Goal: Task Accomplishment & Management: Manage account settings

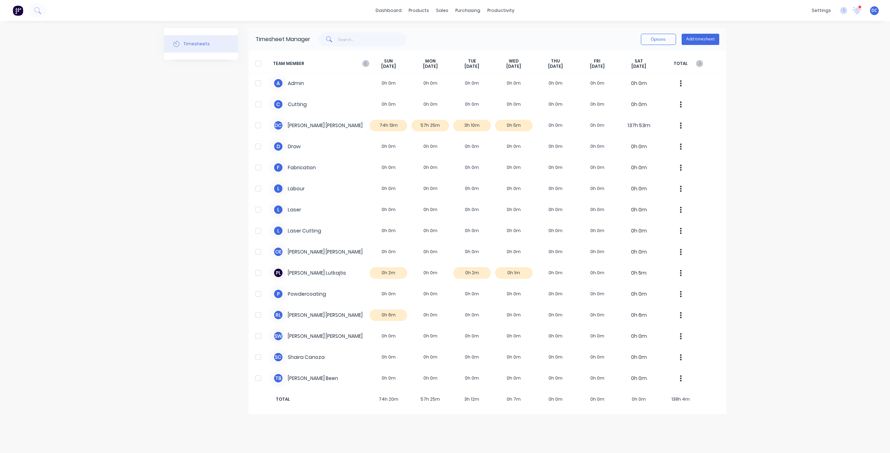
click at [872, 11] on span "DC" at bounding box center [874, 10] width 6 height 6
click at [781, 163] on div "dashboard products sales purchasing productivity dashboard products Product Cat…" at bounding box center [445, 226] width 890 height 453
click at [18, 15] on img at bounding box center [18, 10] width 11 height 11
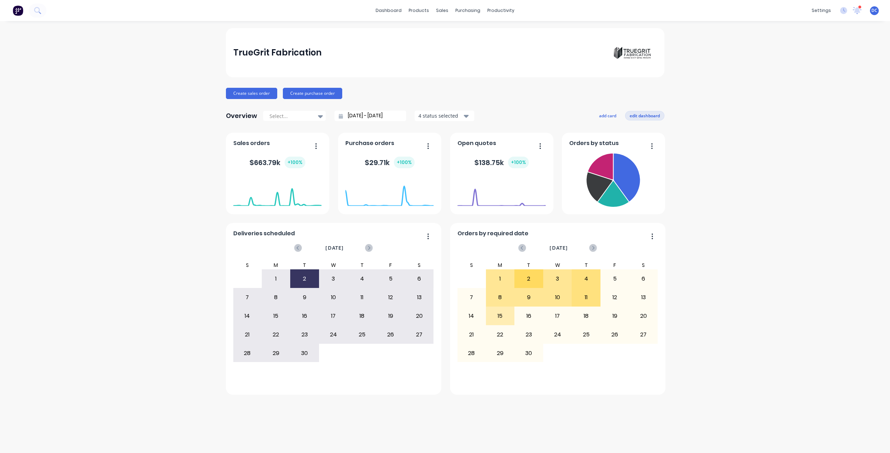
click at [644, 116] on button "edit dashboard" at bounding box center [644, 115] width 39 height 9
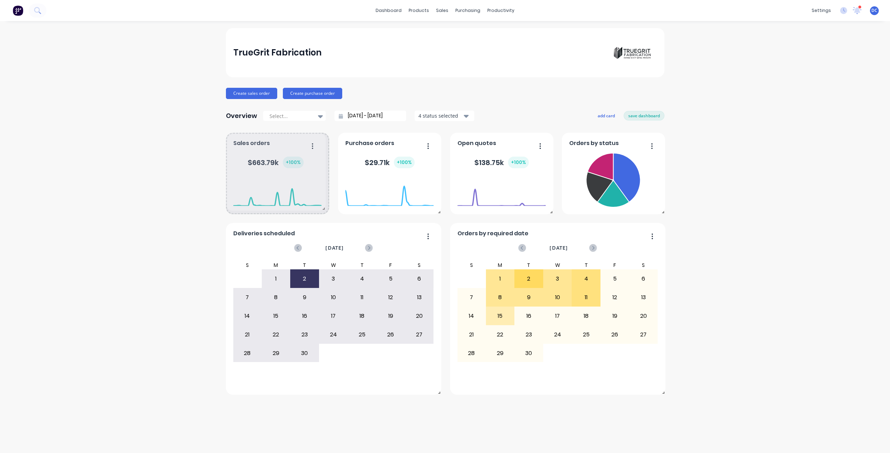
drag, startPoint x: 326, startPoint y: 212, endPoint x: 323, endPoint y: 208, distance: 5.2
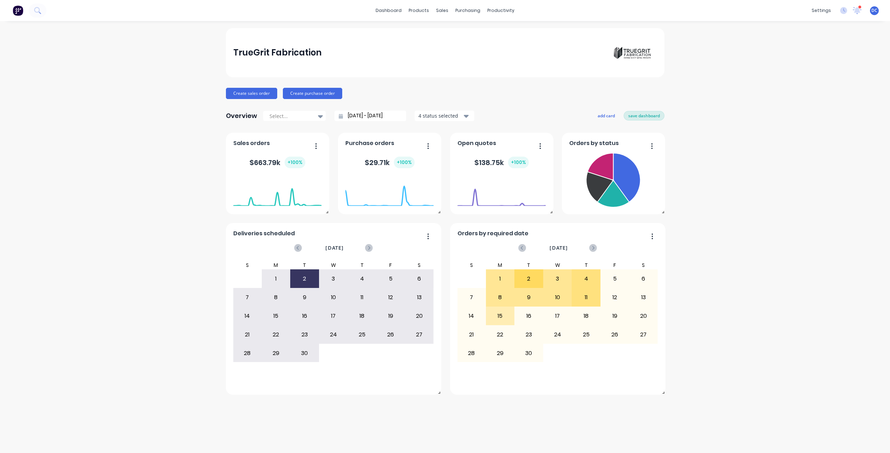
click at [630, 117] on button "save dashboard" at bounding box center [644, 115] width 41 height 9
click at [258, 94] on button "Create sales order" at bounding box center [251, 93] width 51 height 11
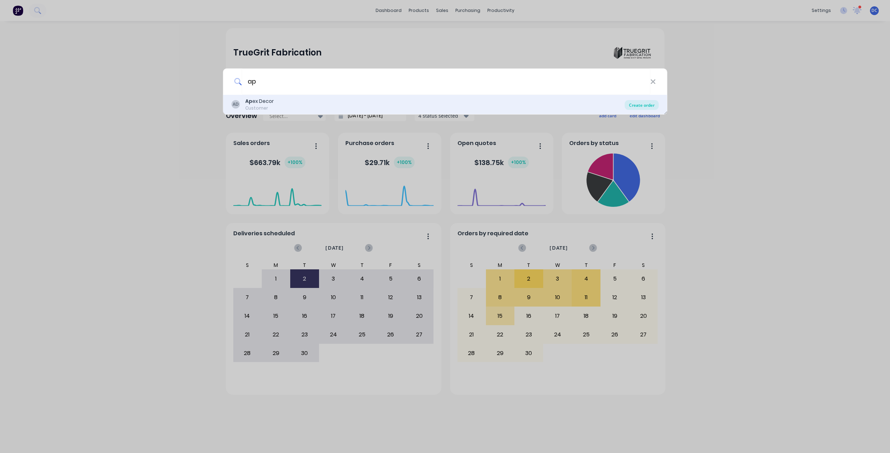
type input "ap"
click at [637, 106] on div "Create order" at bounding box center [642, 105] width 34 height 10
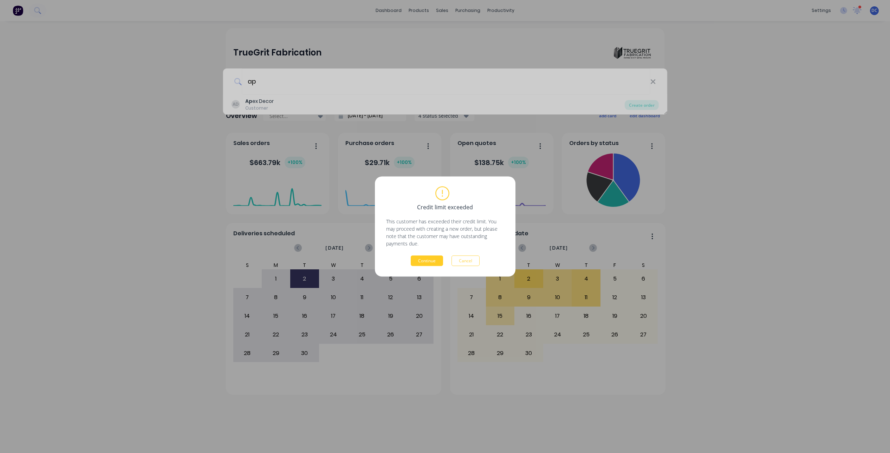
click at [434, 259] on button "Continue" at bounding box center [427, 261] width 32 height 11
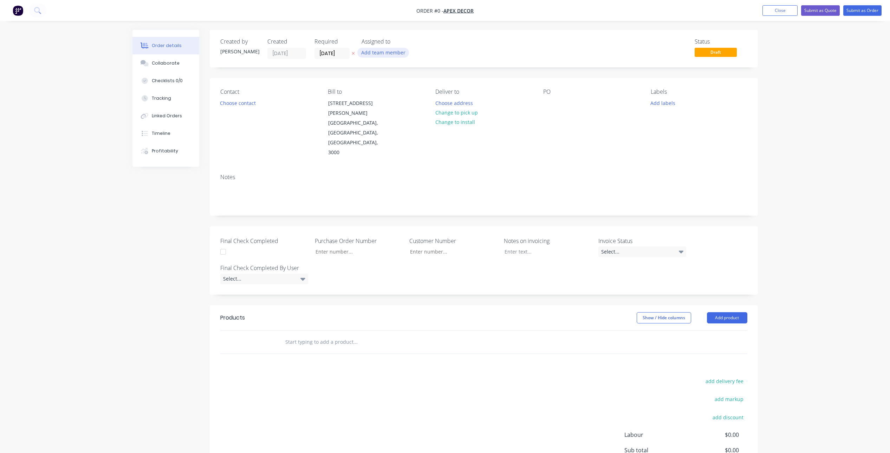
click at [382, 54] on button "Add team member" at bounding box center [383, 52] width 52 height 9
click at [373, 93] on div at bounding box center [373, 92] width 14 height 14
click at [373, 121] on div at bounding box center [373, 120] width 14 height 14
click at [372, 135] on div at bounding box center [373, 134] width 14 height 14
click at [249, 105] on div "Order details Collaborate Checklists 0/0 Tracking Linked Orders Timeline Profit…" at bounding box center [444, 281] width 639 height 503
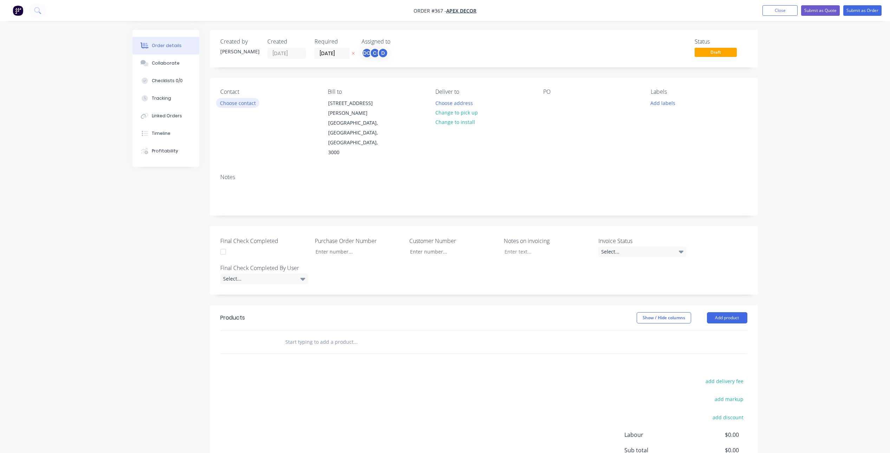
click at [242, 107] on button "Choose contact" at bounding box center [237, 102] width 43 height 9
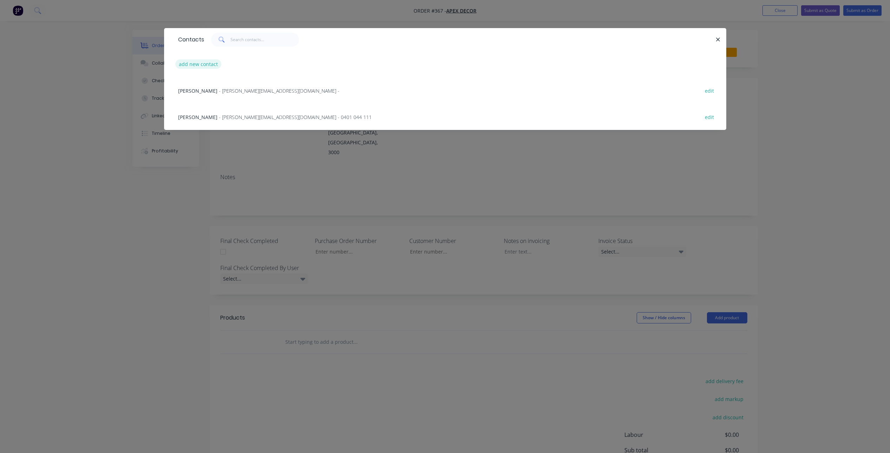
click at [211, 61] on button "add new contact" at bounding box center [198, 63] width 46 height 9
select select "AU"
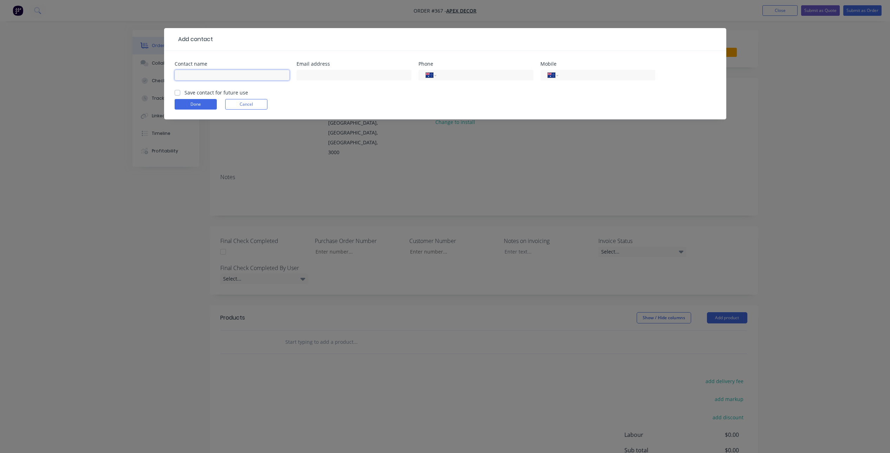
click at [230, 74] on input "text" at bounding box center [232, 75] width 115 height 11
type input "[PERSON_NAME]"
click at [572, 73] on input "tel" at bounding box center [605, 75] width 84 height 8
type input "0455 443 676"
click at [195, 108] on button "Done" at bounding box center [196, 104] width 42 height 11
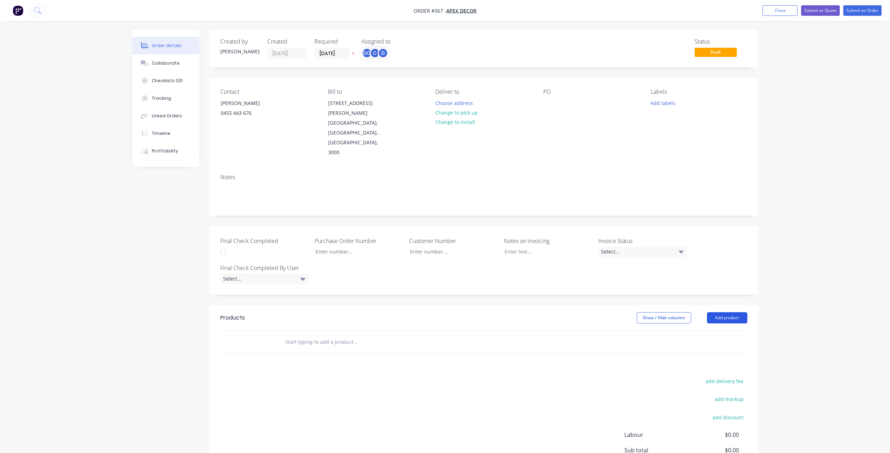
click at [726, 312] on button "Add product" at bounding box center [727, 317] width 40 height 11
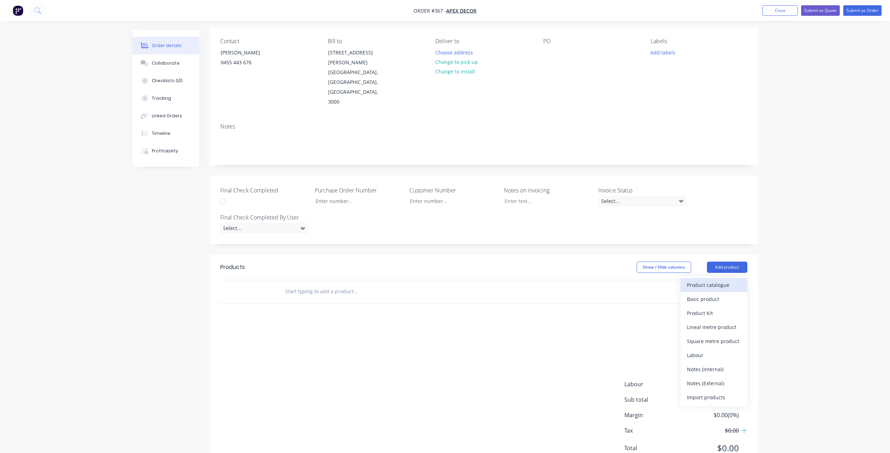
click at [692, 278] on button "Product catalogue" at bounding box center [714, 285] width 67 height 14
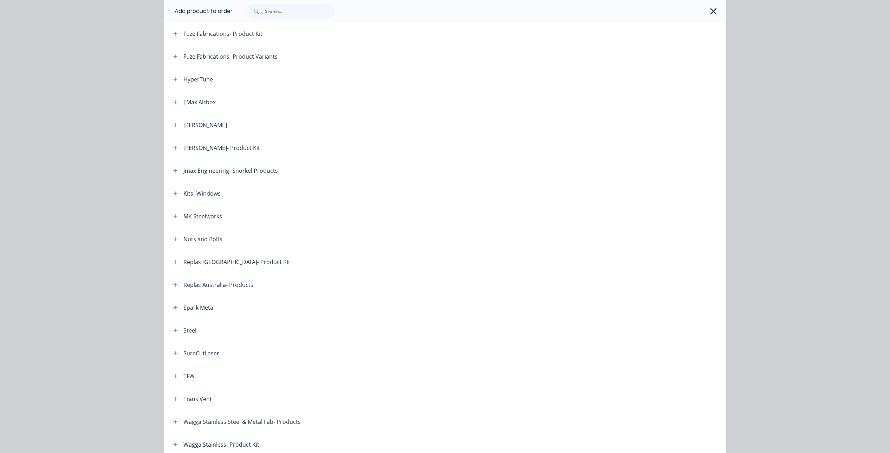
scroll to position [408, 0]
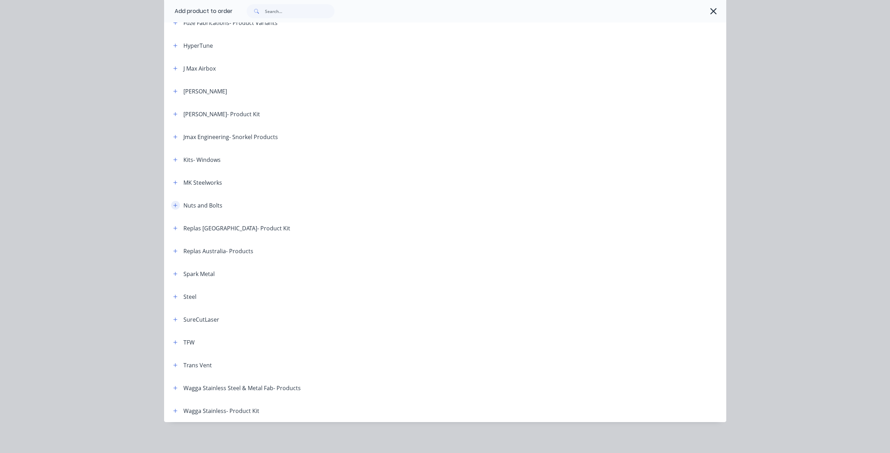
click at [174, 201] on button "button" at bounding box center [175, 205] width 9 height 9
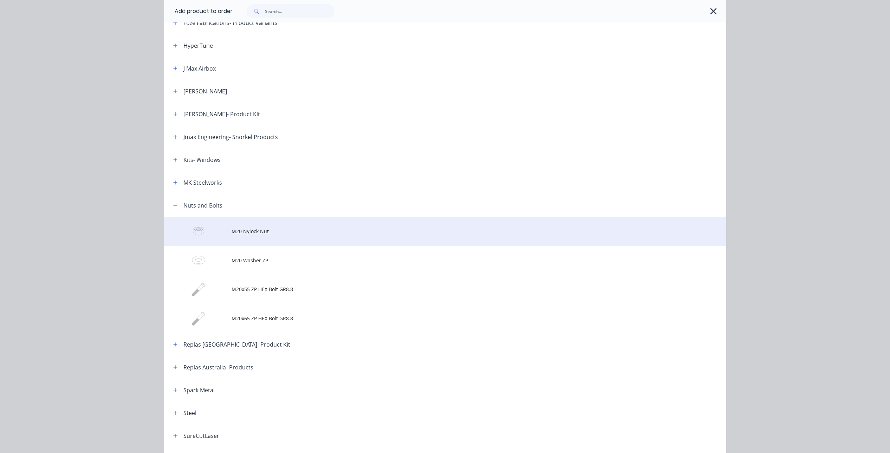
click at [241, 236] on td "M20 Nylock Nut" at bounding box center [479, 231] width 495 height 29
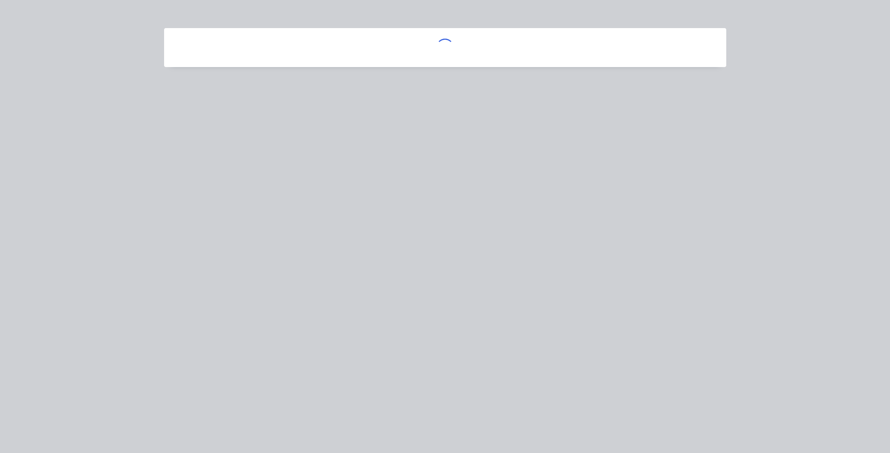
scroll to position [0, 0]
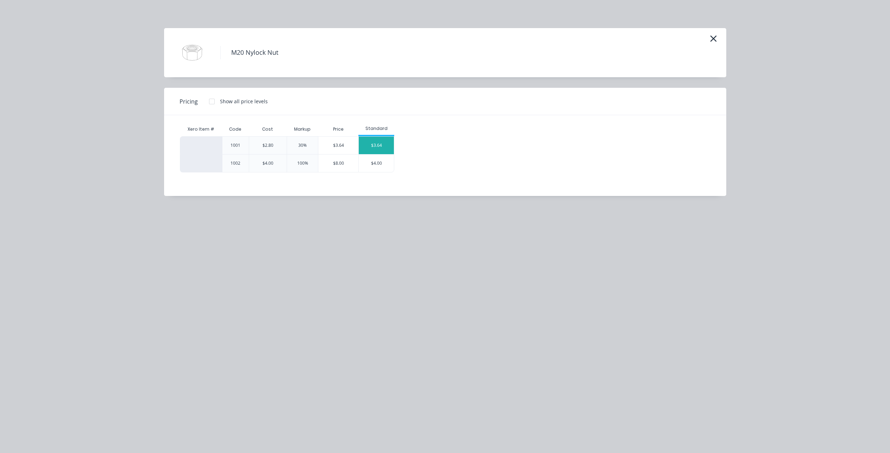
click at [375, 144] on div "$3.64" at bounding box center [376, 146] width 35 height 18
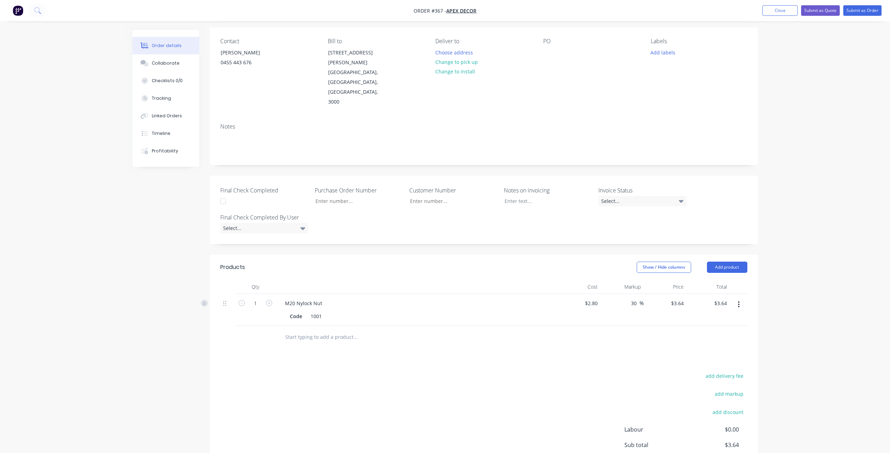
scroll to position [96, 0]
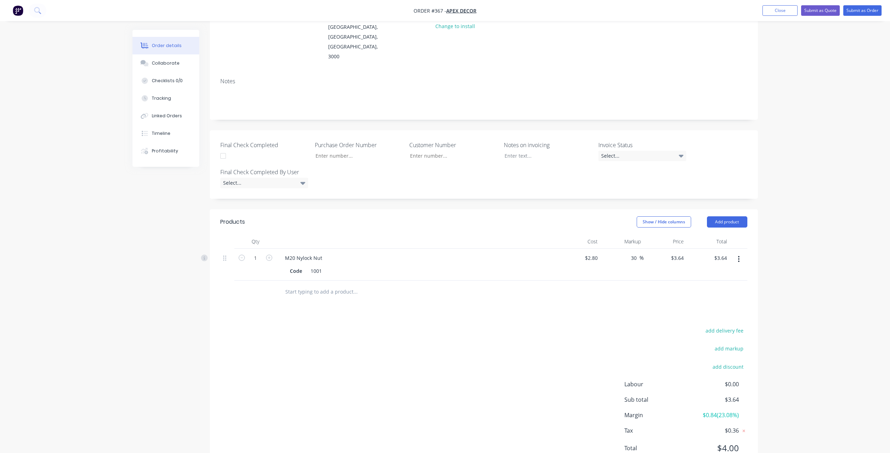
click at [321, 285] on input "text" at bounding box center [355, 292] width 141 height 14
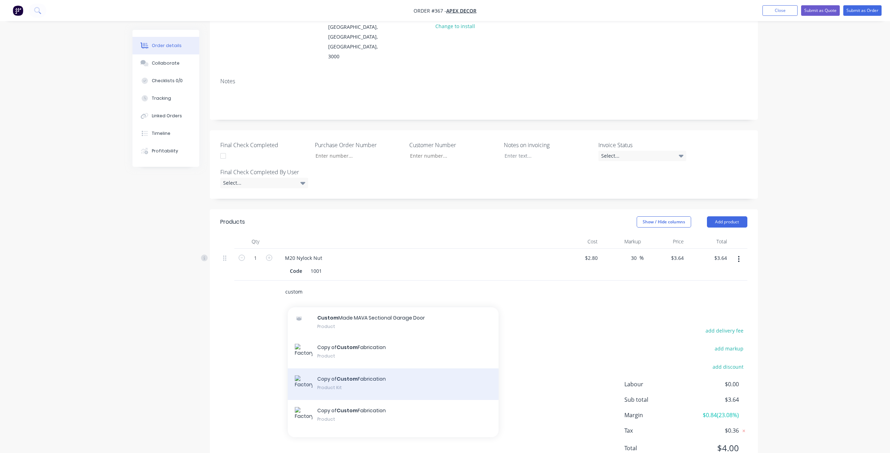
type input "custom"
click at [384, 369] on div "Copy of Custom Fabrication Product Kit" at bounding box center [393, 385] width 211 height 32
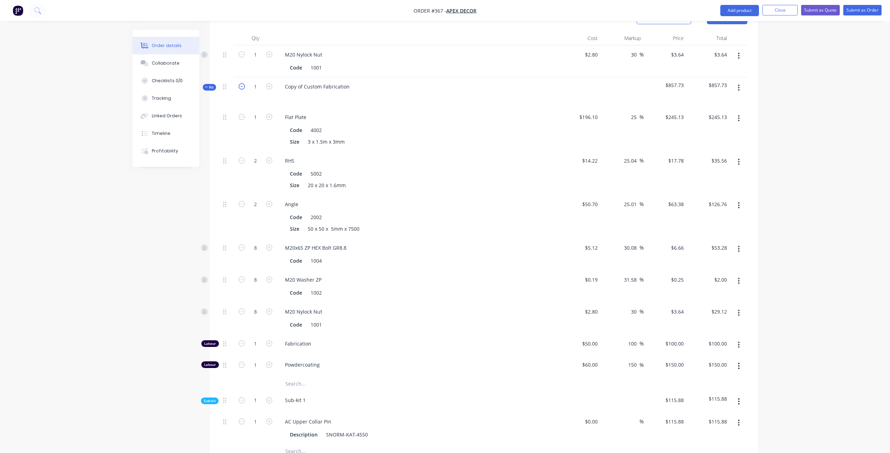
scroll to position [0, 0]
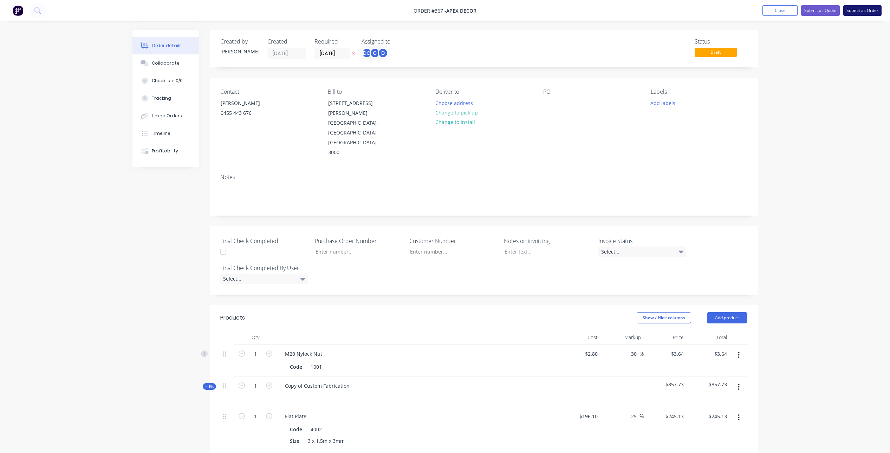
click at [863, 11] on button "Submit as Order" at bounding box center [862, 10] width 38 height 11
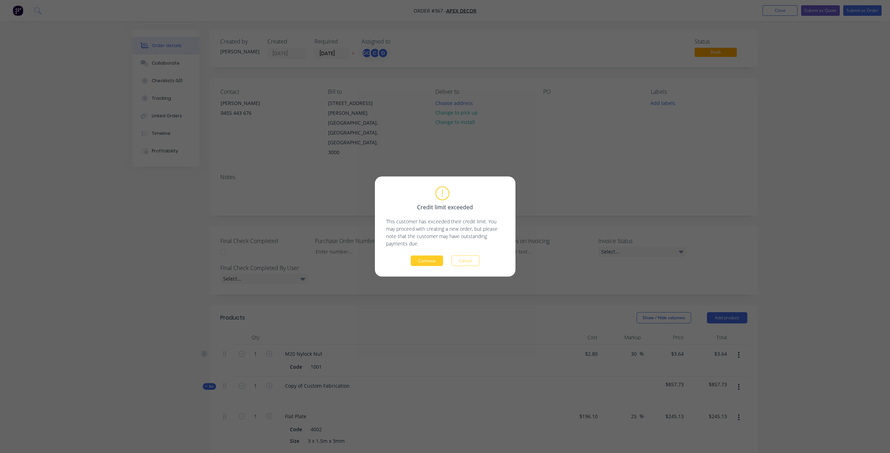
click at [433, 260] on button "Continue" at bounding box center [427, 261] width 32 height 11
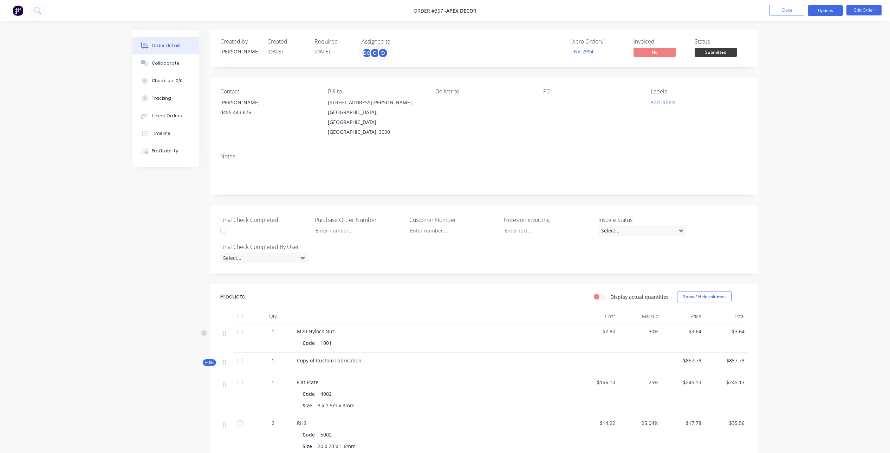
click at [828, 16] on button "Options" at bounding box center [825, 10] width 35 height 11
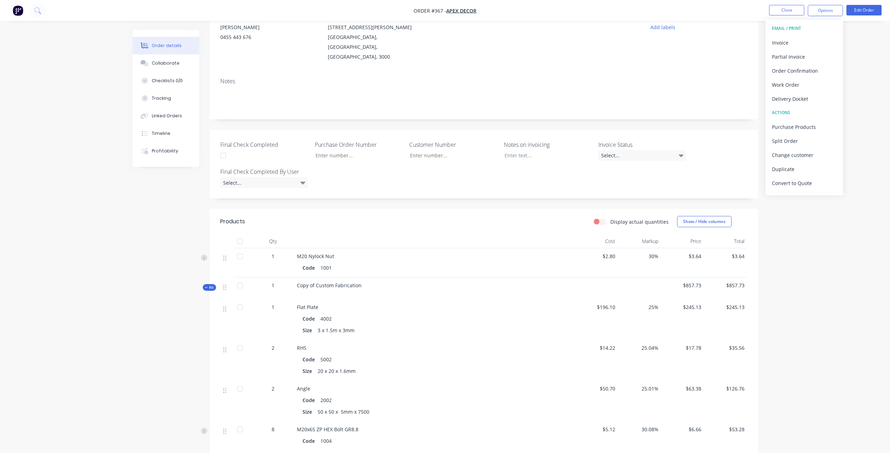
scroll to position [119, 0]
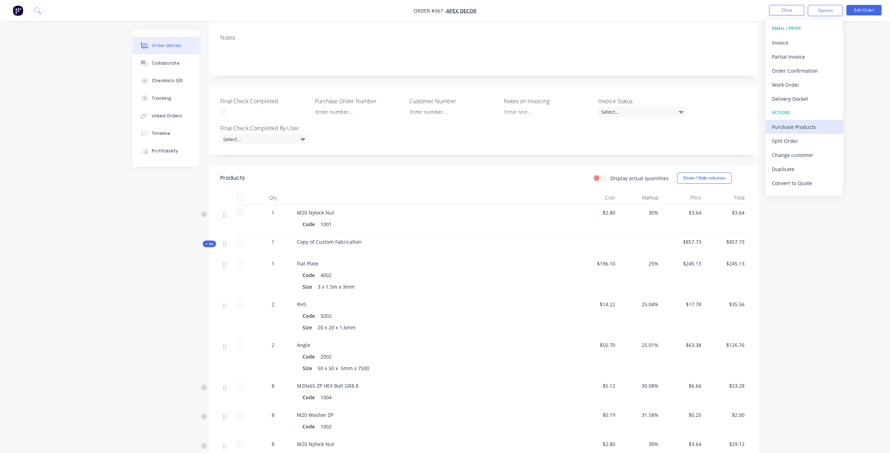
click at [783, 127] on div "Purchase Products" at bounding box center [804, 127] width 65 height 10
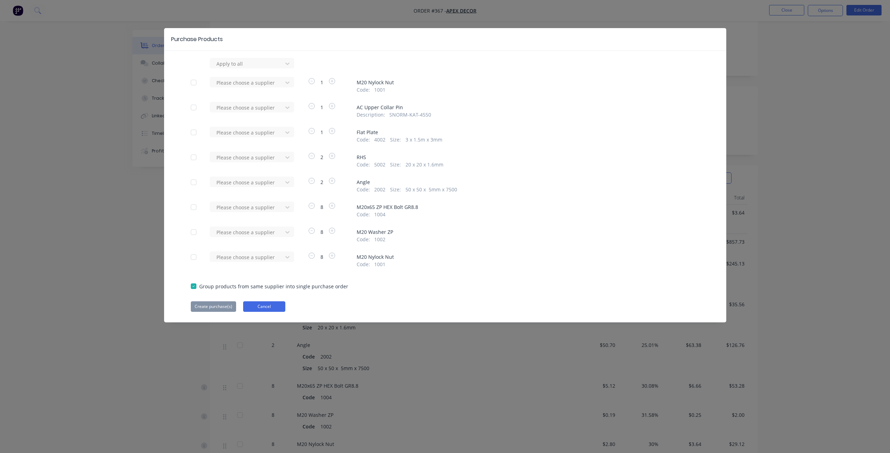
click at [253, 310] on button "Cancel" at bounding box center [264, 306] width 42 height 11
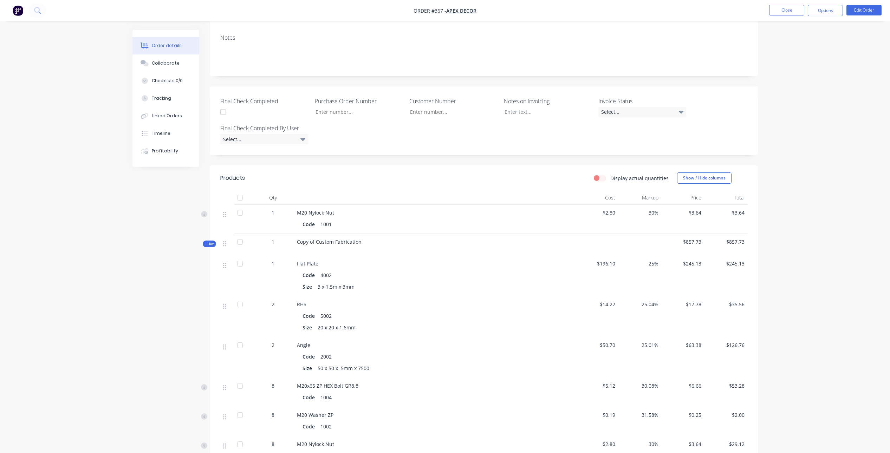
scroll to position [0, 0]
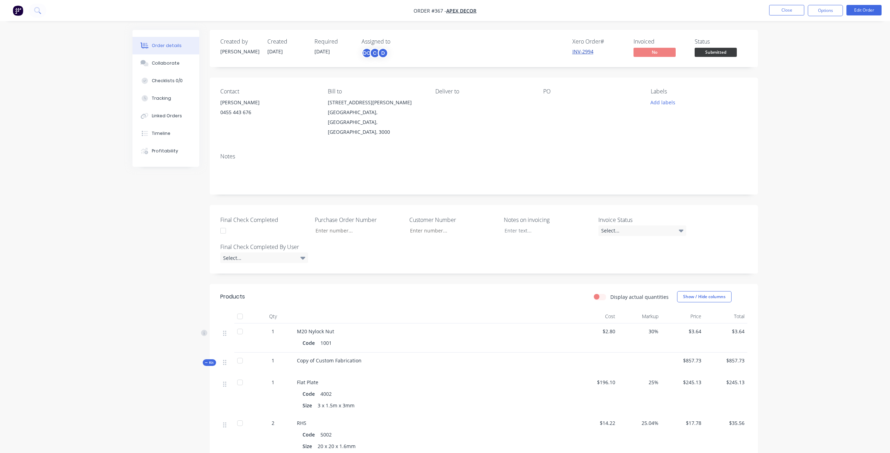
click at [585, 51] on link "INV-2994" at bounding box center [582, 51] width 21 height 7
click at [819, 14] on button "Options" at bounding box center [825, 10] width 35 height 11
click at [781, 58] on div "Partial Invoice" at bounding box center [804, 57] width 65 height 10
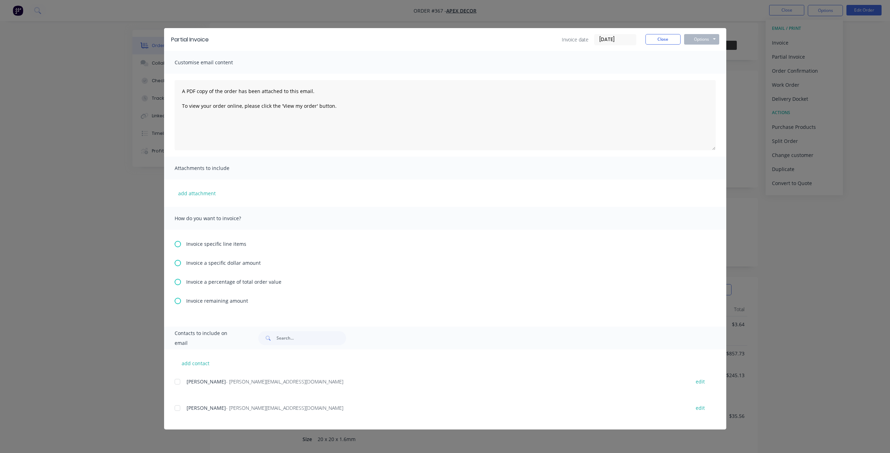
scroll to position [9, 0]
click at [178, 279] on icon at bounding box center [178, 282] width 6 height 6
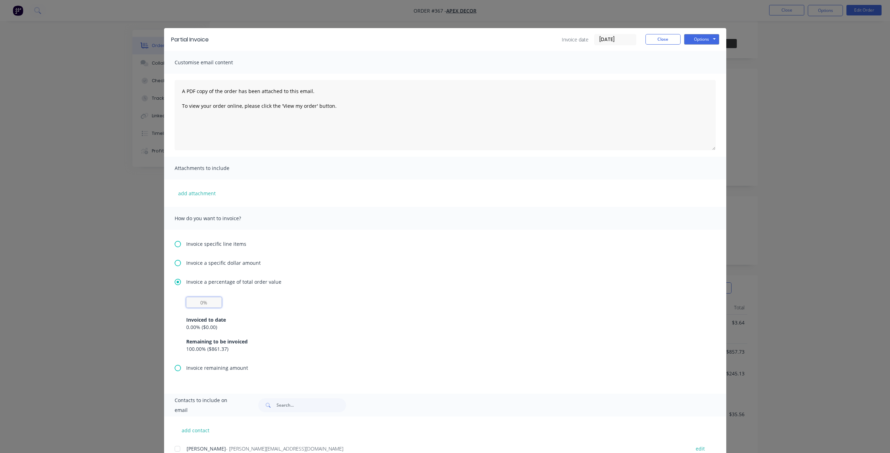
click at [202, 304] on input "text" at bounding box center [203, 302] width 35 height 11
type input "50%"
click at [344, 343] on div "Remaining to be invoiced" at bounding box center [445, 341] width 518 height 7
click at [706, 39] on button "Options" at bounding box center [701, 39] width 35 height 11
click at [698, 59] on button "Print" at bounding box center [706, 64] width 45 height 12
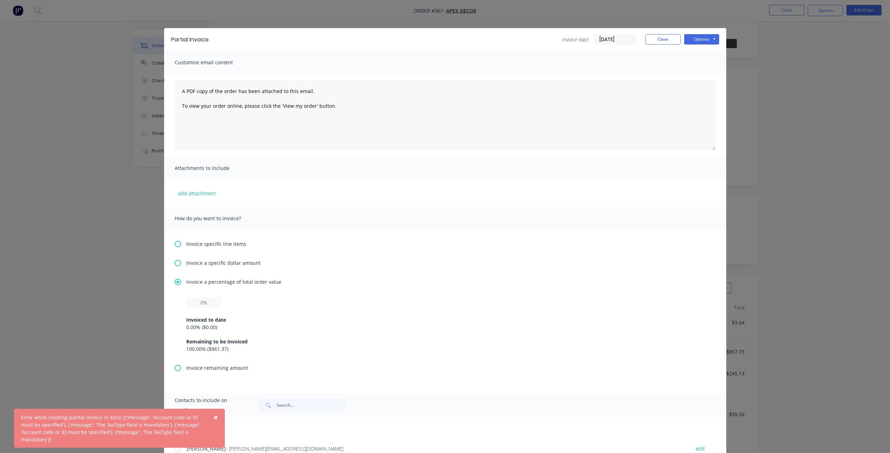
click at [215, 417] on span "×" at bounding box center [216, 417] width 4 height 10
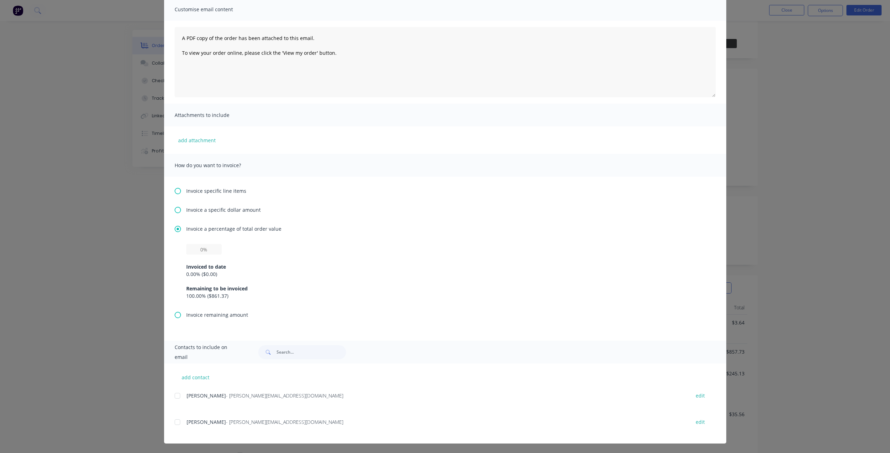
scroll to position [53, 0]
click at [180, 395] on div at bounding box center [177, 396] width 14 height 14
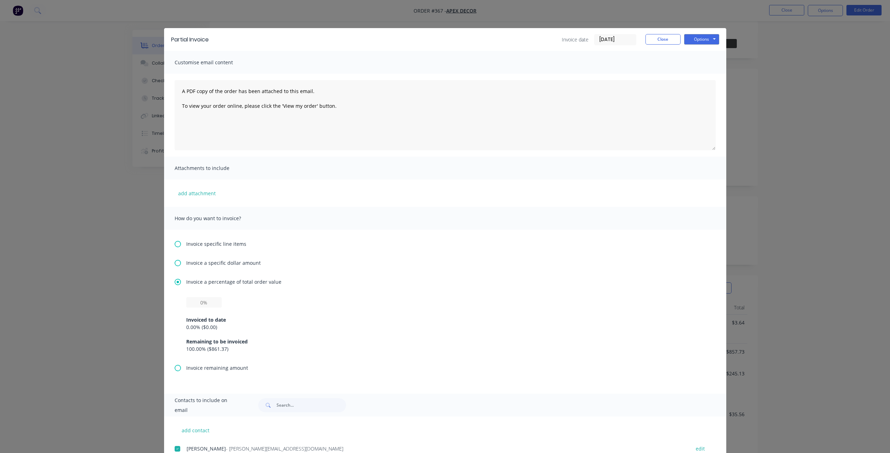
scroll to position [0, 0]
click at [692, 34] on button "Options" at bounding box center [701, 39] width 35 height 11
click at [697, 61] on button "Print" at bounding box center [706, 64] width 45 height 12
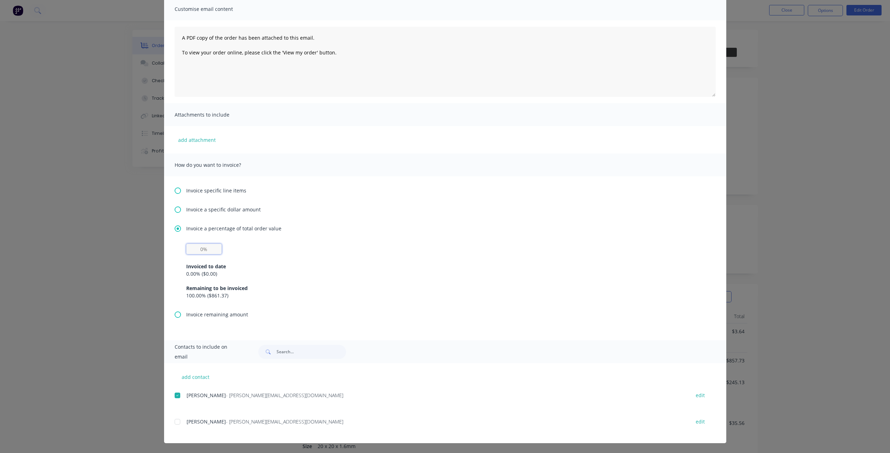
click at [205, 247] on input "text" at bounding box center [203, 249] width 35 height 11
type input "50%"
click at [303, 326] on div "Invoice specific line items Invoice a specific dollar amount Invoice a percenta…" at bounding box center [445, 258] width 562 height 164
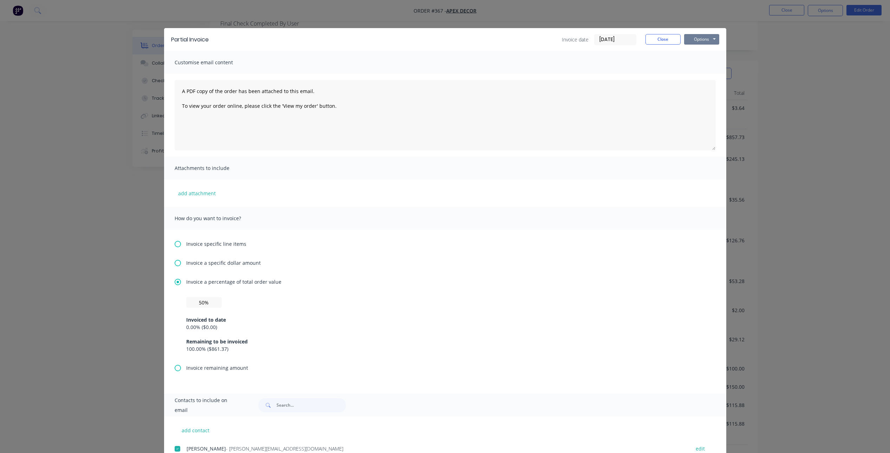
click at [696, 41] on button "Options" at bounding box center [701, 39] width 35 height 11
click at [692, 66] on button "Print" at bounding box center [706, 64] width 45 height 12
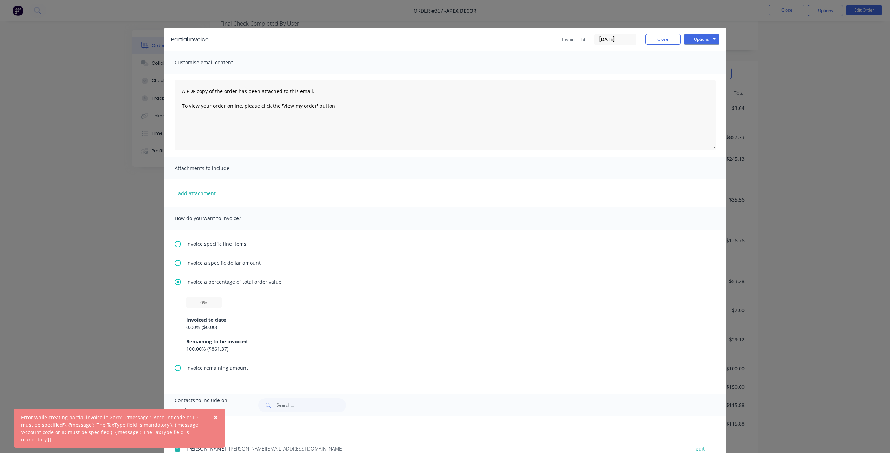
click at [216, 419] on span "×" at bounding box center [216, 417] width 4 height 10
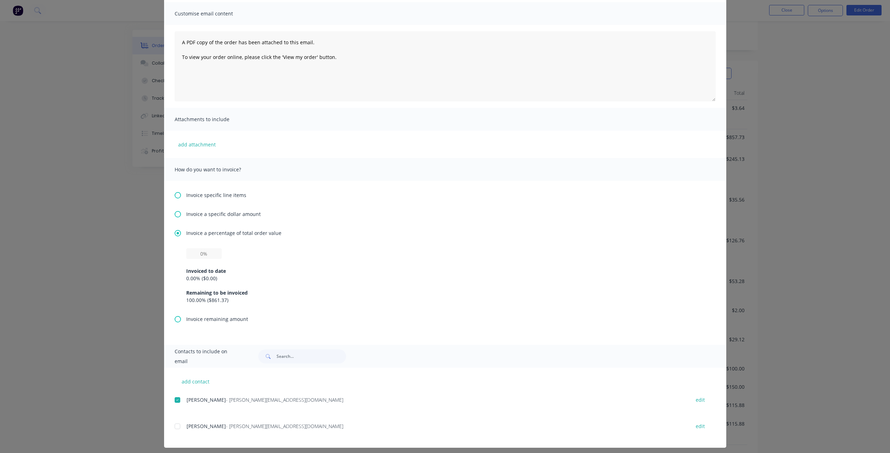
scroll to position [53, 0]
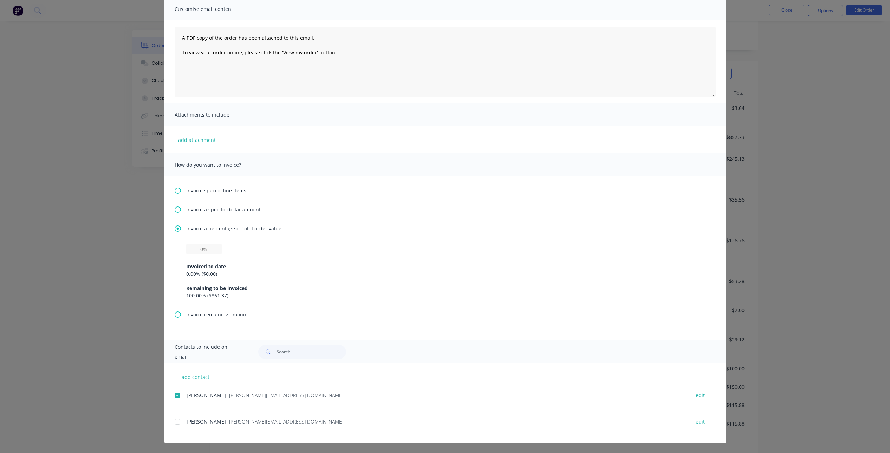
click at [178, 316] on icon at bounding box center [178, 315] width 6 height 6
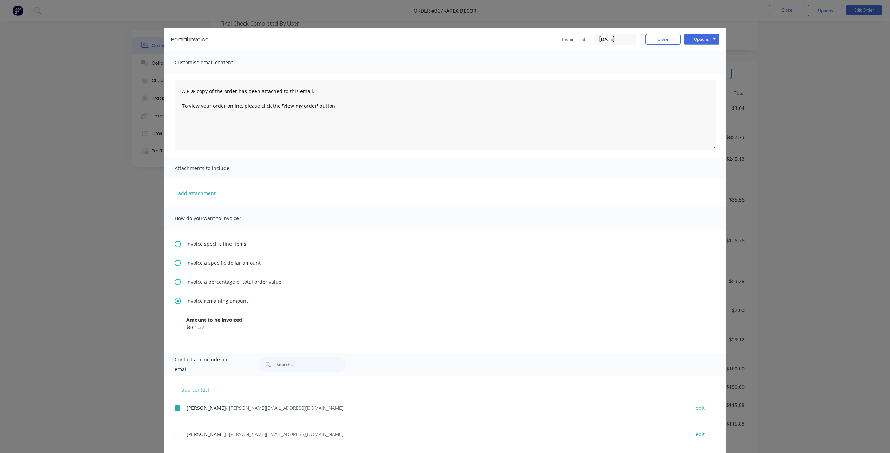
click at [180, 248] on div "Invoice specific line items Invoice a specific dollar amount Invoice a percenta…" at bounding box center [445, 291] width 562 height 123
click at [178, 267] on div "Invoice specific line items Invoice a specific dollar amount Invoice a percenta…" at bounding box center [445, 291] width 562 height 123
click at [178, 266] on icon at bounding box center [178, 263] width 6 height 6
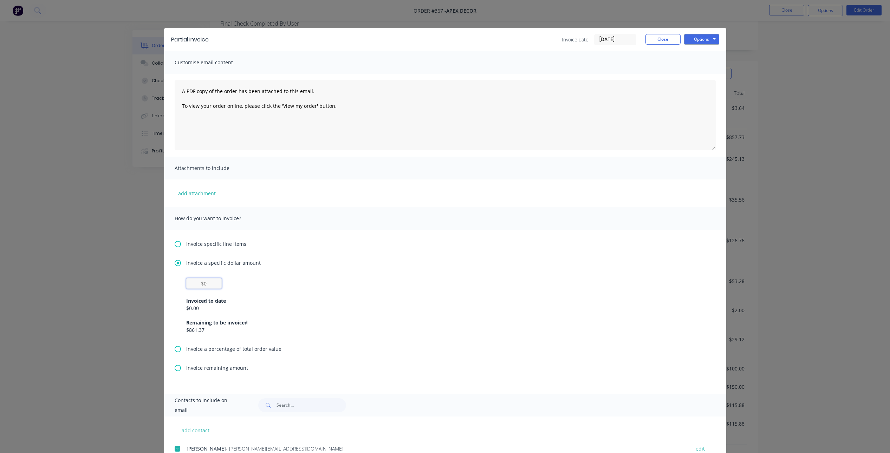
click at [209, 287] on input "text" at bounding box center [203, 283] width 35 height 11
type input "$300"
click at [286, 311] on div "$0.00" at bounding box center [445, 308] width 518 height 7
click at [699, 33] on div "Partial Invoice Invoice date 04/09/25 Close Options Preview Print Email" at bounding box center [445, 39] width 562 height 23
click at [699, 40] on button "Options" at bounding box center [701, 39] width 35 height 11
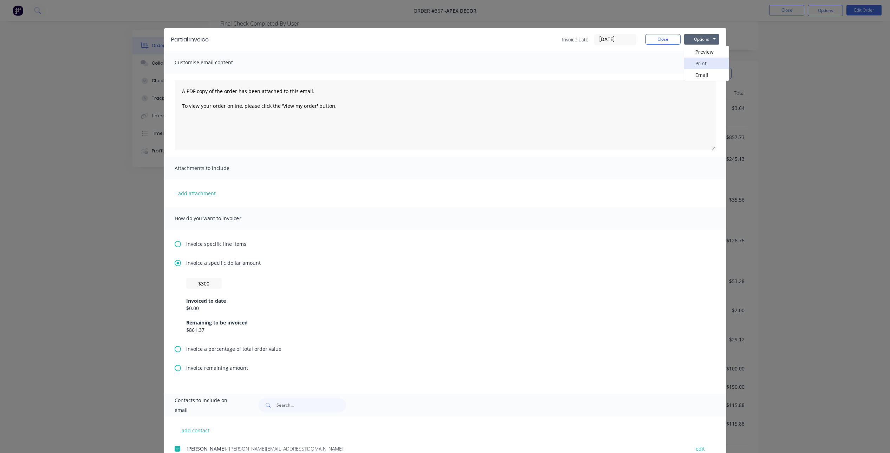
click at [692, 65] on button "Print" at bounding box center [706, 64] width 45 height 12
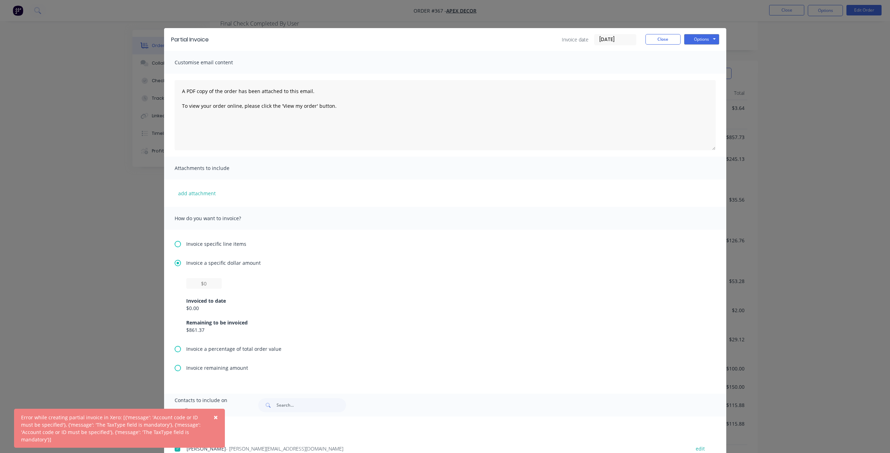
click at [220, 414] on button "×" at bounding box center [216, 417] width 18 height 17
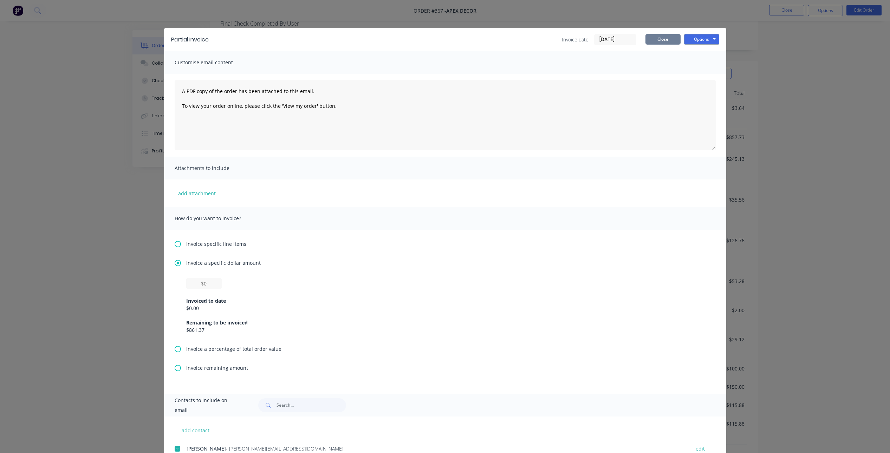
click at [659, 41] on button "Close" at bounding box center [662, 39] width 35 height 11
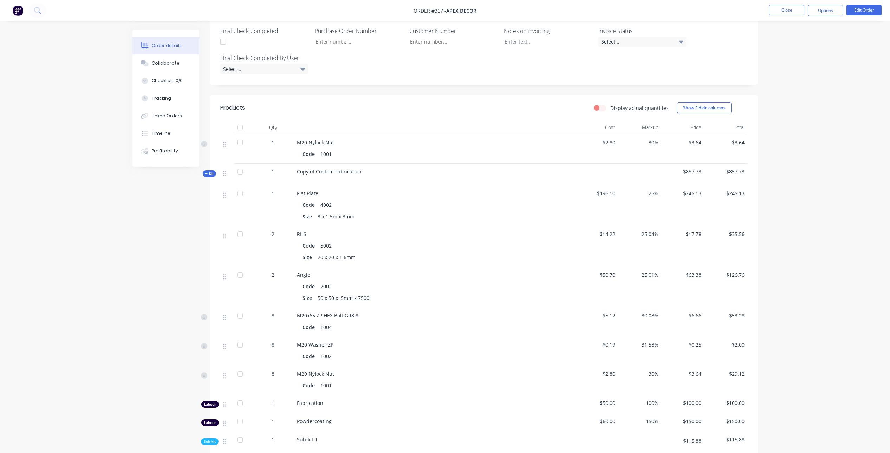
scroll to position [193, 0]
click at [610, 100] on label "Display actual quantities" at bounding box center [639, 103] width 58 height 7
click at [599, 100] on input "Display actual quantities" at bounding box center [597, 103] width 6 height 7
checkbox input "true"
click at [289, 137] on icon "button" at bounding box center [287, 140] width 6 height 6
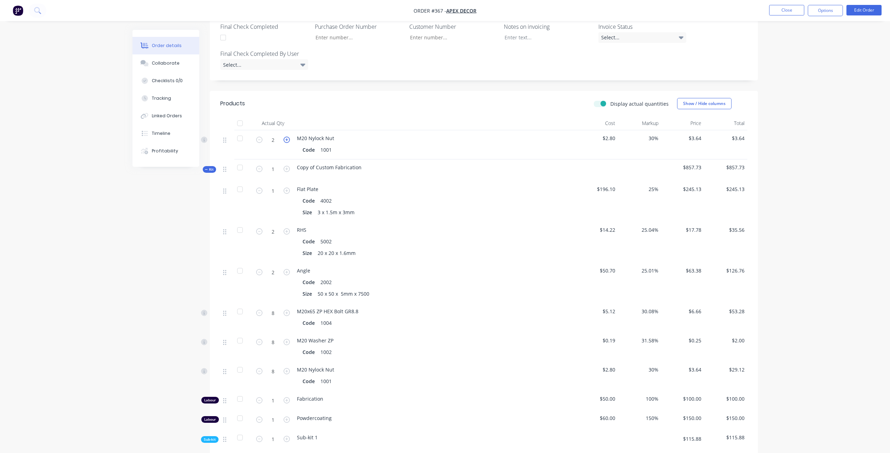
click at [289, 137] on icon "button" at bounding box center [287, 140] width 6 height 6
type input "4"
click at [287, 188] on icon "button" at bounding box center [287, 191] width 6 height 6
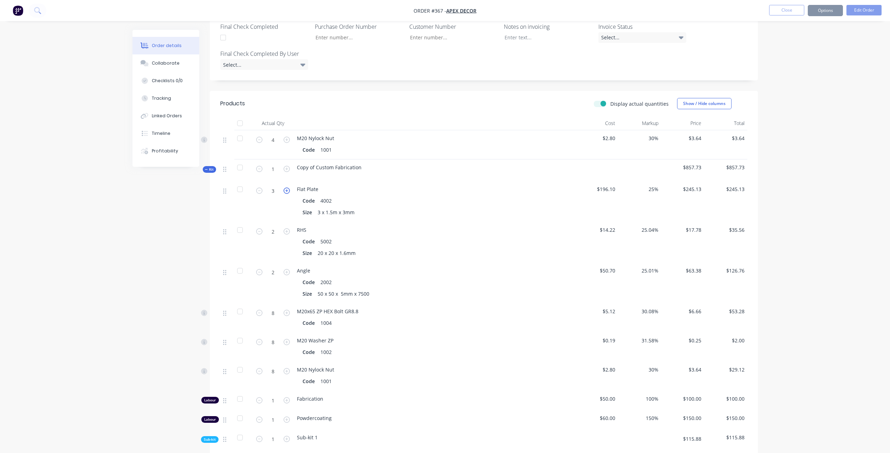
click at [287, 188] on icon "button" at bounding box center [287, 191] width 6 height 6
type input "4"
click at [287, 228] on icon "button" at bounding box center [287, 231] width 6 height 6
type input "3"
click at [610, 100] on label "Display actual quantities" at bounding box center [639, 103] width 58 height 7
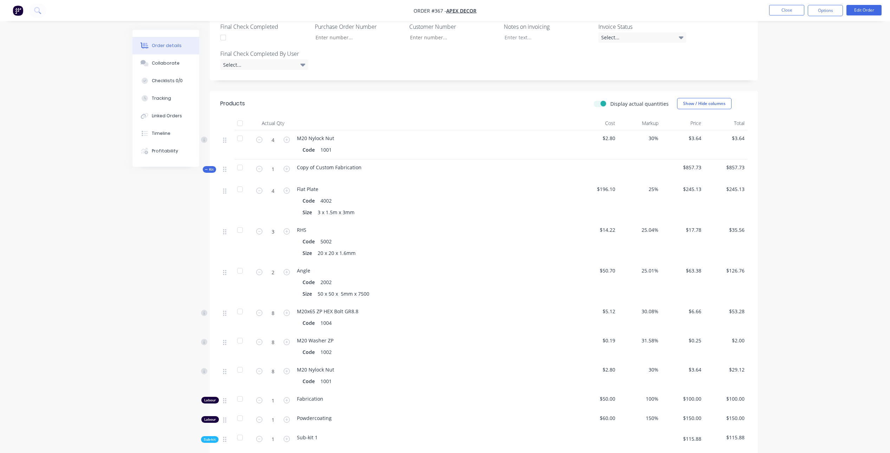
click at [599, 100] on input "Display actual quantities" at bounding box center [597, 103] width 6 height 7
checkbox input "false"
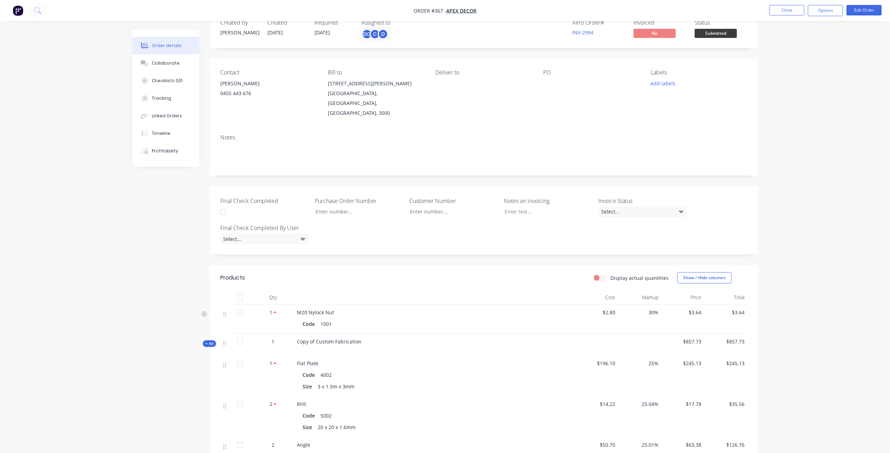
scroll to position [0, 0]
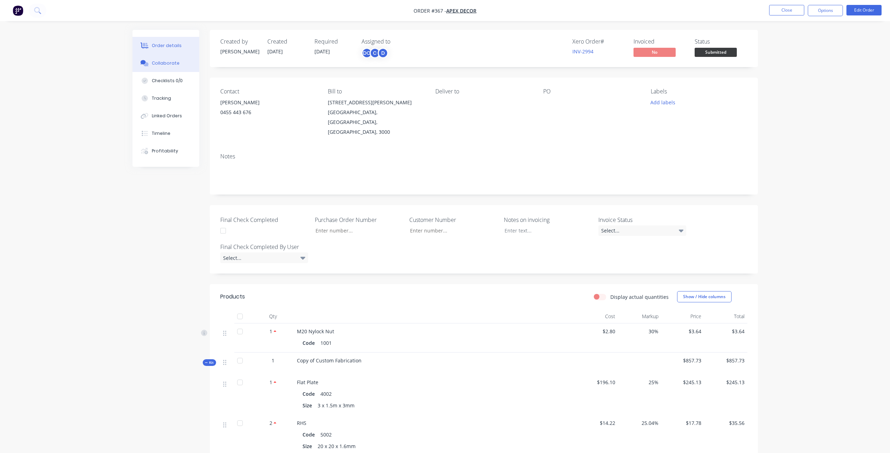
click at [178, 65] on button "Collaborate" at bounding box center [165, 63] width 67 height 18
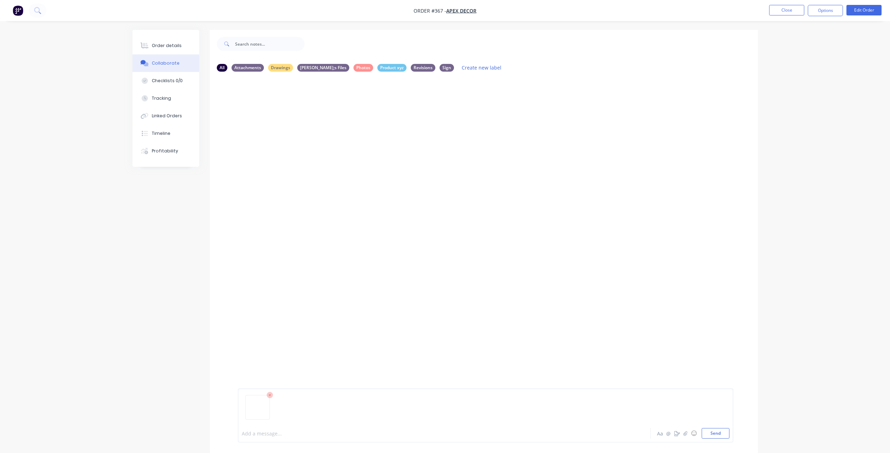
click at [269, 432] on div at bounding box center [424, 433] width 365 height 7
click at [276, 169] on img at bounding box center [263, 166] width 51 height 46
click at [178, 72] on button "Checklists 0/0" at bounding box center [165, 81] width 67 height 18
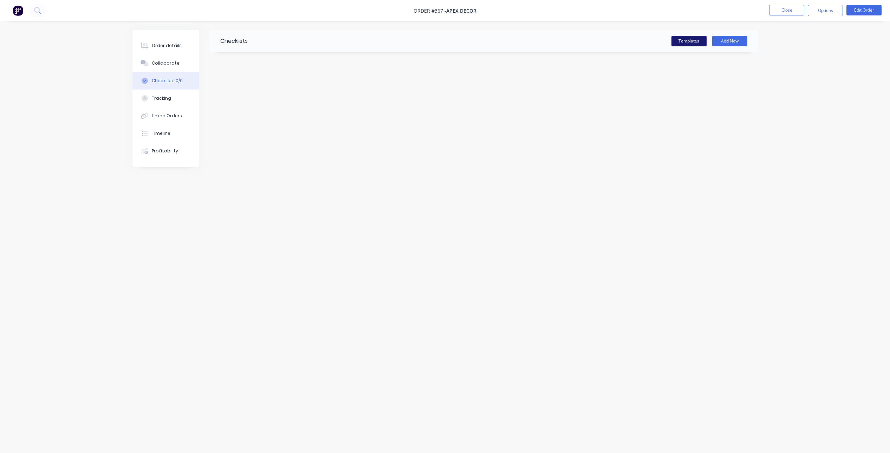
click at [687, 43] on button "Templates" at bounding box center [688, 41] width 35 height 11
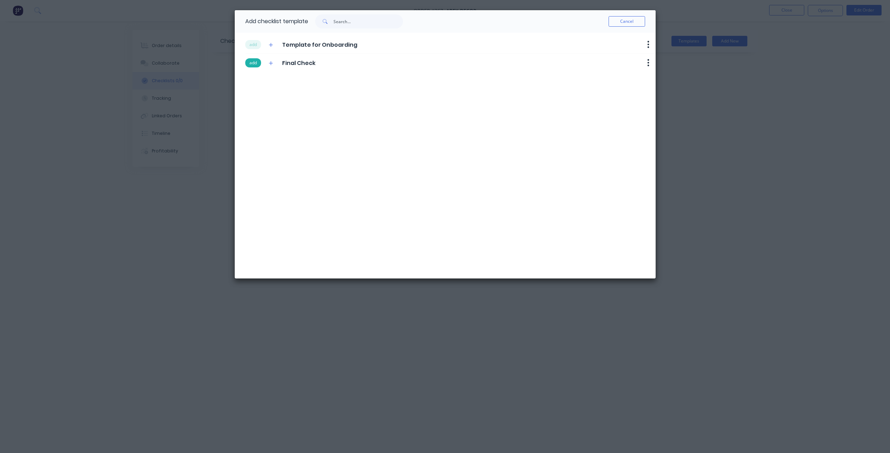
click at [256, 67] on button "add" at bounding box center [253, 62] width 16 height 9
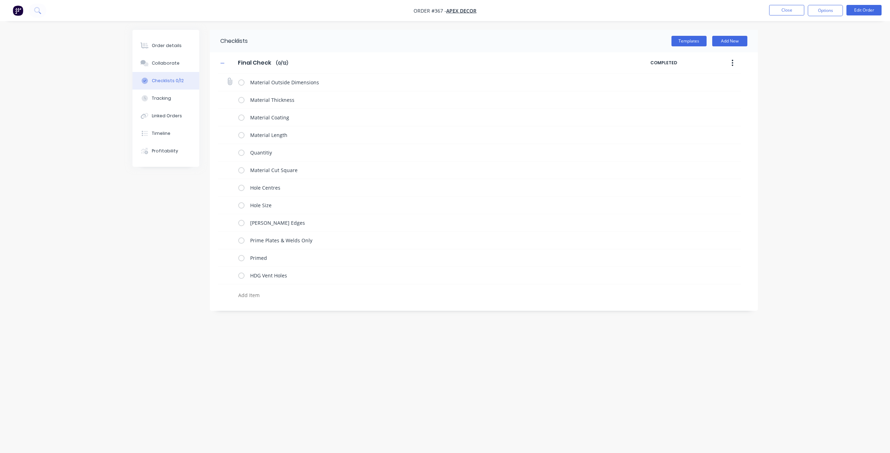
click at [245, 83] on div "Material Outside Dimensions" at bounding box center [426, 82] width 377 height 14
click at [241, 84] on label at bounding box center [241, 82] width 6 height 7
click at [0, 0] on input "checkbox" at bounding box center [0, 0] width 0 height 0
click at [241, 96] on label at bounding box center [241, 99] width 6 height 7
click at [0, 0] on input "checkbox" at bounding box center [0, 0] width 0 height 0
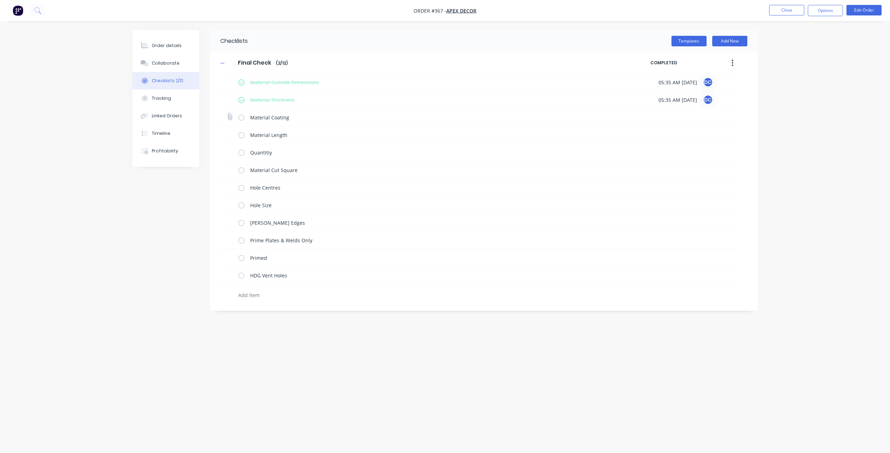
click at [241, 114] on label at bounding box center [241, 117] width 6 height 7
click at [0, 0] on input "checkbox" at bounding box center [0, 0] width 0 height 0
click at [242, 133] on label at bounding box center [241, 134] width 6 height 7
click at [0, 0] on input "checkbox" at bounding box center [0, 0] width 0 height 0
click at [721, 40] on button "Add New" at bounding box center [729, 41] width 35 height 11
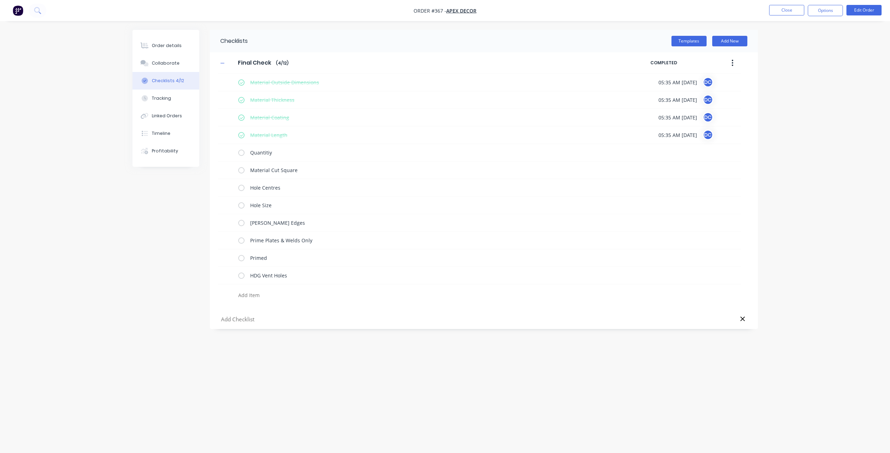
click at [232, 320] on input "text" at bounding box center [404, 319] width 369 height 9
click at [162, 103] on button "Tracking" at bounding box center [165, 99] width 67 height 18
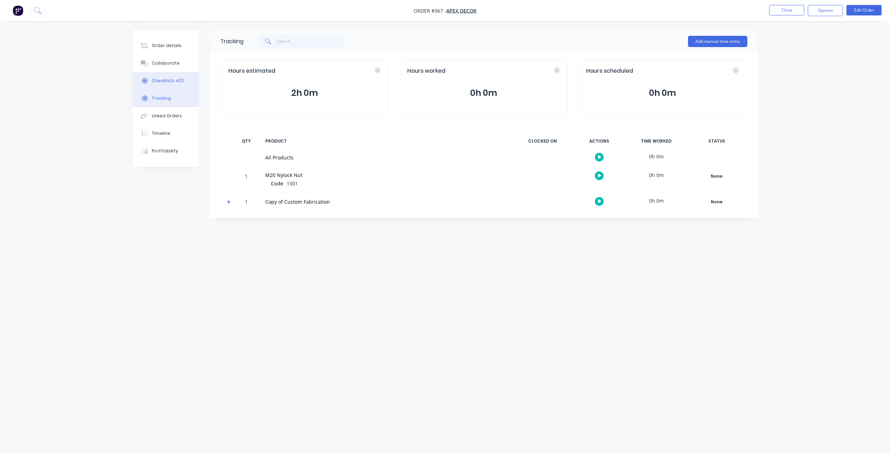
click at [174, 79] on div "Checklists 4/12" at bounding box center [168, 81] width 32 height 6
type textarea "x"
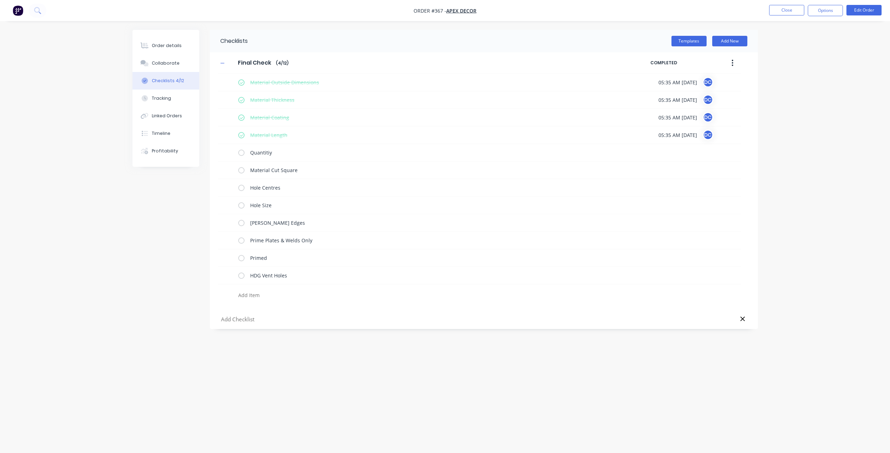
click at [248, 319] on input "text" at bounding box center [404, 319] width 369 height 9
type input "ITP"
click at [250, 340] on textarea at bounding box center [404, 341] width 338 height 10
click at [729, 320] on button "button" at bounding box center [732, 320] width 17 height 13
click at [243, 239] on label at bounding box center [241, 240] width 6 height 7
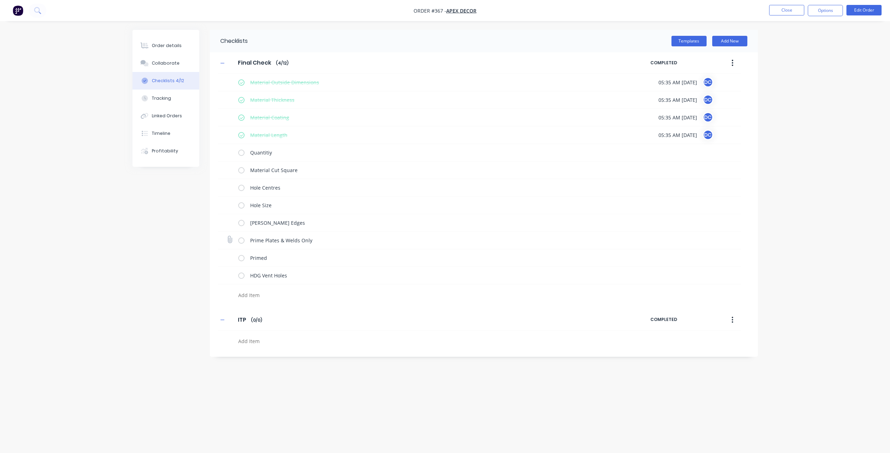
click at [0, 0] on input "checkbox" at bounding box center [0, 0] width 0 height 0
click at [240, 221] on label at bounding box center [241, 222] width 6 height 7
click at [0, 0] on input "checkbox" at bounding box center [0, 0] width 0 height 0
type textarea "x"
click at [171, 63] on div "Collaborate" at bounding box center [166, 63] width 28 height 6
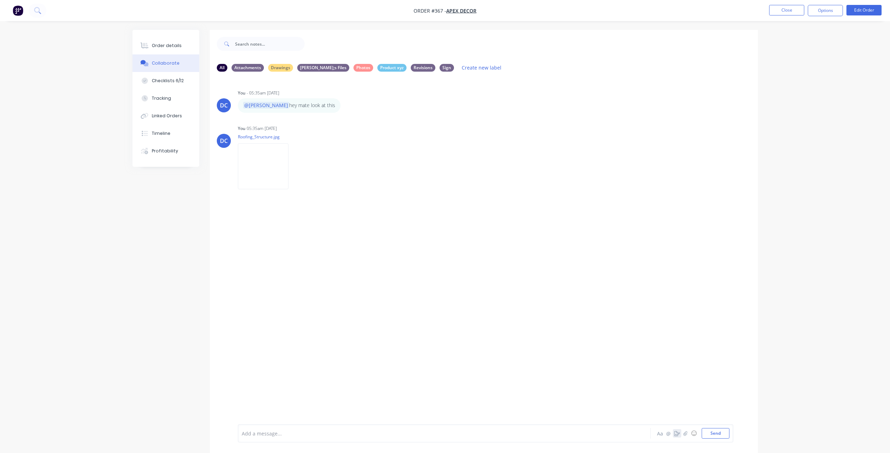
click at [676, 433] on icon "button" at bounding box center [677, 433] width 6 height 5
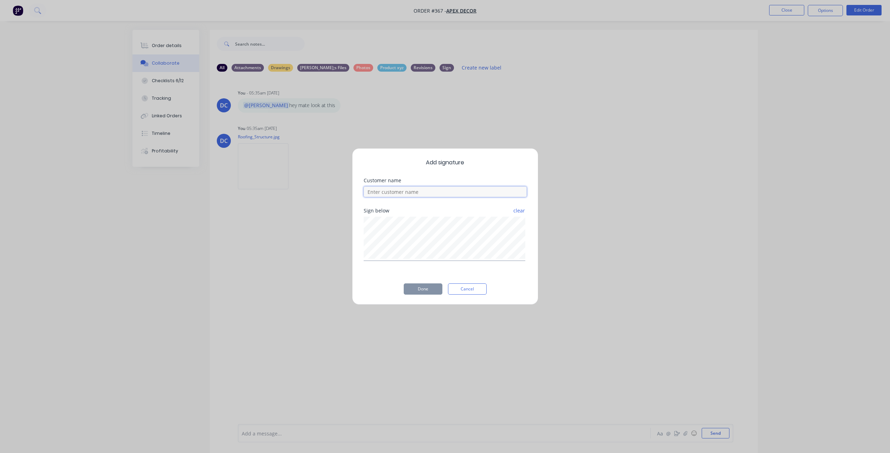
click at [424, 191] on input at bounding box center [445, 192] width 163 height 11
type input "[PERSON_NAME]"
click at [427, 292] on button "Done" at bounding box center [423, 289] width 39 height 11
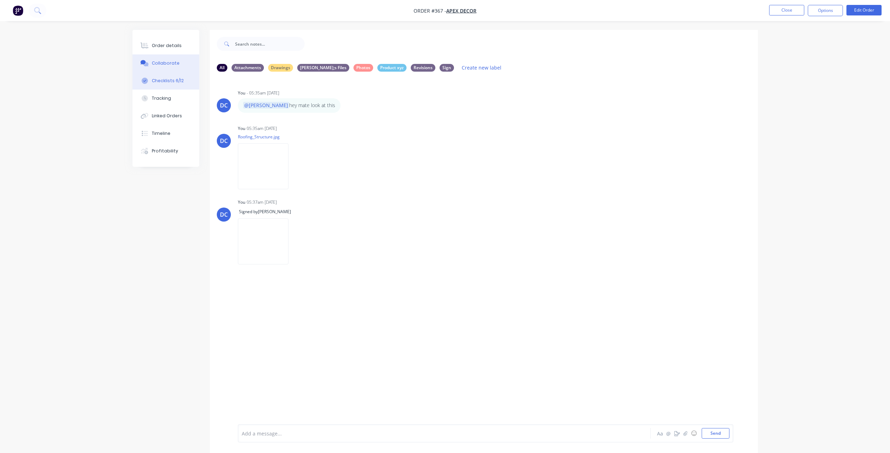
click at [171, 84] on button "Checklists 6/12" at bounding box center [165, 81] width 67 height 18
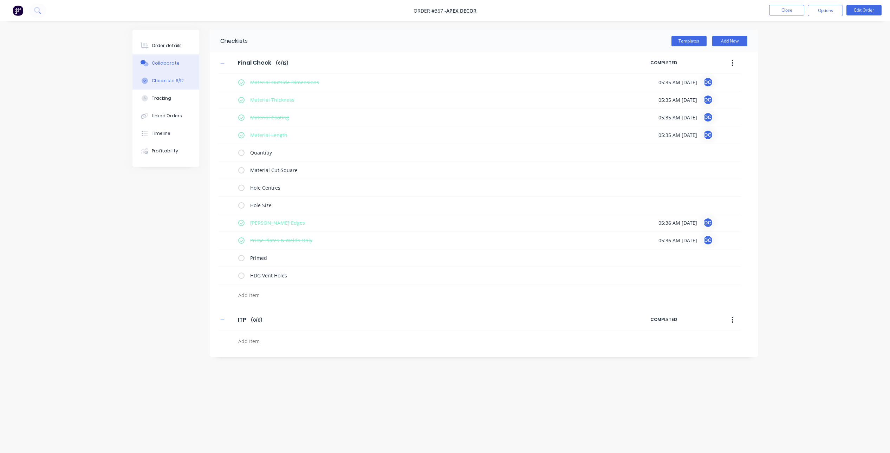
click at [167, 63] on div "Collaborate" at bounding box center [166, 63] width 28 height 6
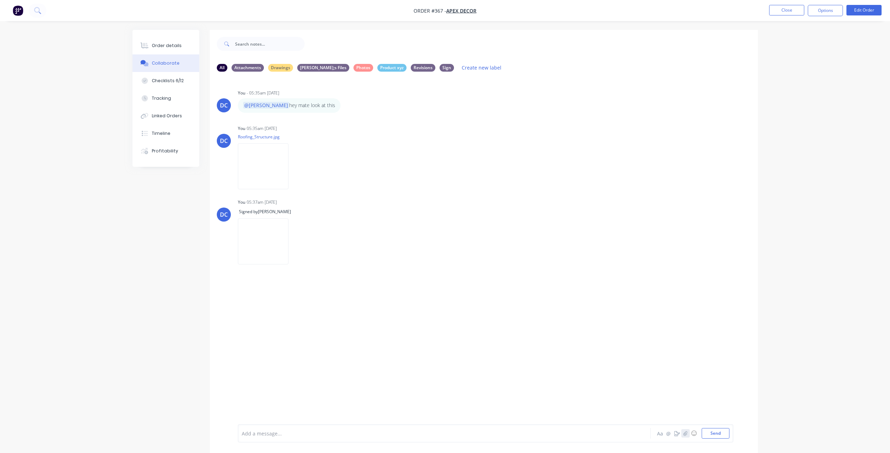
click at [685, 430] on button "button" at bounding box center [685, 433] width 8 height 8
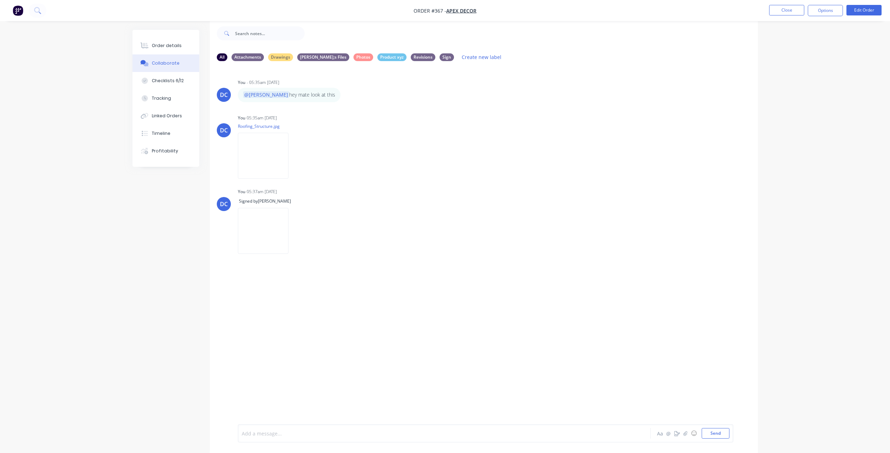
click at [272, 434] on div at bounding box center [424, 433] width 365 height 7
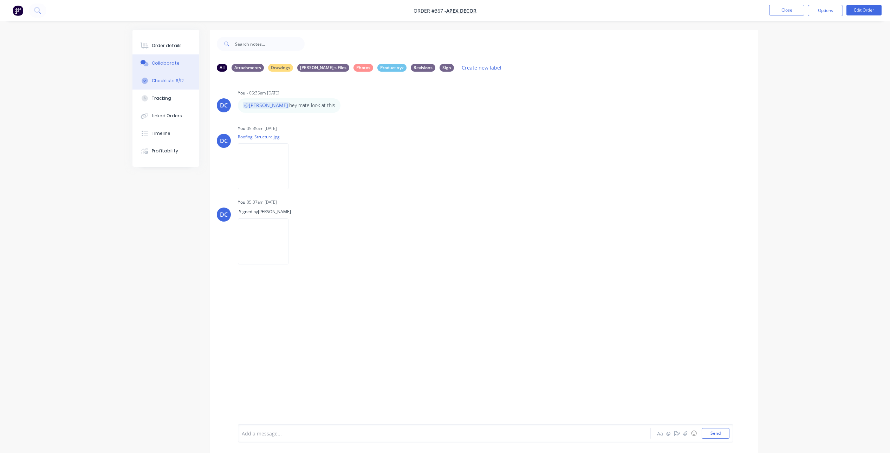
click at [168, 78] on div "Checklists 6/12" at bounding box center [168, 81] width 32 height 6
type textarea "x"
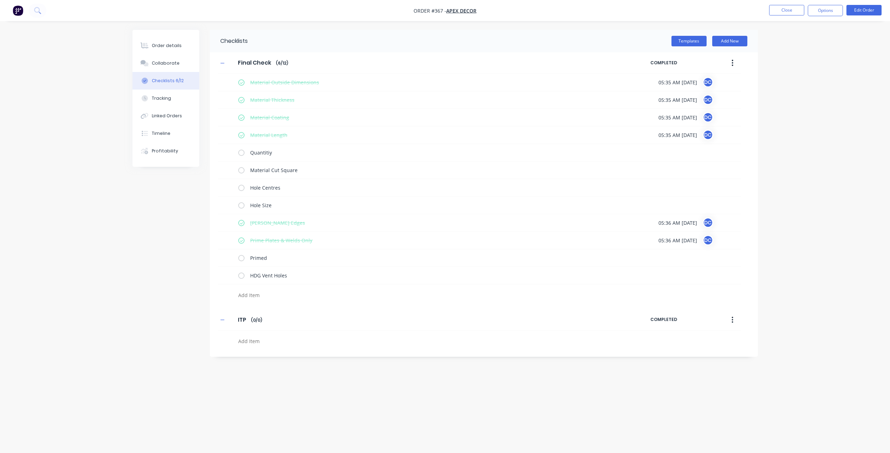
click at [788, 235] on div "Order details Collaborate Checklists 6/12 Tracking Linked Orders Timeline Profi…" at bounding box center [445, 226] width 890 height 453
click at [170, 64] on div "Collaborate" at bounding box center [166, 63] width 28 height 6
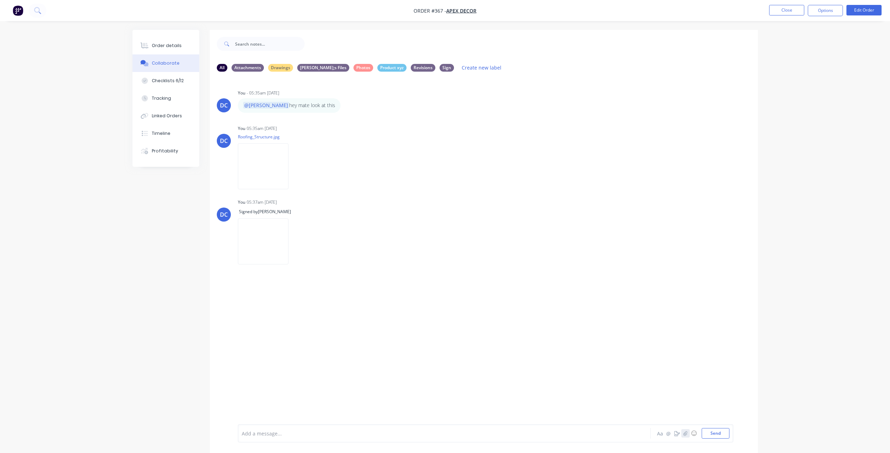
click at [685, 433] on icon "button" at bounding box center [685, 433] width 4 height 5
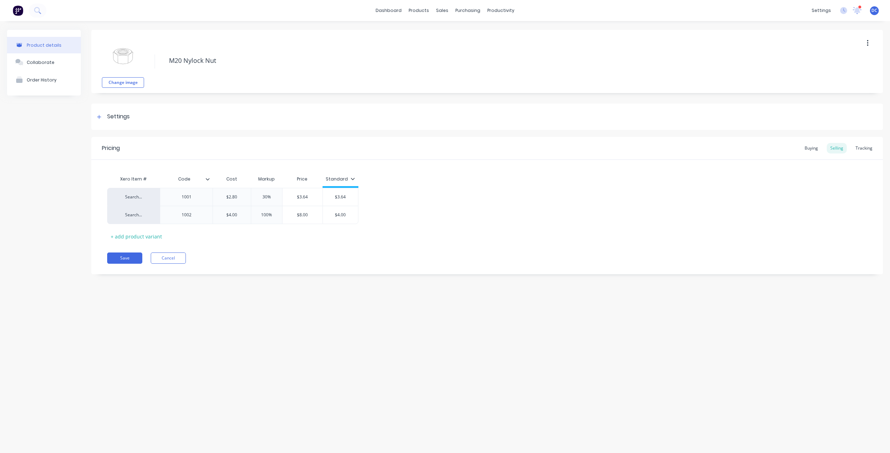
type textarea "x"
click at [432, 33] on div "Product Catalogue" at bounding box center [450, 34] width 44 height 6
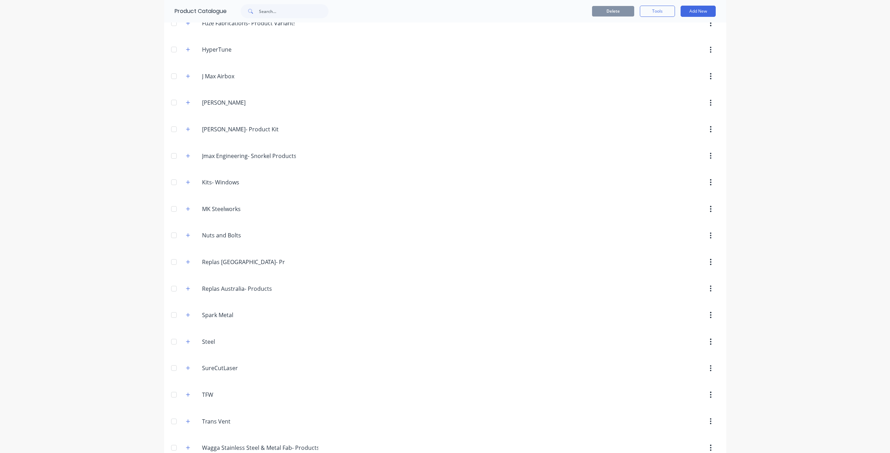
scroll to position [504, 0]
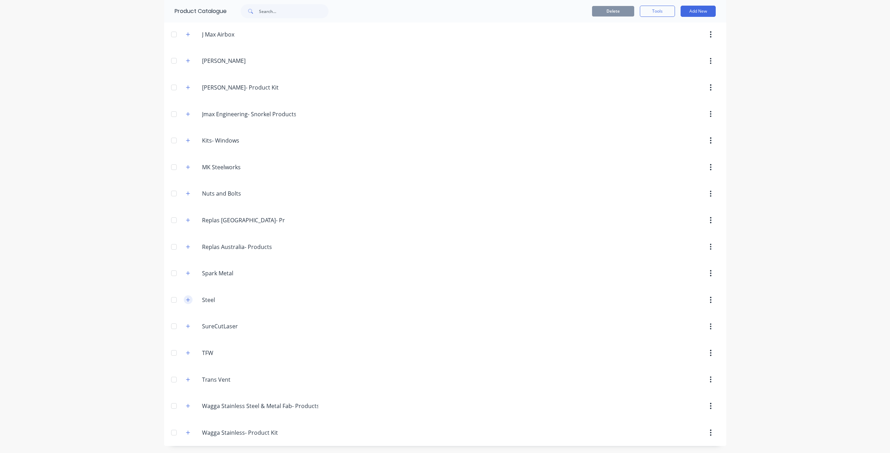
click at [188, 300] on icon "button" at bounding box center [188, 300] width 4 height 5
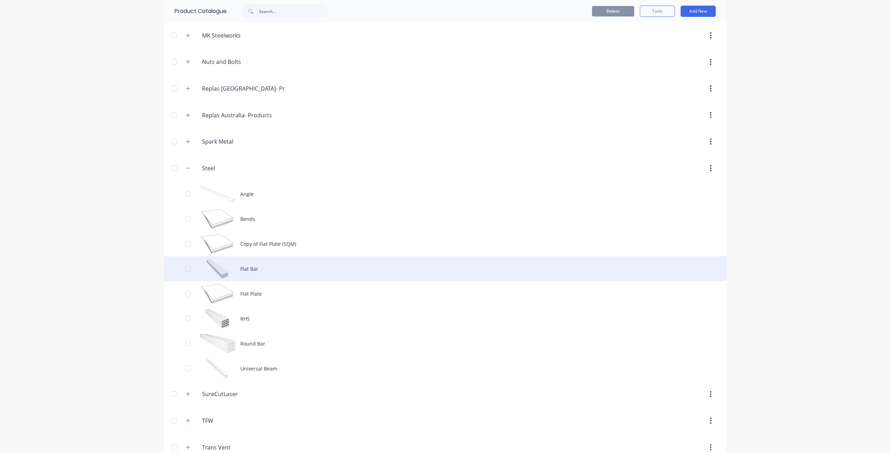
scroll to position [636, 0]
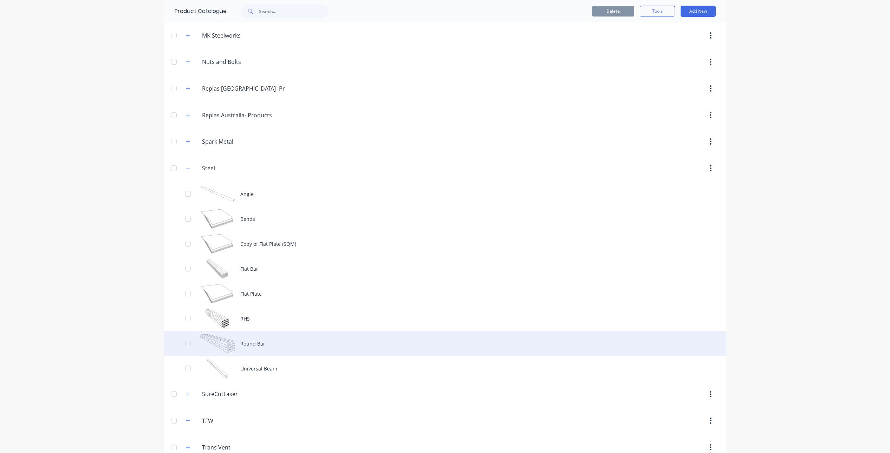
click at [271, 340] on div "Round Bar" at bounding box center [445, 343] width 562 height 25
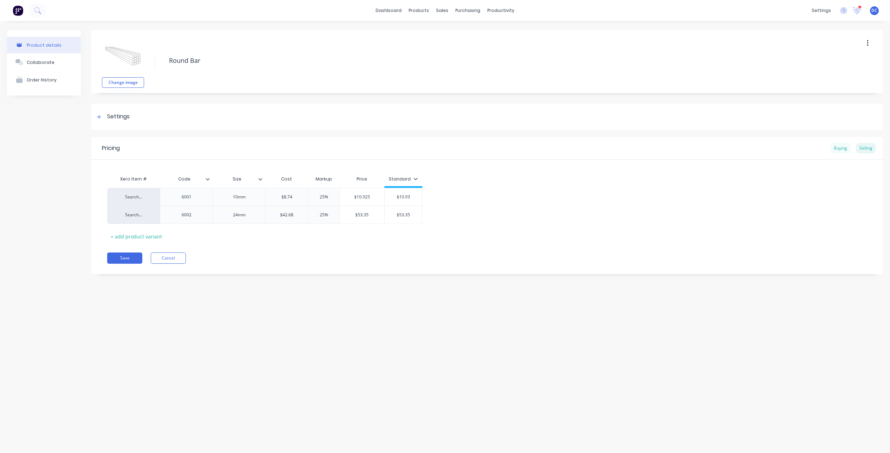
click at [838, 145] on div "Buying" at bounding box center [840, 148] width 20 height 11
click at [861, 149] on div "Selling" at bounding box center [866, 148] width 20 height 11
click at [841, 151] on div "Buying" at bounding box center [840, 148] width 20 height 11
click at [206, 179] on icon at bounding box center [208, 179] width 4 height 4
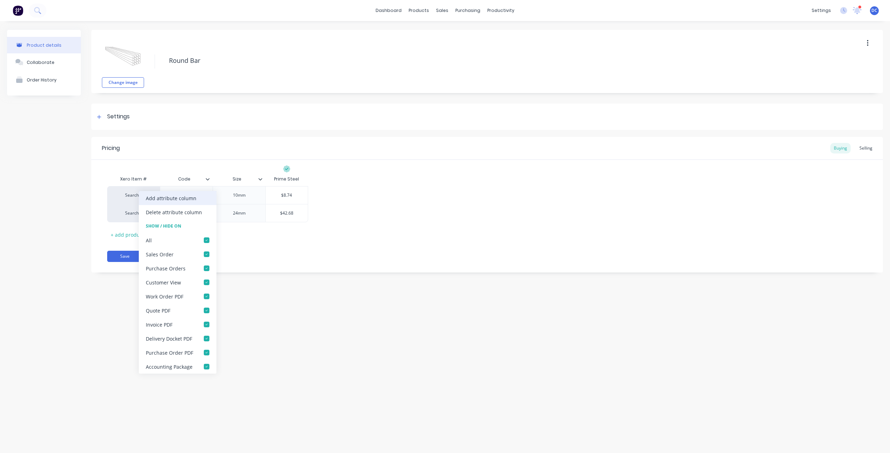
click at [191, 199] on div "Add attribute column" at bounding box center [171, 198] width 51 height 7
type textarea "x"
click at [287, 183] on div "Enter name..." at bounding box center [289, 179] width 48 height 18
type input "Weight"
type textarea "x"
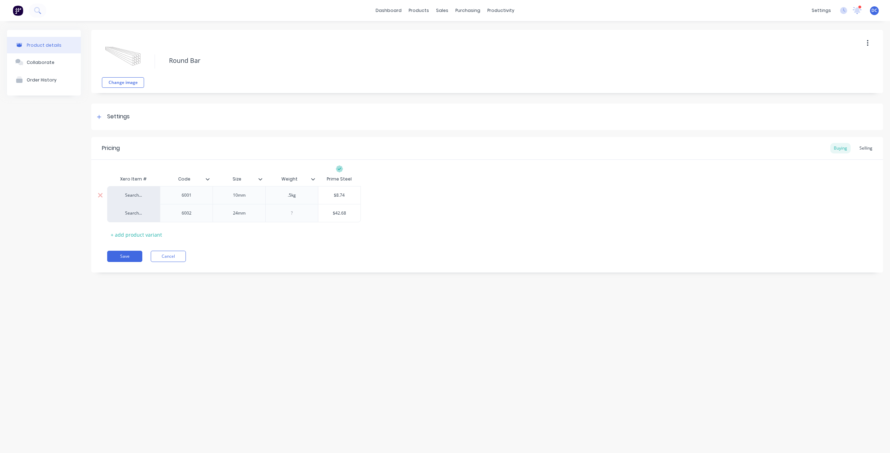
click at [332, 295] on div "Product details Collaborate Order History Change image Round Bar Settings Produ…" at bounding box center [445, 230] width 890 height 418
click at [321, 261] on div "Save Cancel" at bounding box center [495, 256] width 776 height 11
click at [295, 199] on div ".5kg" at bounding box center [291, 195] width 35 height 9
click at [295, 233] on div "Xero Item # Code Size Weight Prime Steel Search... 6001 10mm .5kg $8.74 Search.…" at bounding box center [487, 206] width 760 height 68
click at [93, 118] on div "Settings" at bounding box center [487, 117] width 792 height 26
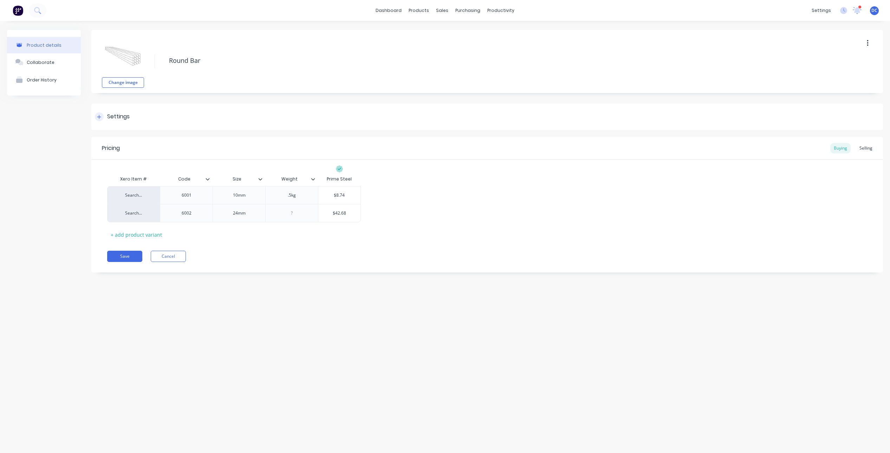
type textarea "x"
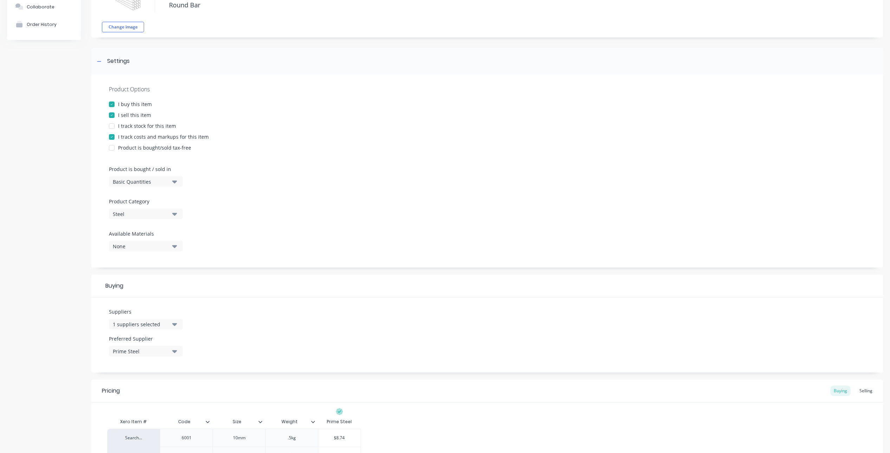
scroll to position [55, 0]
click at [145, 219] on button "Steel" at bounding box center [146, 214] width 74 height 11
click at [152, 177] on button "Basic Quantities" at bounding box center [146, 182] width 74 height 11
click at [72, 128] on div "Product details Collaborate Order History" at bounding box center [44, 251] width 74 height 552
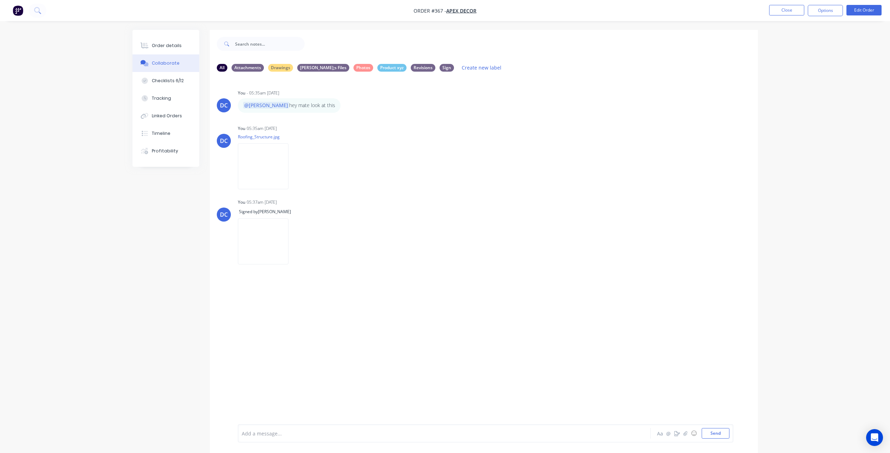
scroll to position [6, 0]
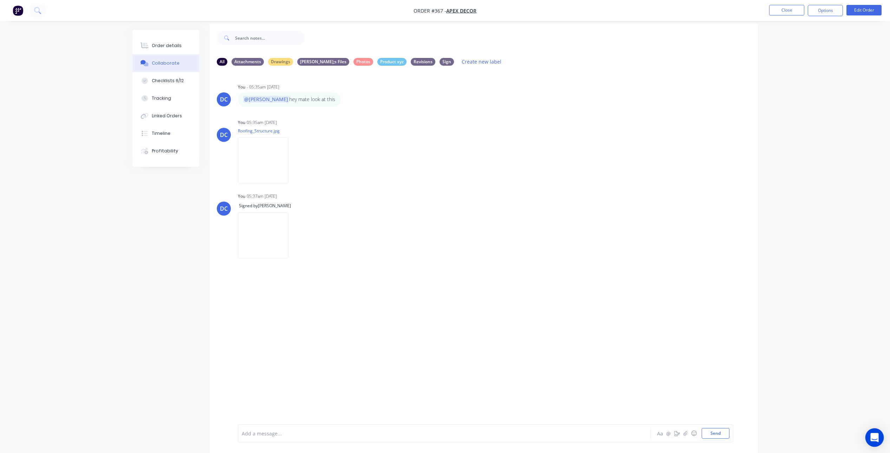
click at [874, 438] on icon "Open Intercom Messenger" at bounding box center [874, 437] width 8 height 9
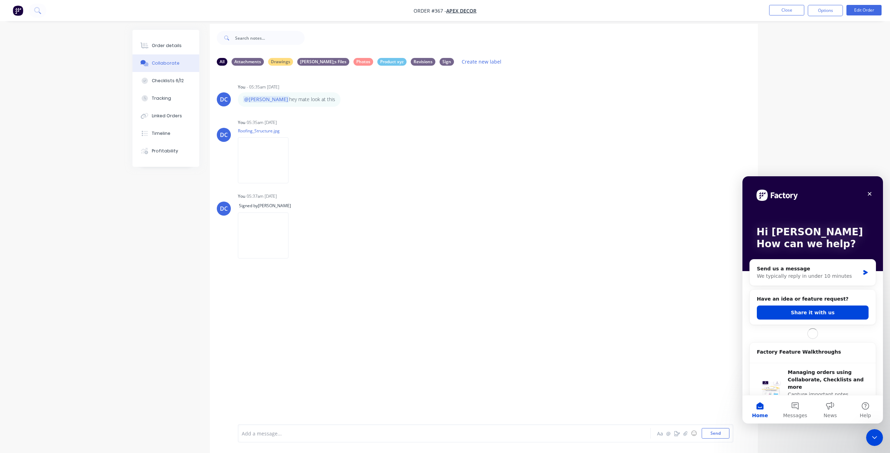
scroll to position [0, 0]
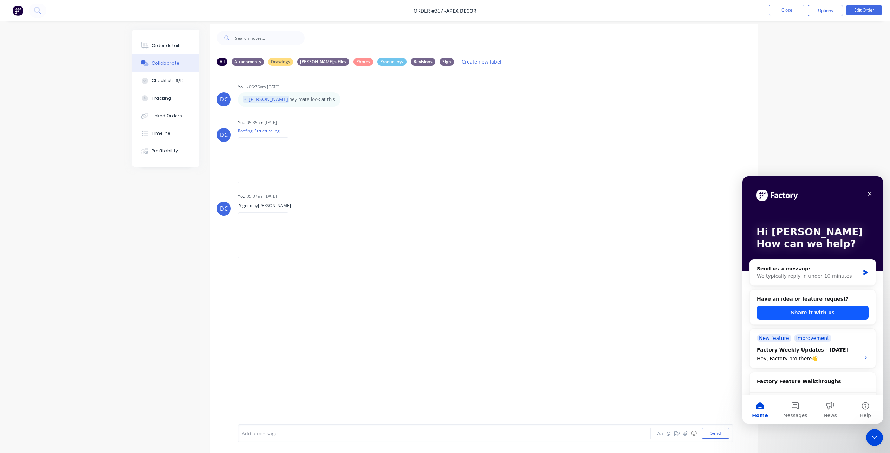
click at [806, 315] on button "Share it with us" at bounding box center [813, 313] width 112 height 14
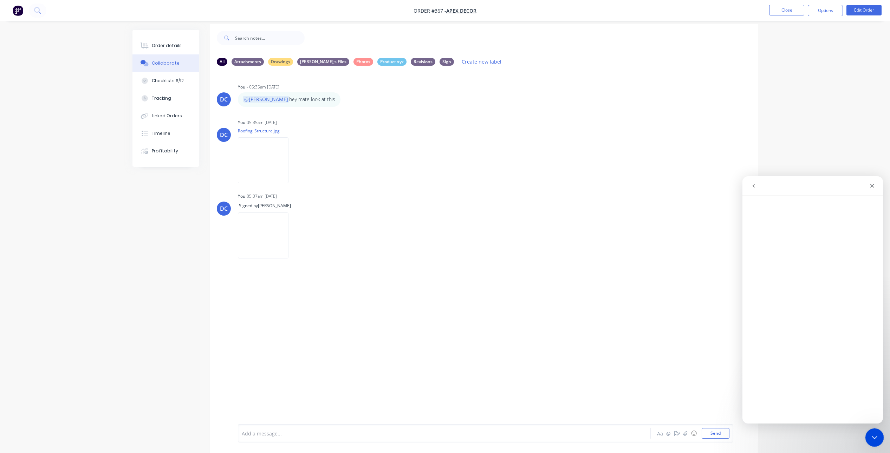
click at [876, 434] on icon "Close Intercom Messenger" at bounding box center [873, 436] width 8 height 8
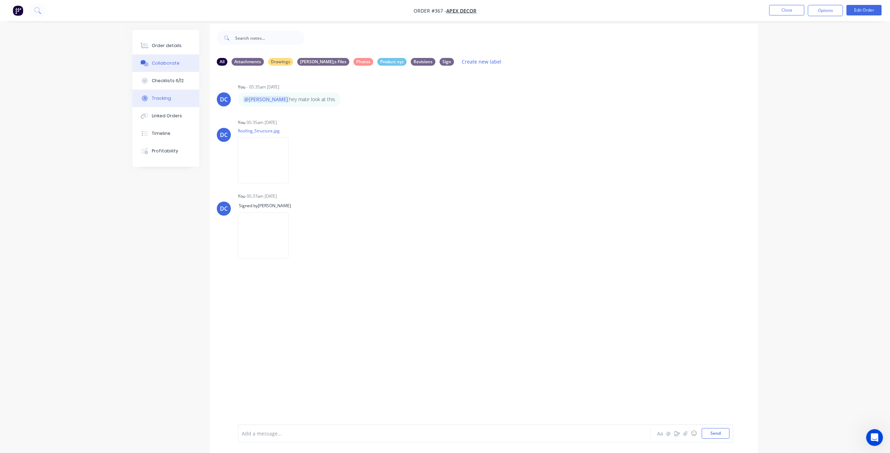
click at [163, 105] on button "Tracking" at bounding box center [165, 99] width 67 height 18
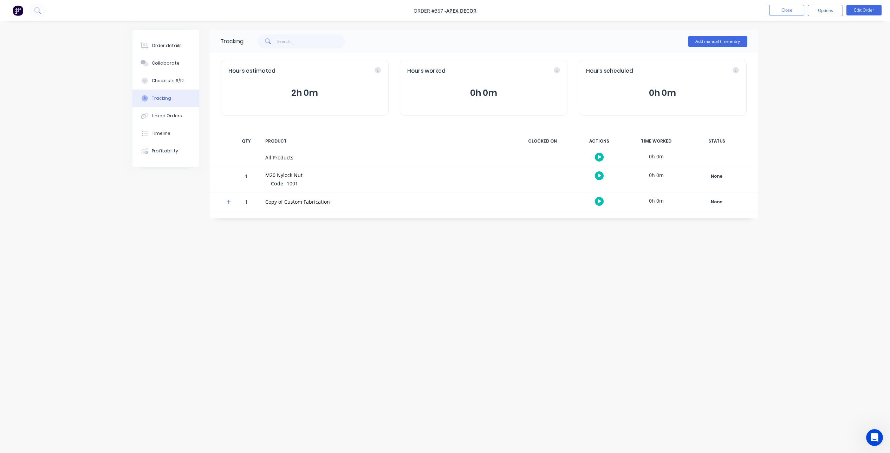
click at [600, 201] on icon "button" at bounding box center [600, 202] width 4 height 4
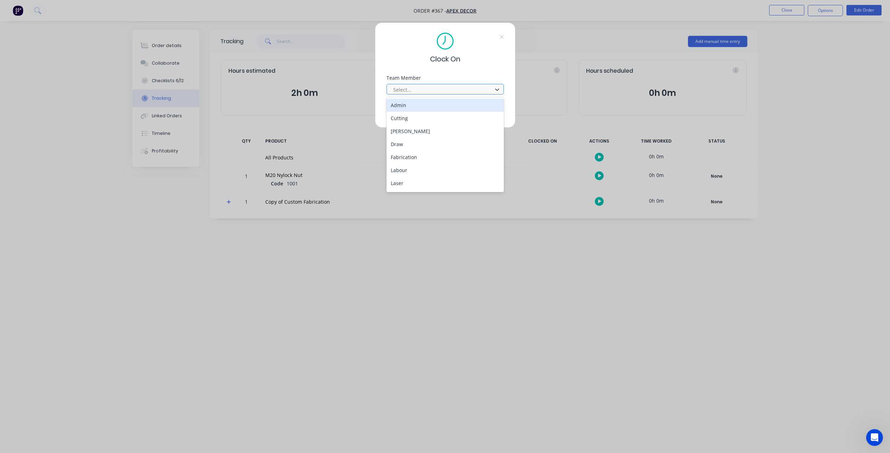
click at [487, 93] on div at bounding box center [440, 89] width 96 height 9
click at [446, 130] on div "[PERSON_NAME]" at bounding box center [444, 131] width 117 height 13
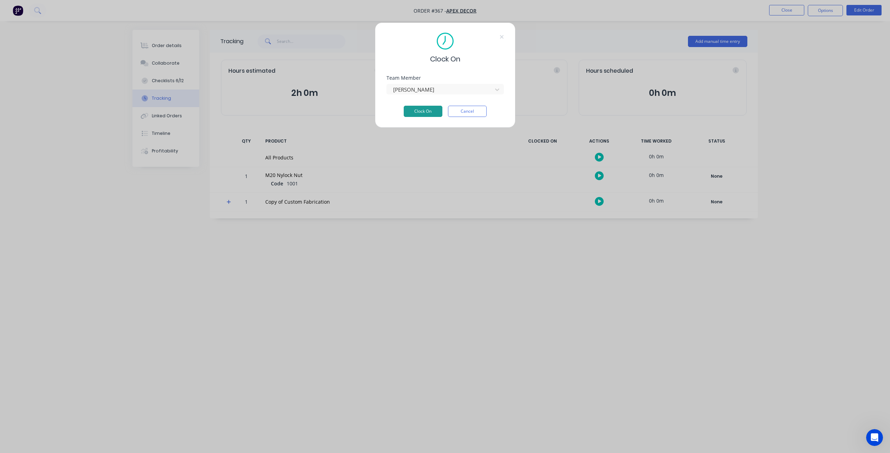
click at [425, 110] on button "Clock On" at bounding box center [423, 111] width 39 height 11
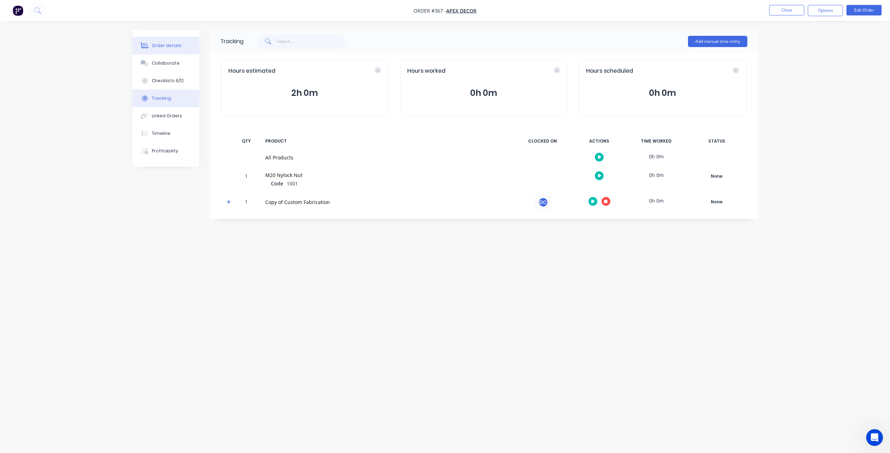
click at [178, 44] on div "Order details" at bounding box center [167, 46] width 30 height 6
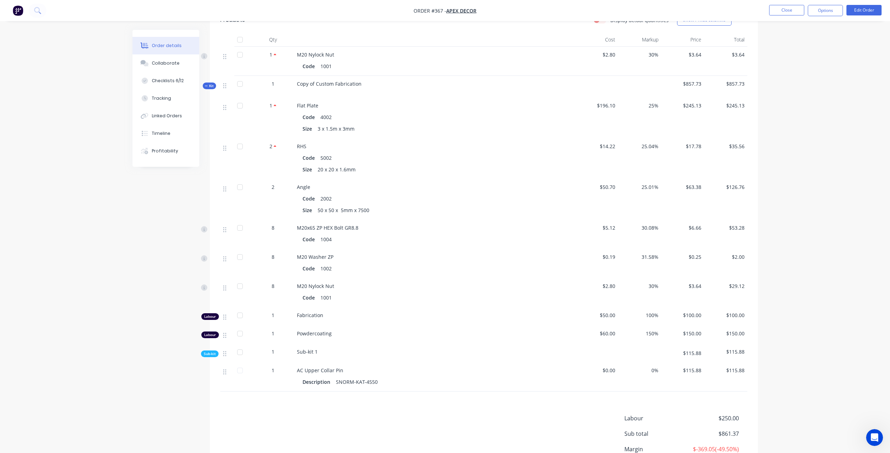
scroll to position [324, 0]
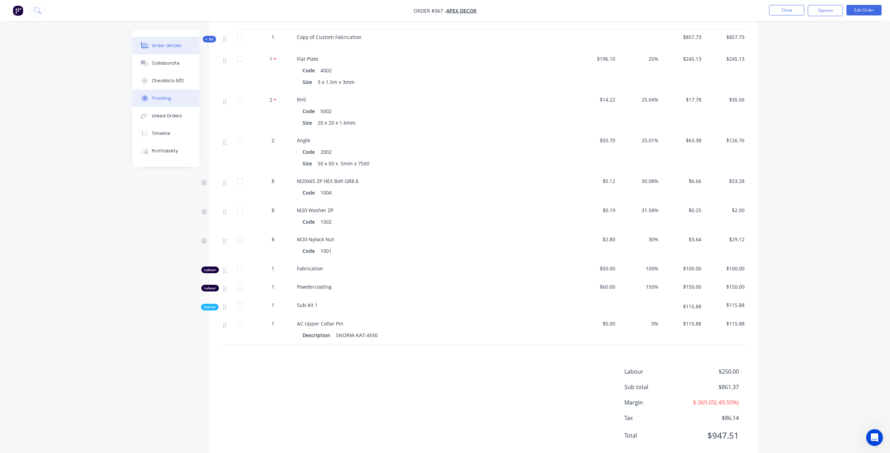
click at [161, 103] on button "Tracking" at bounding box center [165, 99] width 67 height 18
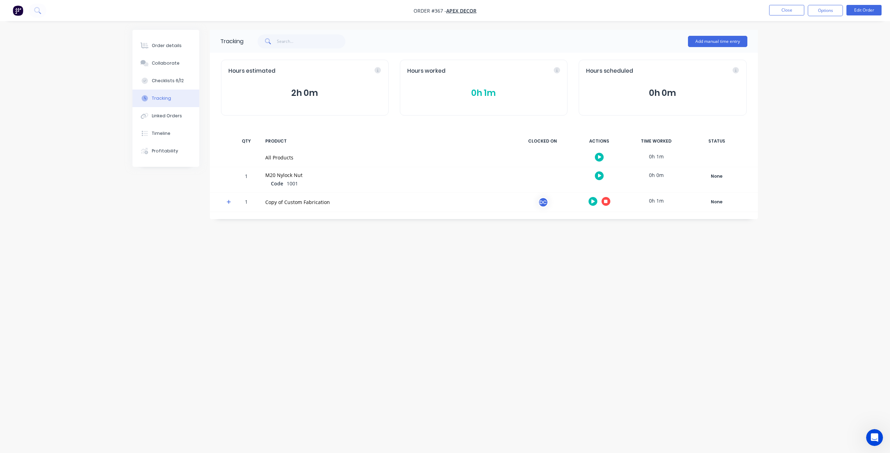
click at [598, 160] on button "button" at bounding box center [599, 157] width 9 height 9
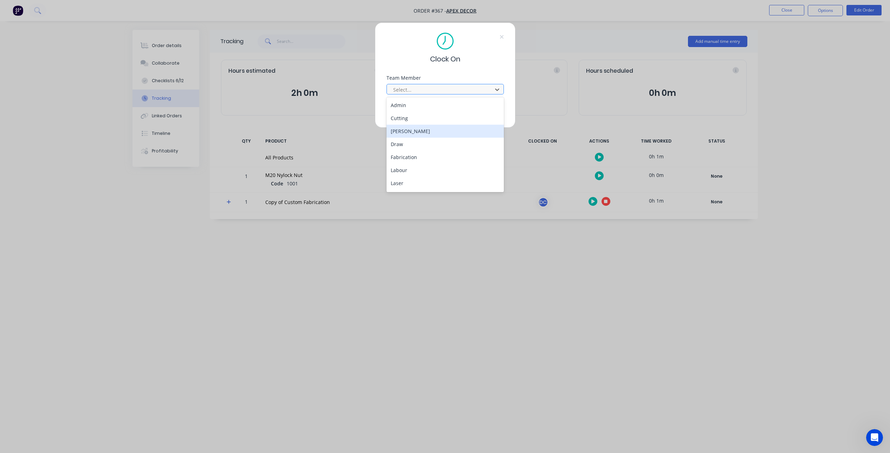
click at [445, 126] on div "[PERSON_NAME]" at bounding box center [444, 131] width 117 height 13
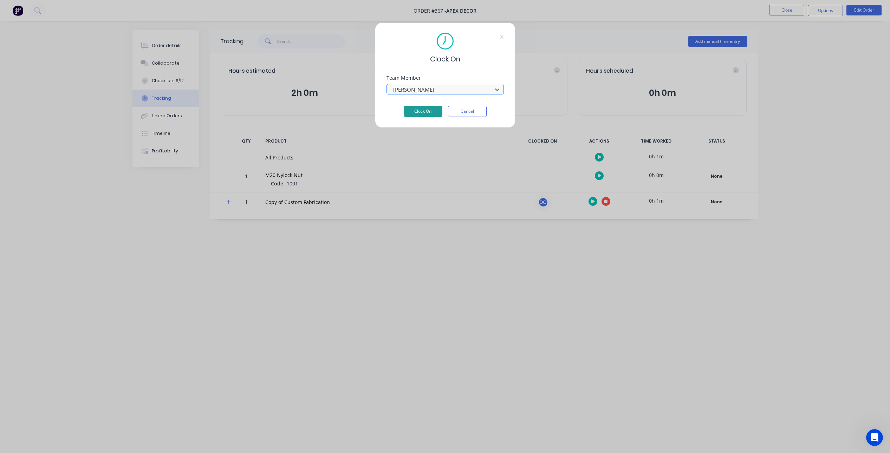
click at [422, 109] on button "Clock On" at bounding box center [423, 111] width 39 height 11
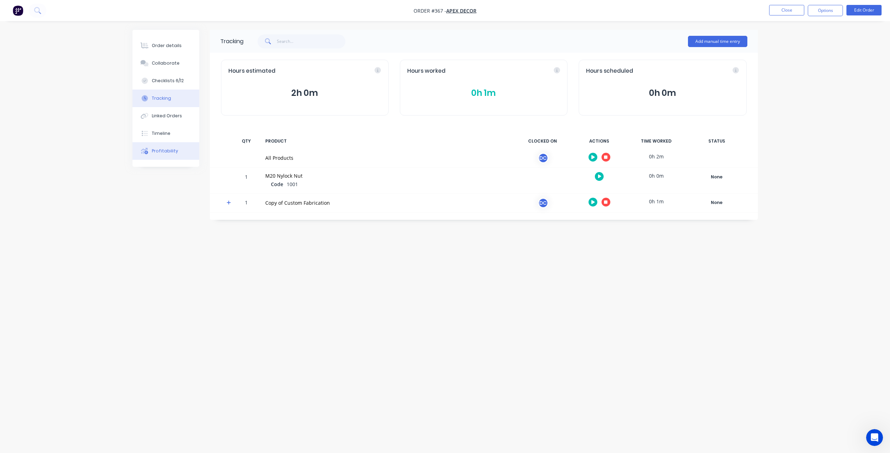
click at [165, 152] on div "Profitability" at bounding box center [165, 151] width 26 height 6
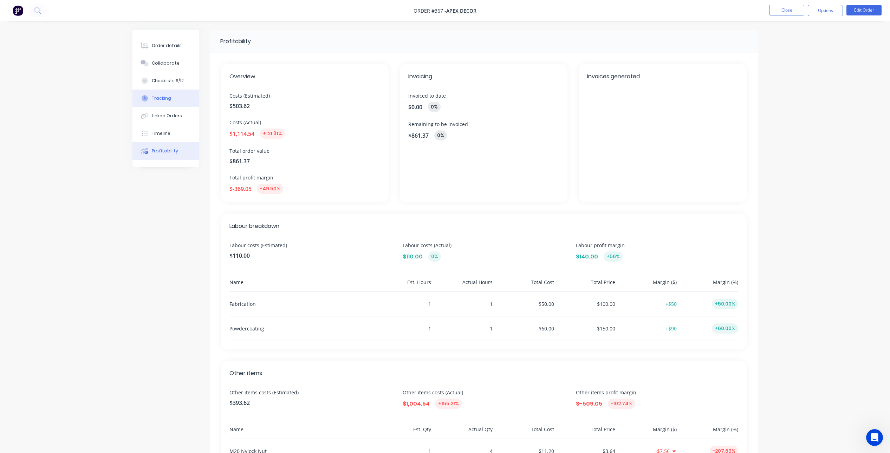
click at [163, 94] on button "Tracking" at bounding box center [165, 99] width 67 height 18
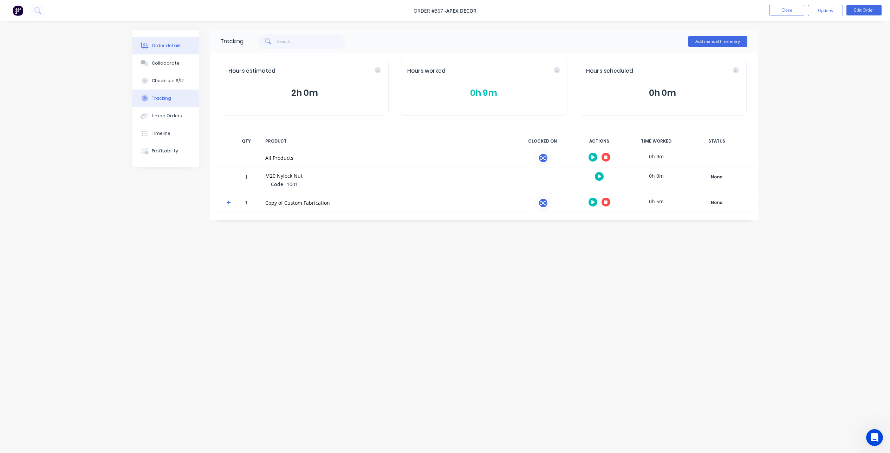
click at [165, 47] on div "Order details" at bounding box center [167, 46] width 30 height 6
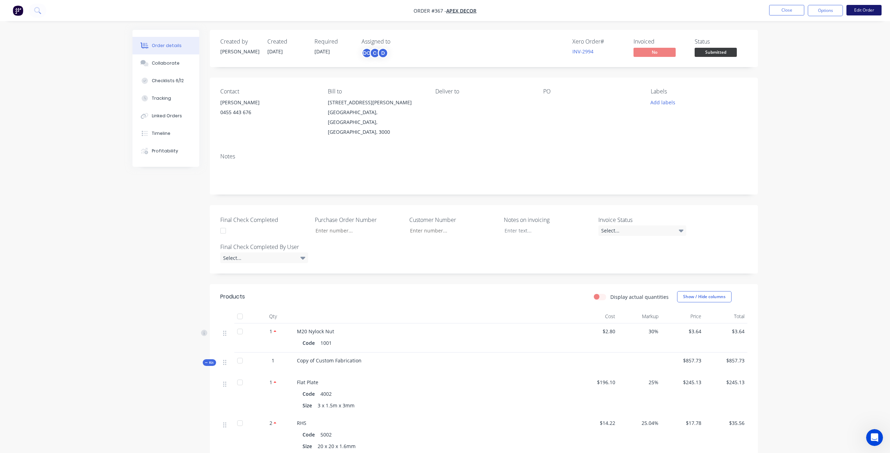
click at [861, 7] on button "Edit Order" at bounding box center [863, 10] width 35 height 11
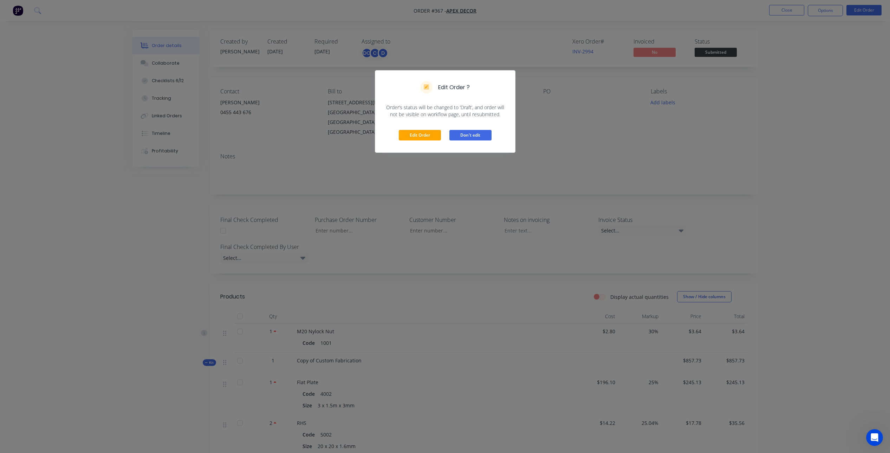
click at [466, 136] on button "Don't edit" at bounding box center [470, 135] width 42 height 11
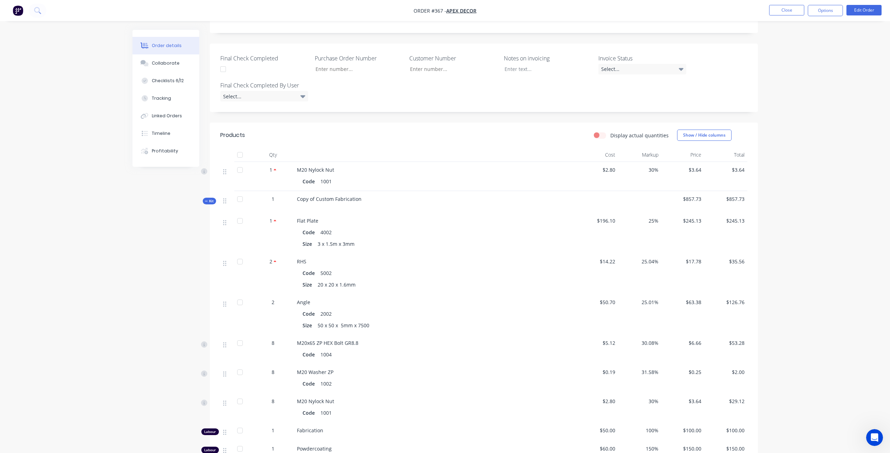
scroll to position [119, 0]
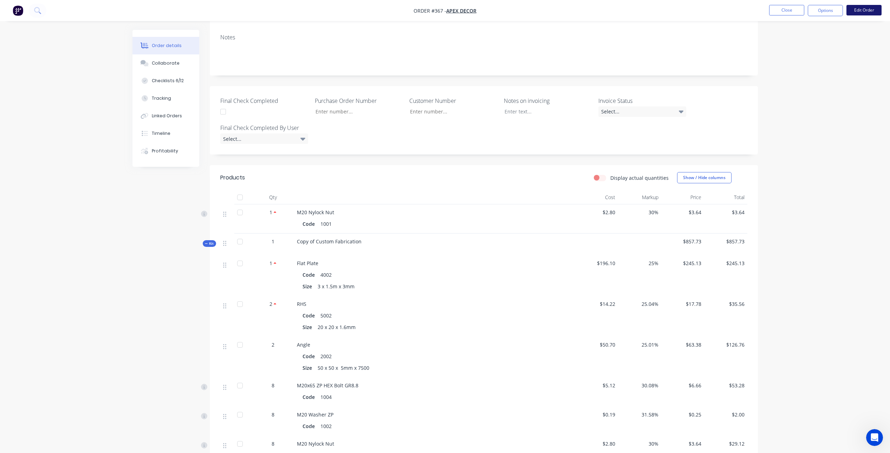
click at [854, 11] on button "Edit Order" at bounding box center [863, 10] width 35 height 11
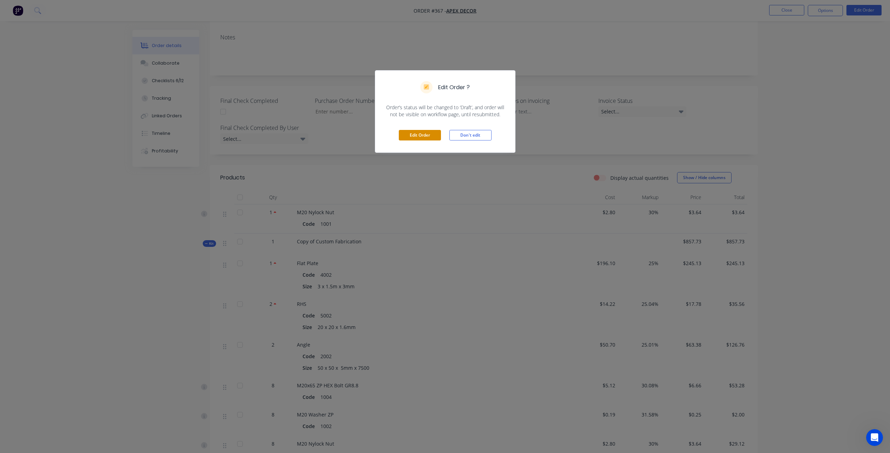
click at [430, 133] on button "Edit Order" at bounding box center [420, 135] width 42 height 11
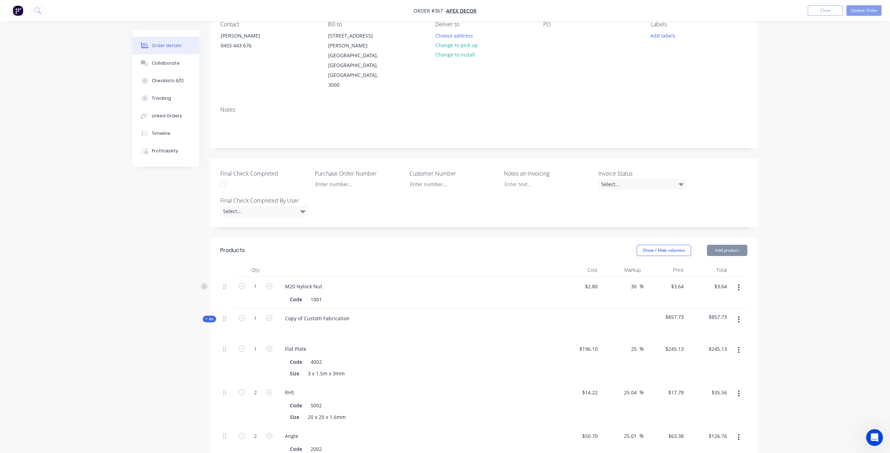
scroll to position [114, 0]
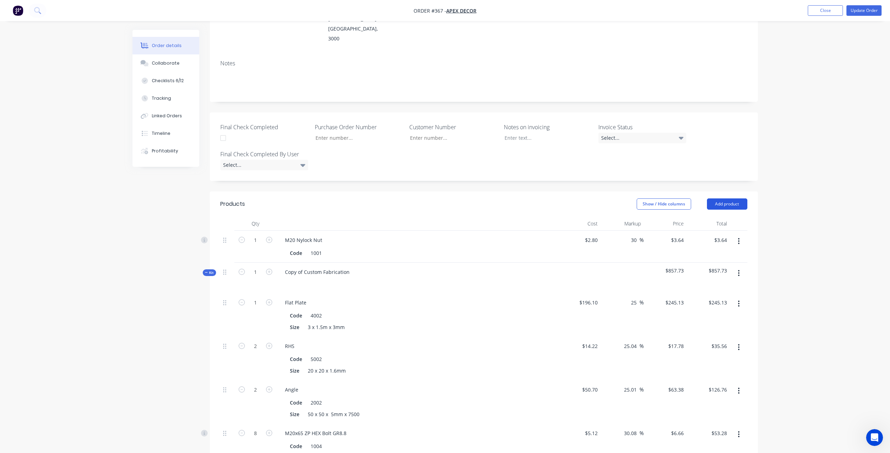
click at [730, 199] on button "Add product" at bounding box center [727, 204] width 40 height 11
click at [701, 287] on div "Labour" at bounding box center [714, 292] width 54 height 10
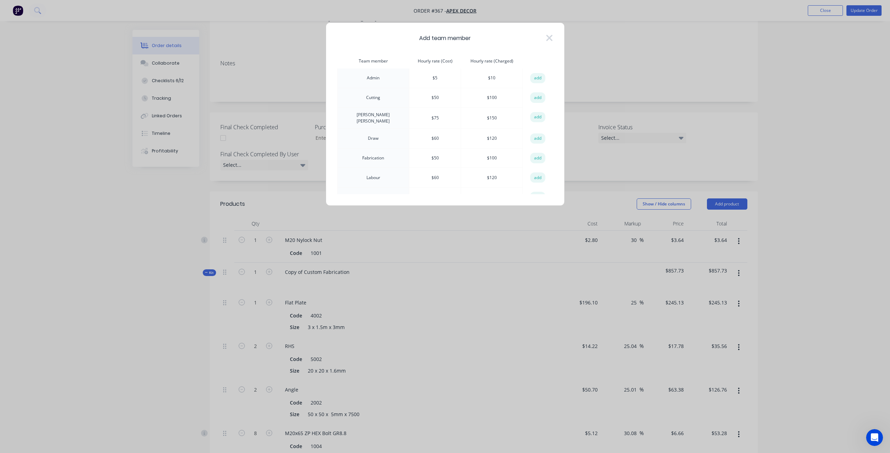
scroll to position [0, 0]
drag, startPoint x: 369, startPoint y: 156, endPoint x: 343, endPoint y: 156, distance: 25.6
click at [343, 156] on td "Fabrication" at bounding box center [373, 159] width 72 height 20
click at [376, 156] on td "Fabrication" at bounding box center [373, 159] width 72 height 20
click at [534, 155] on button "add" at bounding box center [537, 158] width 15 height 11
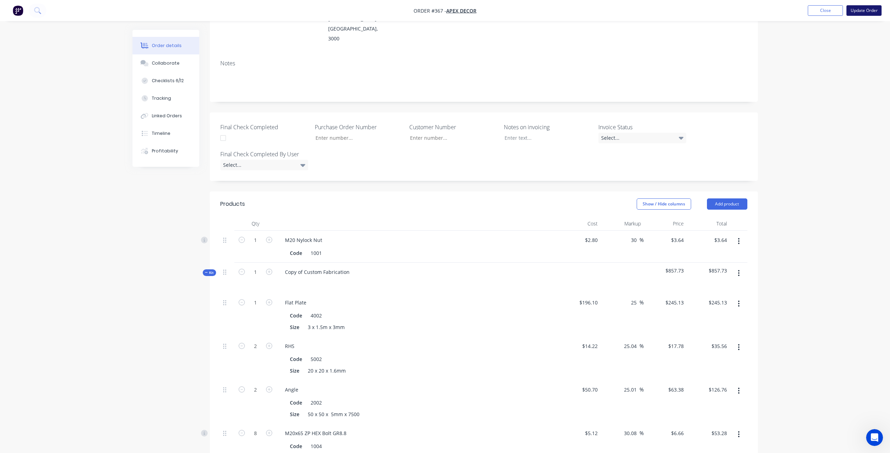
click at [863, 7] on button "Update Order" at bounding box center [863, 10] width 35 height 11
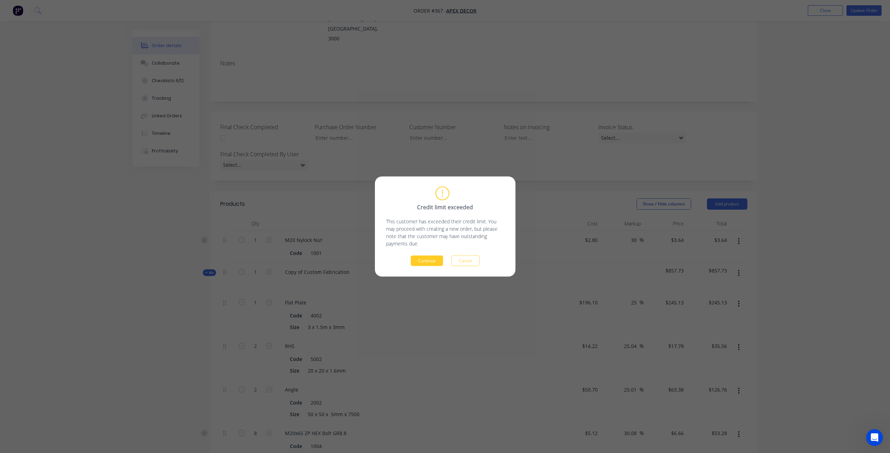
click at [434, 259] on button "Continue" at bounding box center [427, 261] width 32 height 11
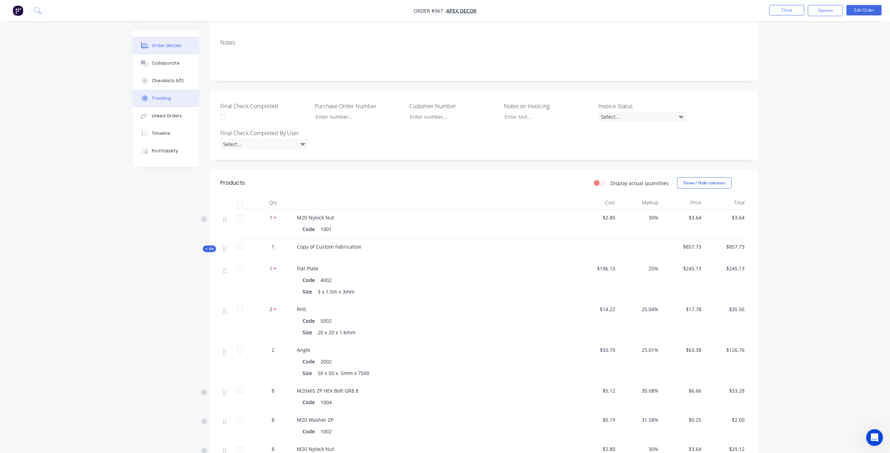
click at [164, 97] on div "Tracking" at bounding box center [161, 98] width 19 height 6
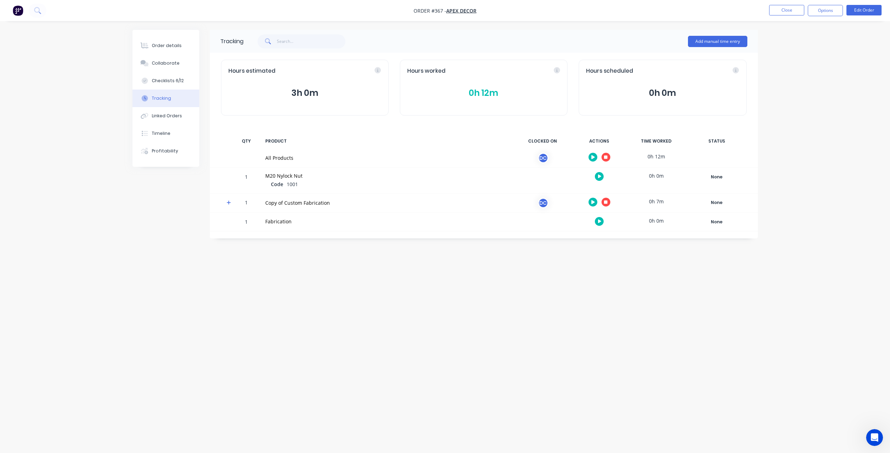
click at [604, 202] on icon "button" at bounding box center [606, 202] width 4 height 5
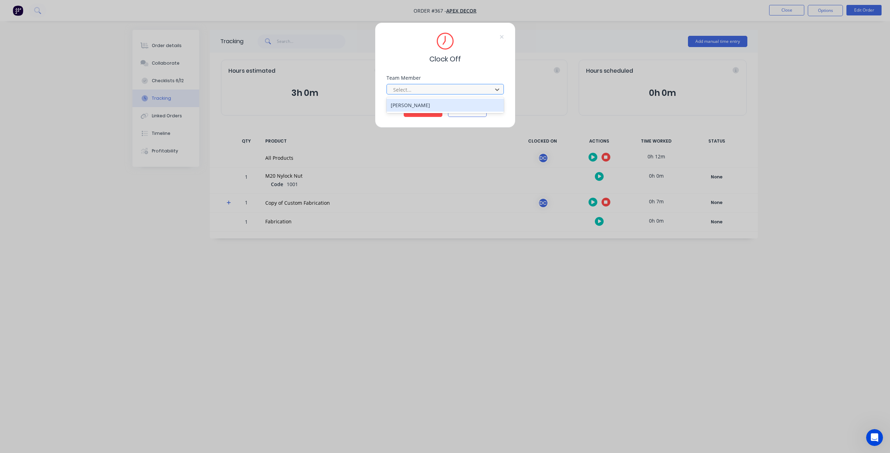
click at [420, 88] on div at bounding box center [440, 89] width 96 height 9
click at [418, 104] on div "[PERSON_NAME]" at bounding box center [444, 105] width 117 height 13
click at [420, 109] on button "Clock Off" at bounding box center [423, 111] width 39 height 11
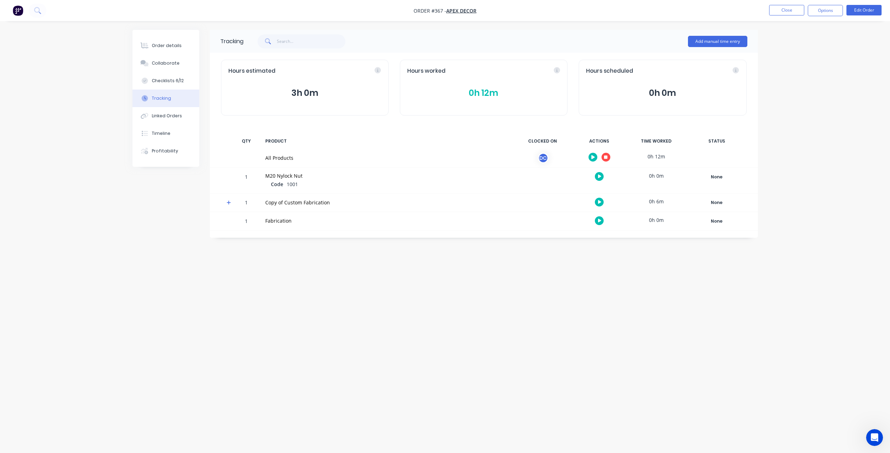
click at [15, 11] on img "button" at bounding box center [18, 10] width 11 height 11
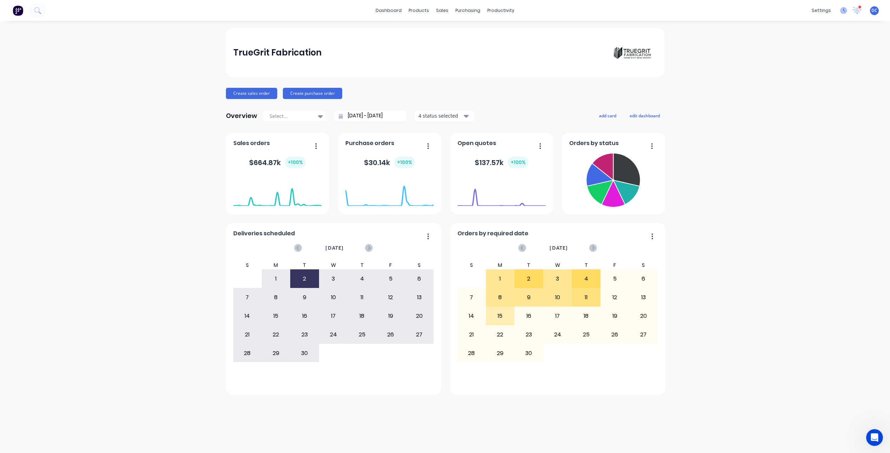
click at [842, 11] on icon at bounding box center [843, 10] width 7 height 7
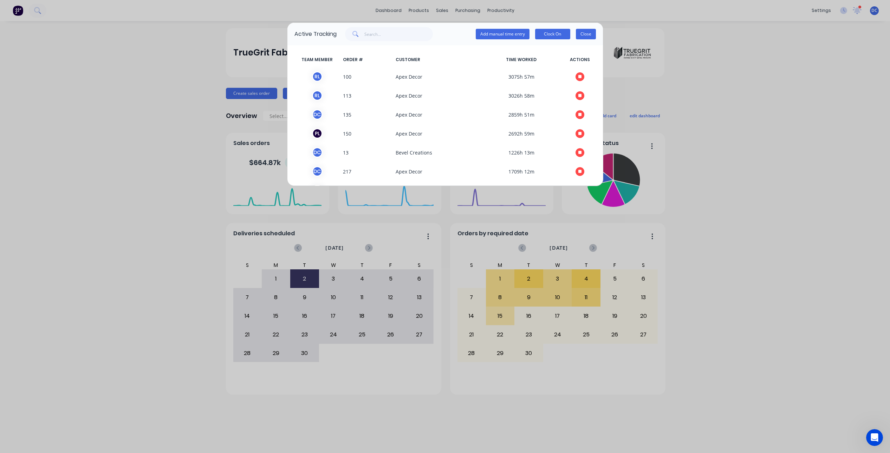
click at [584, 36] on button "Close" at bounding box center [586, 34] width 20 height 11
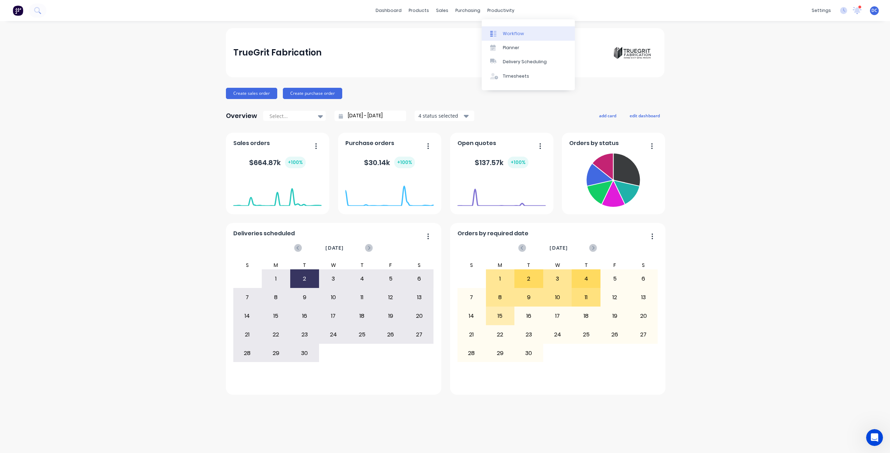
click at [513, 34] on div "Workflow" at bounding box center [513, 34] width 21 height 6
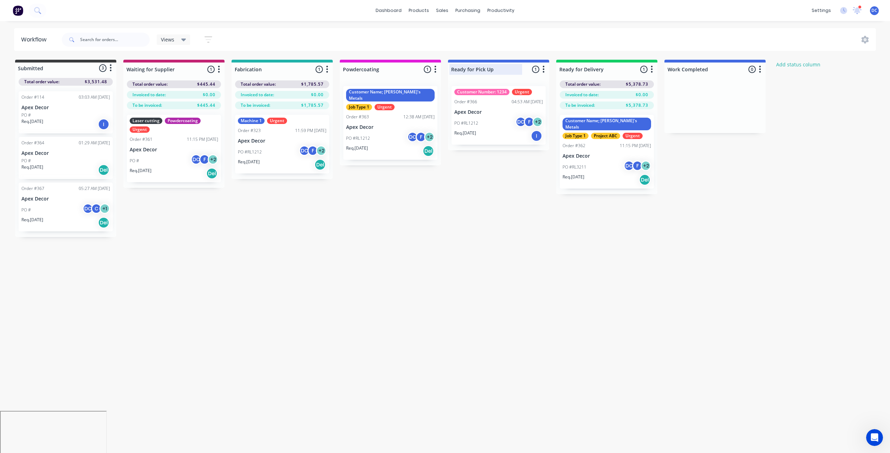
click at [495, 67] on div at bounding box center [498, 70] width 101 height 14
drag, startPoint x: 495, startPoint y: 71, endPoint x: 451, endPoint y: 72, distance: 44.3
click at [451, 72] on input "Ready for Pick Up" at bounding box center [485, 69] width 69 height 7
click at [395, 71] on div at bounding box center [390, 70] width 101 height 14
drag, startPoint x: 388, startPoint y: 70, endPoint x: 344, endPoint y: 70, distance: 43.6
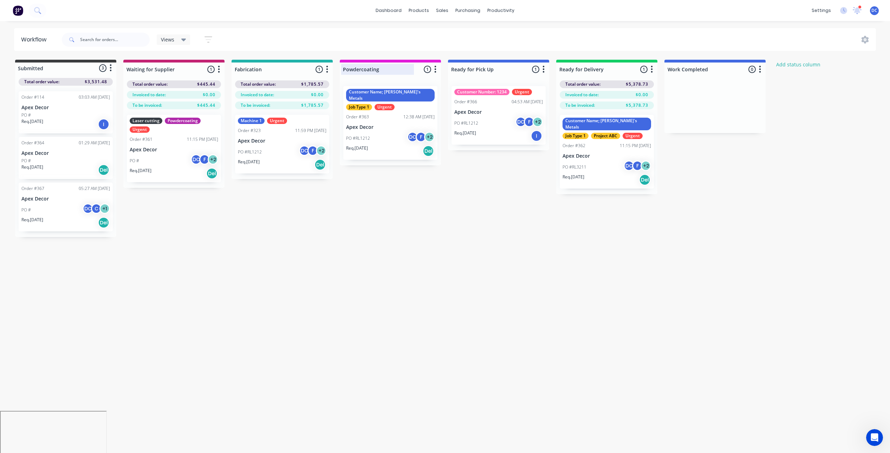
click at [344, 70] on input "Powdercoating" at bounding box center [377, 69] width 69 height 7
click at [794, 64] on button "Add status column" at bounding box center [799, 64] width 52 height 9
click at [866, 85] on button "Cancel" at bounding box center [850, 85] width 39 height 11
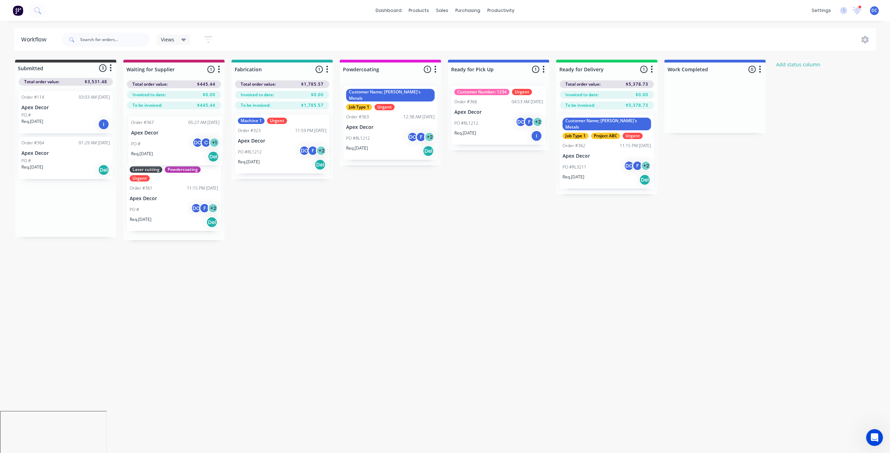
drag, startPoint x: 69, startPoint y: 208, endPoint x: 179, endPoint y: 140, distance: 129.2
click at [179, 140] on div "Submitted 3 Status colour #3A3C3E hex #3A3C3E Save Cancel Summaries Total order…" at bounding box center [479, 150] width 968 height 181
click at [170, 144] on div "PO # DC C + 1" at bounding box center [174, 142] width 89 height 13
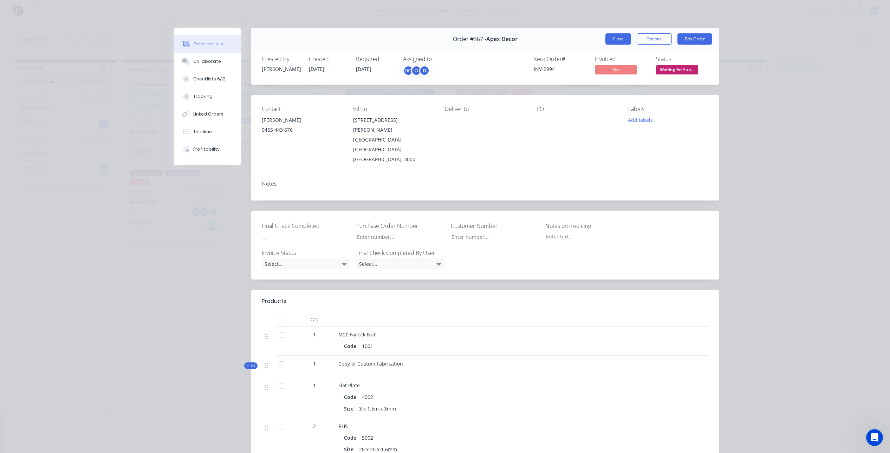
click at [607, 38] on button "Close" at bounding box center [618, 38] width 26 height 11
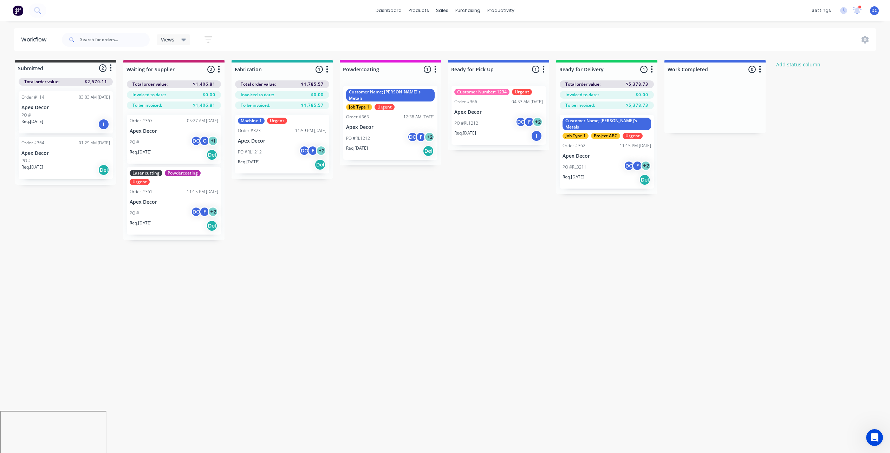
click at [221, 69] on button "button" at bounding box center [219, 69] width 8 height 8
click at [193, 98] on button "Notifications" at bounding box center [188, 96] width 70 height 12
click at [292, 207] on div "Submitted 2 Status colour #3A3C3E hex #3A3C3E Save Cancel Summaries Total order…" at bounding box center [479, 150] width 968 height 181
click at [285, 150] on div "PO #RL1212 DC F + 2" at bounding box center [282, 151] width 89 height 13
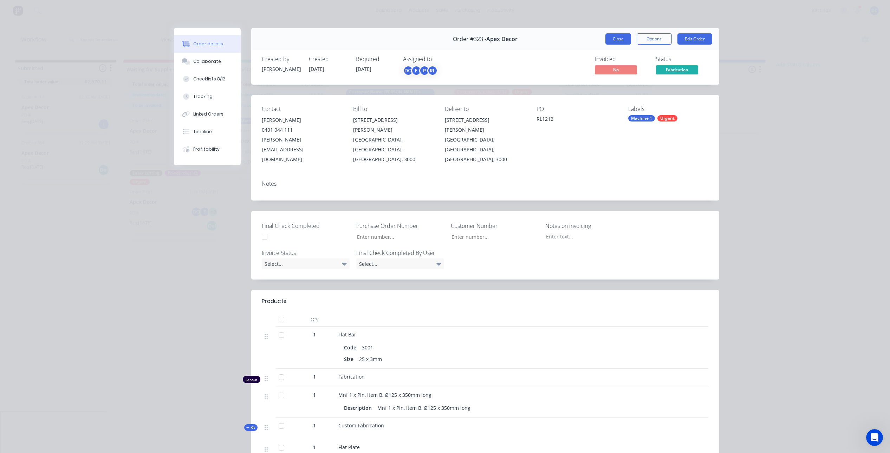
click at [612, 35] on button "Close" at bounding box center [618, 38] width 26 height 11
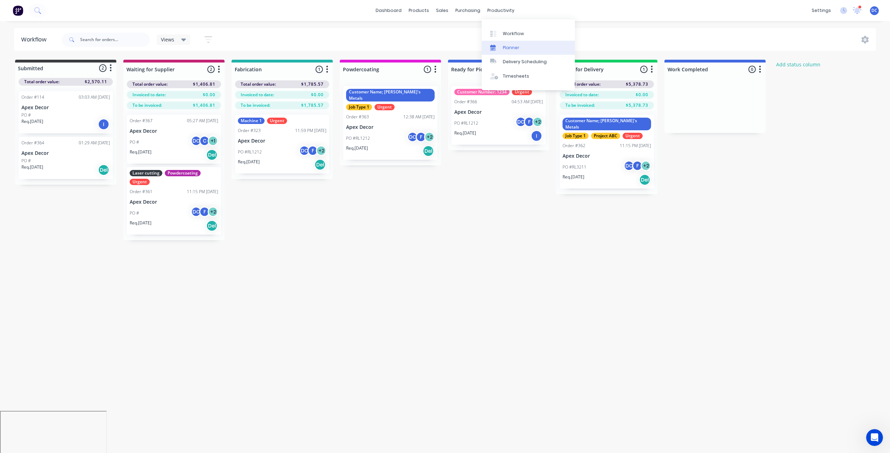
click at [507, 50] on div "Planner" at bounding box center [511, 48] width 17 height 6
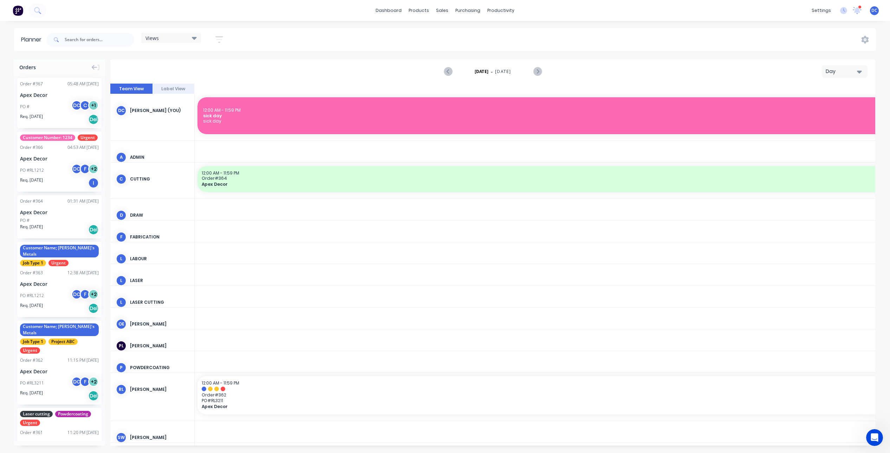
scroll to position [0, 1687]
click at [857, 72] on icon "button" at bounding box center [859, 72] width 5 height 8
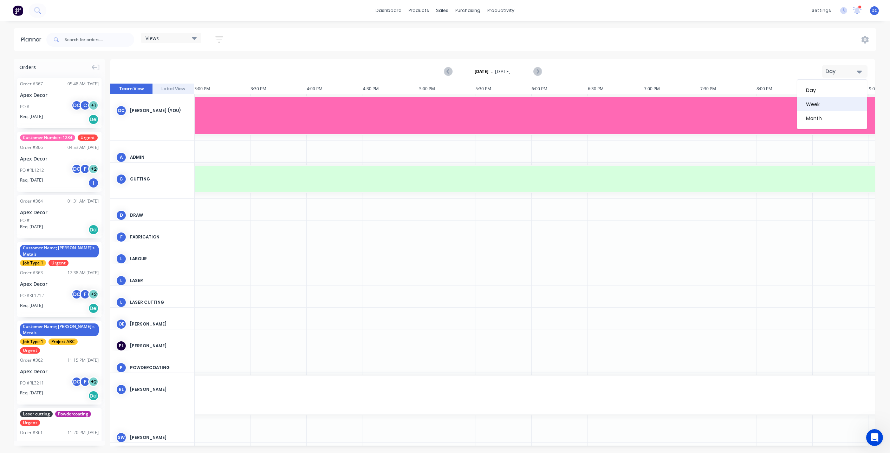
click at [861, 99] on div "Week" at bounding box center [832, 104] width 70 height 14
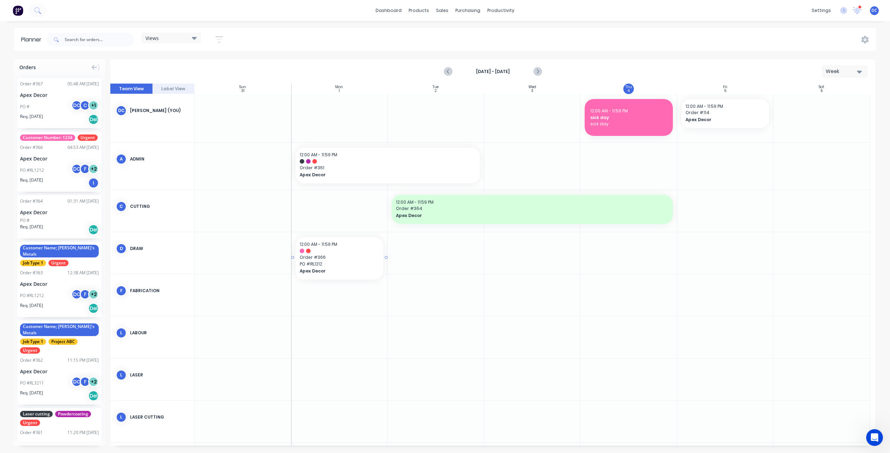
drag, startPoint x: 74, startPoint y: 151, endPoint x: 365, endPoint y: 250, distance: 307.5
drag, startPoint x: 384, startPoint y: 258, endPoint x: 504, endPoint y: 252, distance: 120.0
drag, startPoint x: 80, startPoint y: 212, endPoint x: 625, endPoint y: 244, distance: 546.2
click at [857, 75] on icon "button" at bounding box center [859, 72] width 5 height 8
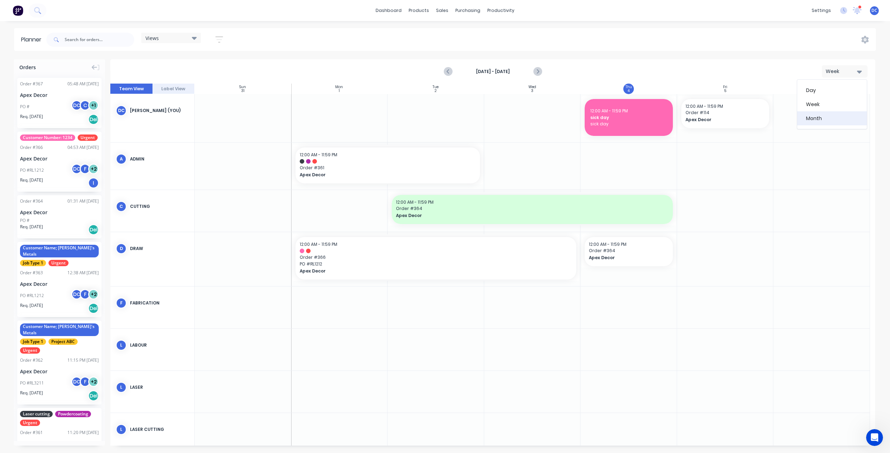
click at [861, 116] on div "Month" at bounding box center [832, 118] width 70 height 14
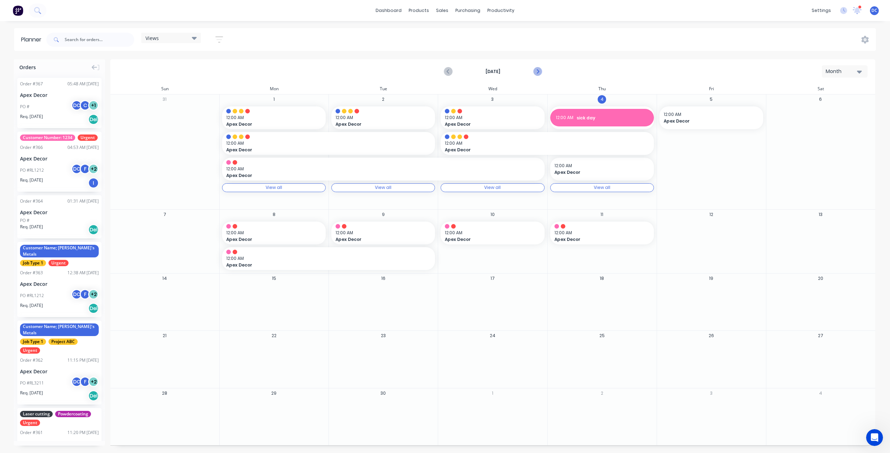
click at [536, 71] on icon "Next page" at bounding box center [537, 71] width 8 height 8
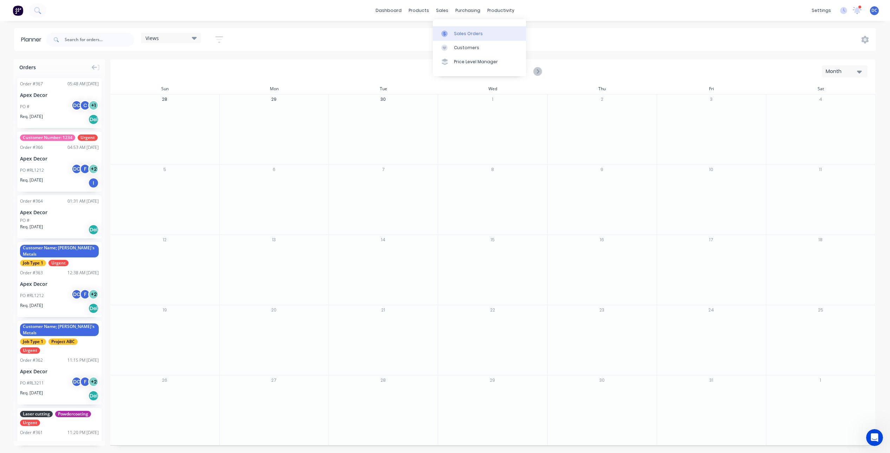
click at [456, 34] on div "Sales Orders" at bounding box center [468, 34] width 29 height 6
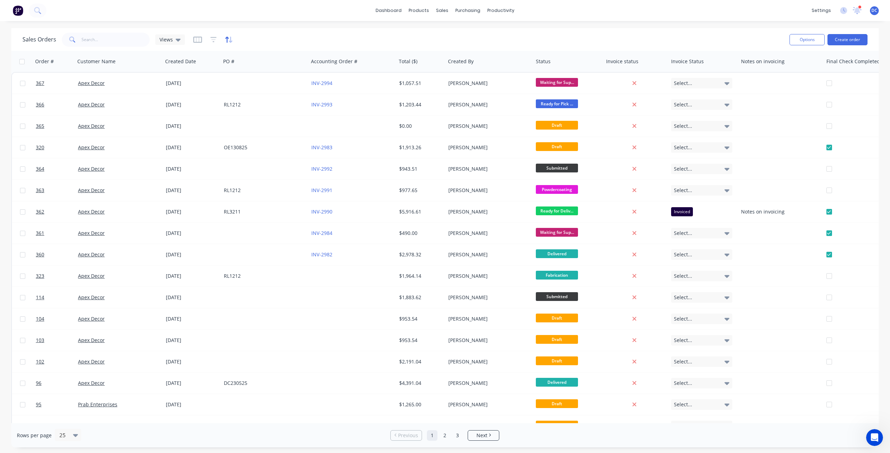
click at [229, 38] on icon "button" at bounding box center [229, 39] width 8 height 7
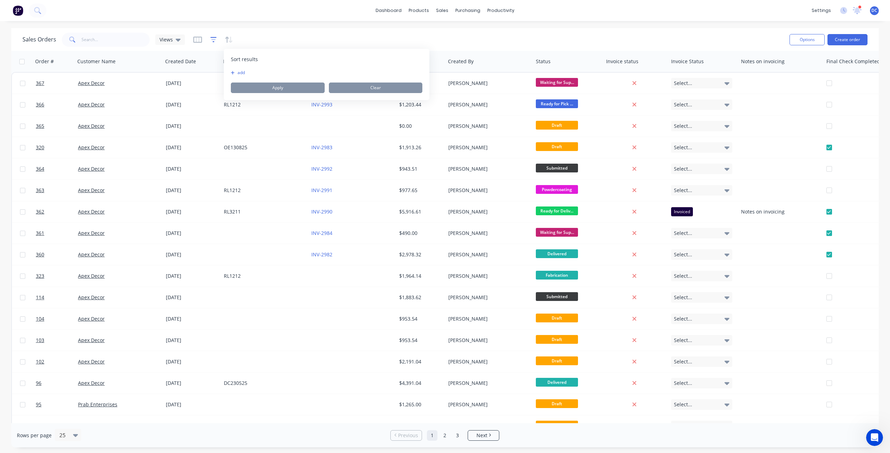
click at [215, 39] on icon "button" at bounding box center [213, 39] width 6 height 7
click at [224, 70] on button "add" at bounding box center [225, 73] width 18 height 6
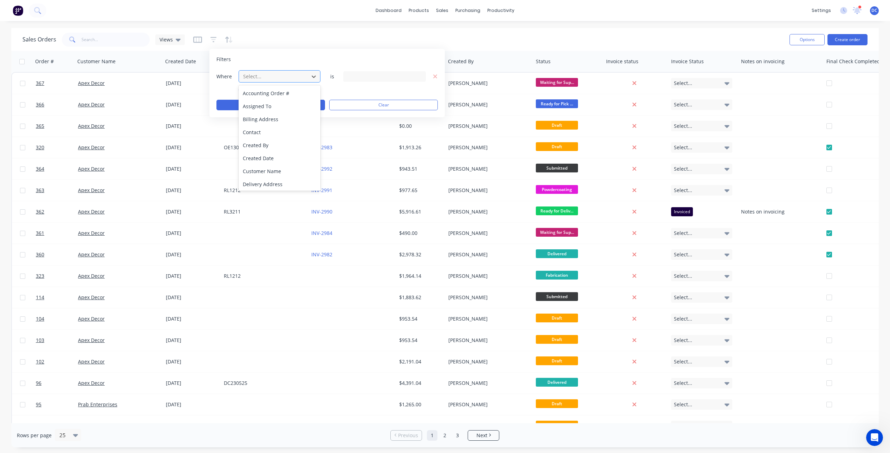
click at [257, 74] on div at bounding box center [273, 76] width 63 height 9
click at [306, 47] on div "Sales Orders Views" at bounding box center [402, 39] width 761 height 17
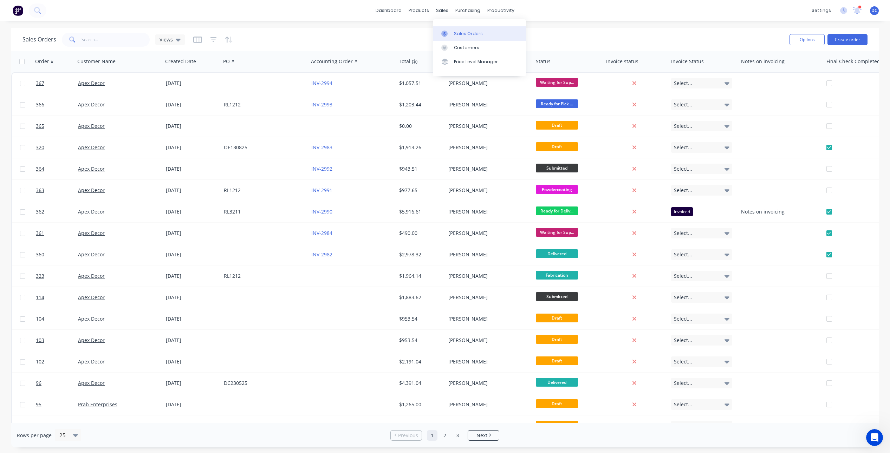
click at [449, 28] on link "Sales Orders" at bounding box center [479, 33] width 93 height 14
click at [838, 37] on button "Create order" at bounding box center [847, 39] width 40 height 11
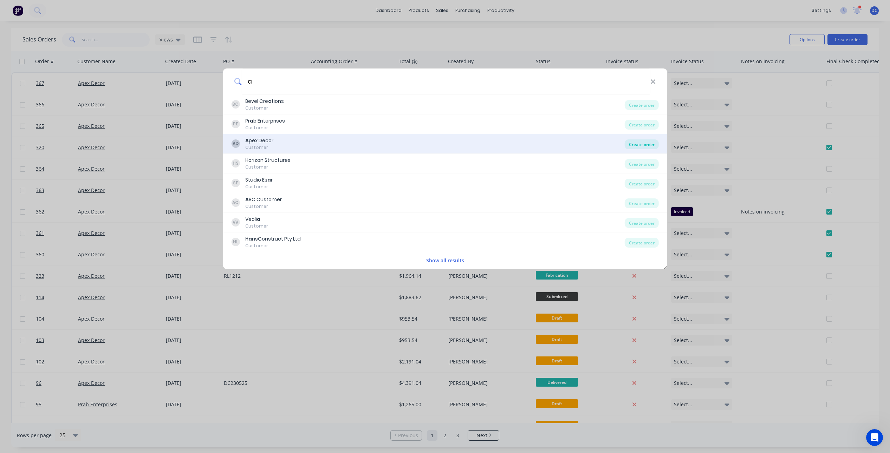
type input "a"
click at [639, 145] on div "Create order" at bounding box center [642, 144] width 34 height 10
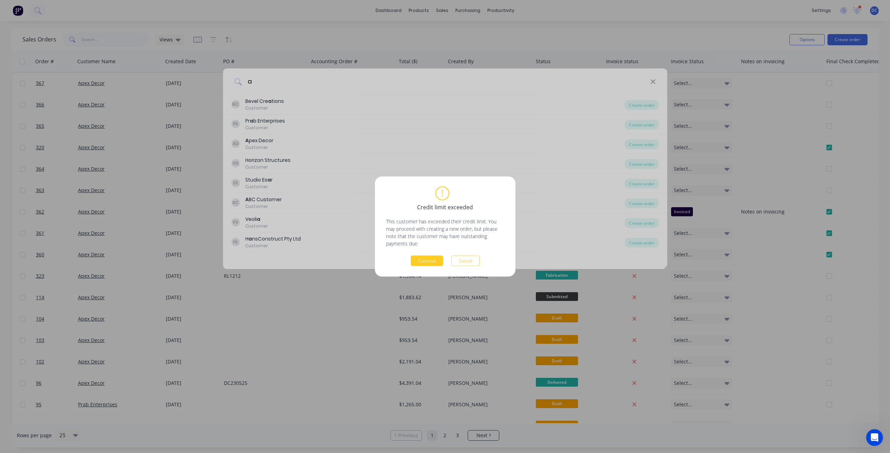
click at [422, 265] on button "Continue" at bounding box center [427, 261] width 32 height 11
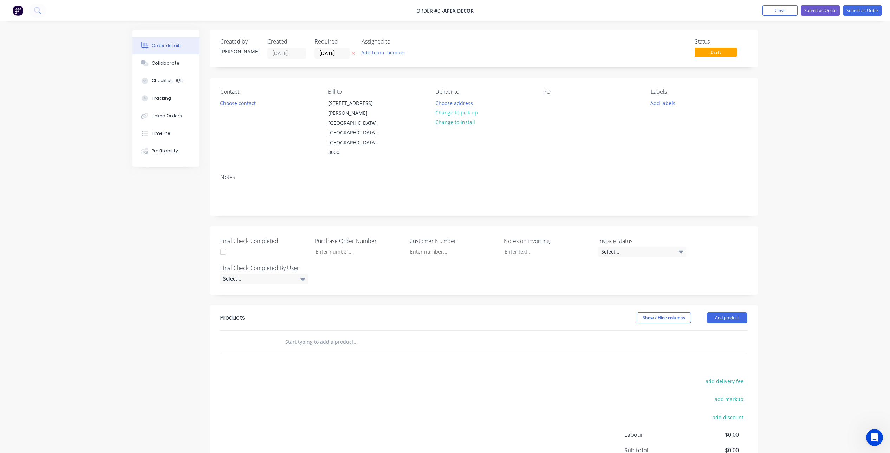
click at [19, 13] on img "button" at bounding box center [18, 10] width 11 height 11
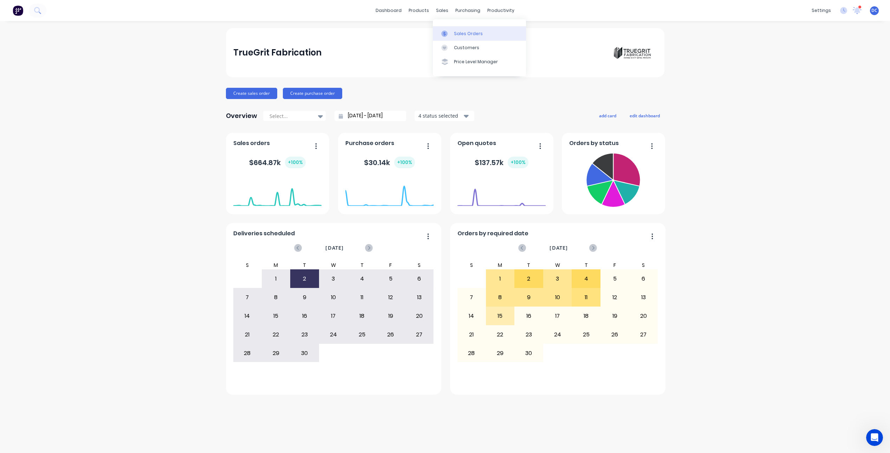
click at [463, 31] on div "Sales Orders" at bounding box center [468, 34] width 29 height 6
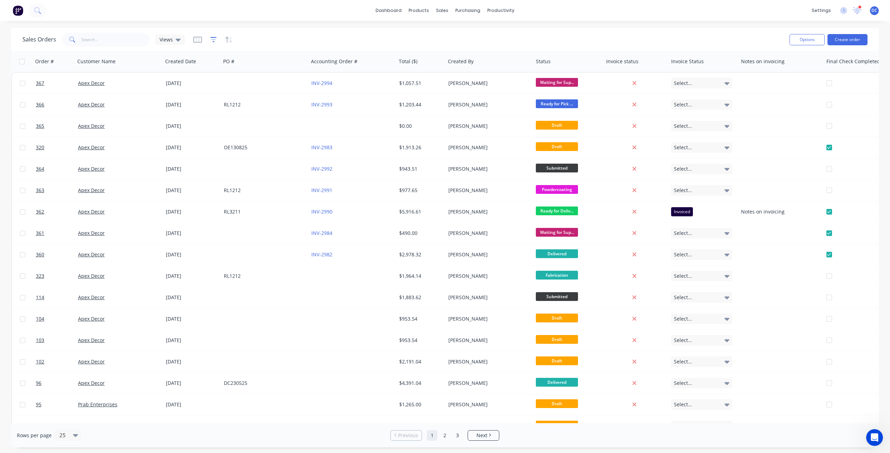
click at [210, 41] on icon "button" at bounding box center [213, 39] width 6 height 7
click at [254, 77] on div at bounding box center [273, 76] width 63 height 9
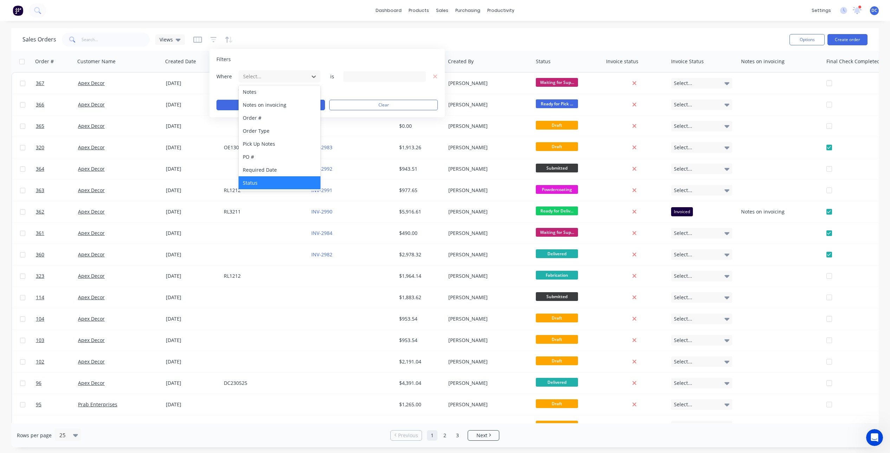
click at [267, 184] on div "Status" at bounding box center [280, 182] width 82 height 13
click at [367, 76] on div "11 Status selected" at bounding box center [379, 76] width 64 height 7
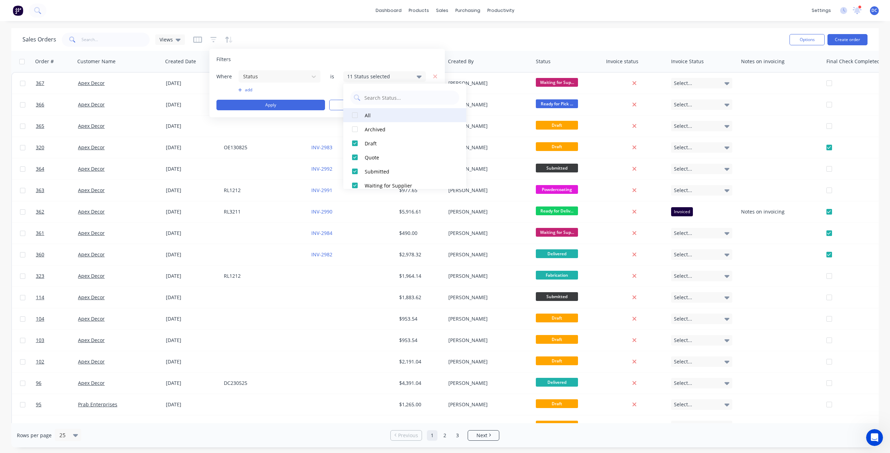
click at [358, 114] on div at bounding box center [355, 115] width 14 height 14
click at [357, 156] on div at bounding box center [355, 157] width 14 height 14
click at [296, 108] on button "Apply" at bounding box center [270, 105] width 109 height 11
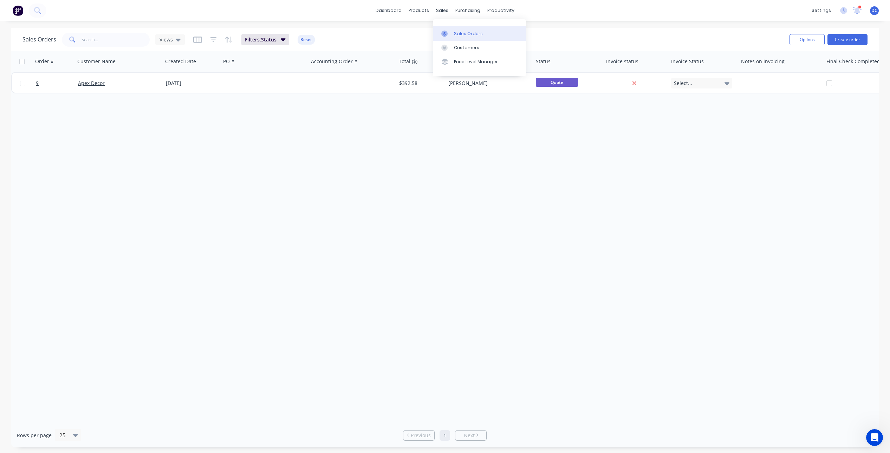
click at [453, 29] on link "Sales Orders" at bounding box center [479, 33] width 93 height 14
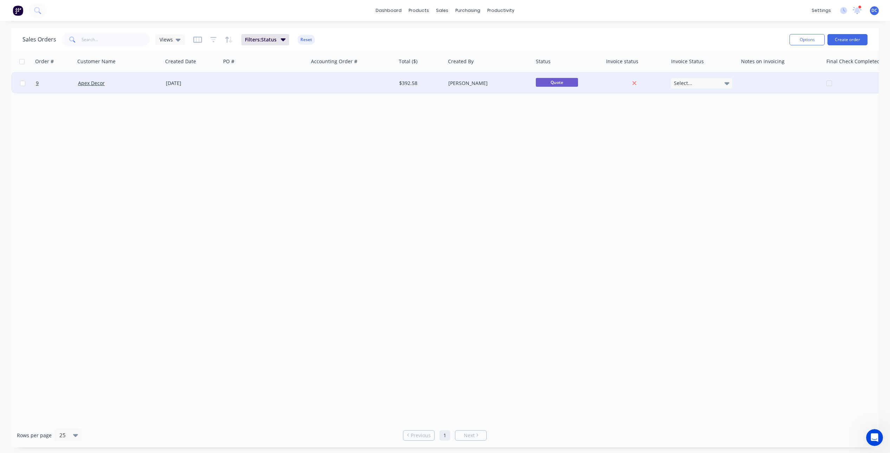
click at [386, 86] on div at bounding box center [352, 83] width 88 height 21
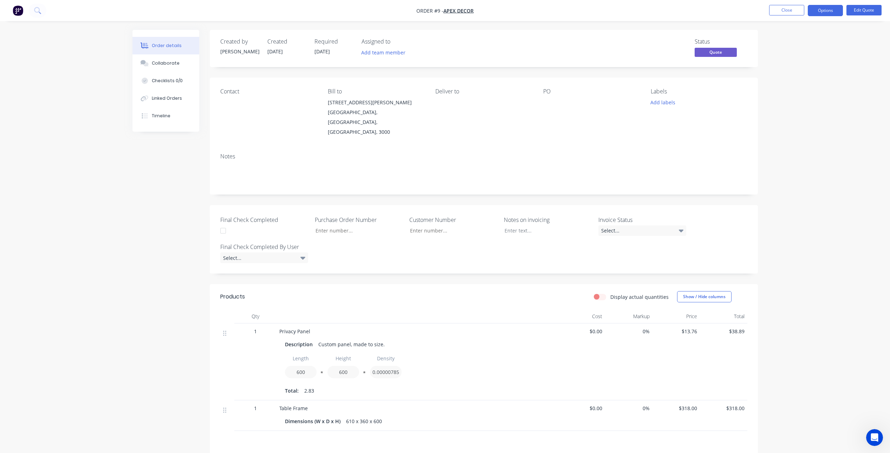
click at [20, 8] on img "button" at bounding box center [18, 10] width 11 height 11
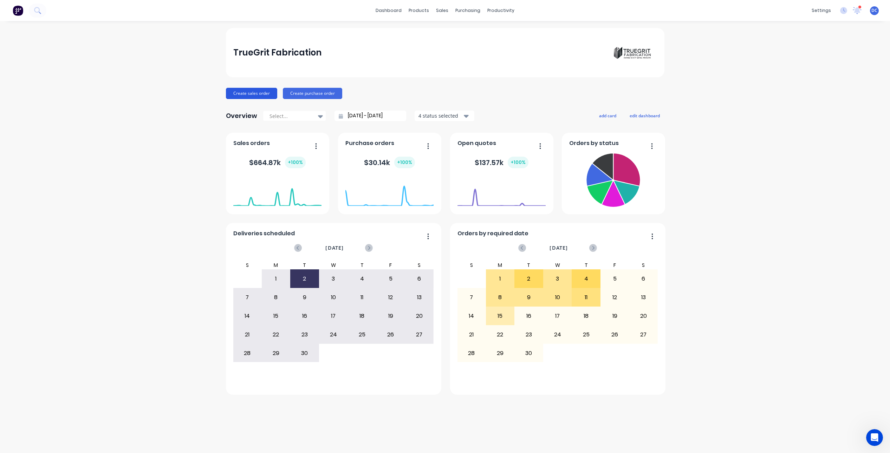
click at [261, 95] on button "Create sales order" at bounding box center [251, 93] width 51 height 11
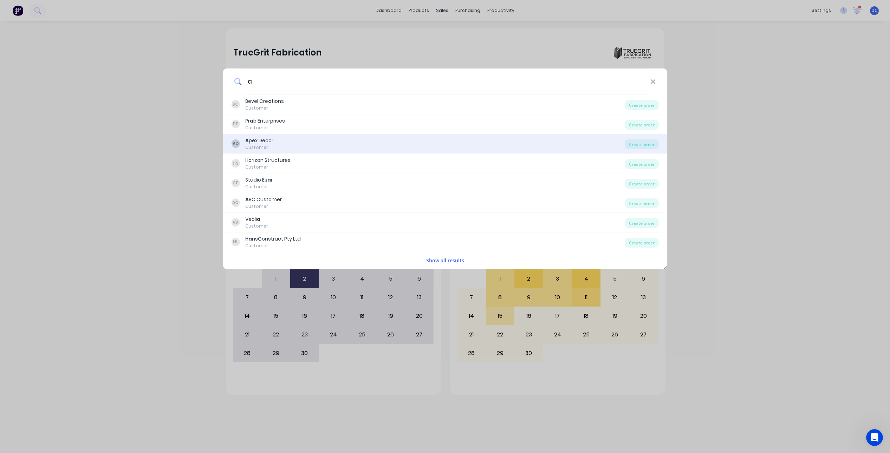
type input "a"
click at [643, 150] on div "AD A pex Decor Customer Create order" at bounding box center [445, 144] width 444 height 20
click at [645, 146] on div "Create order" at bounding box center [642, 144] width 34 height 10
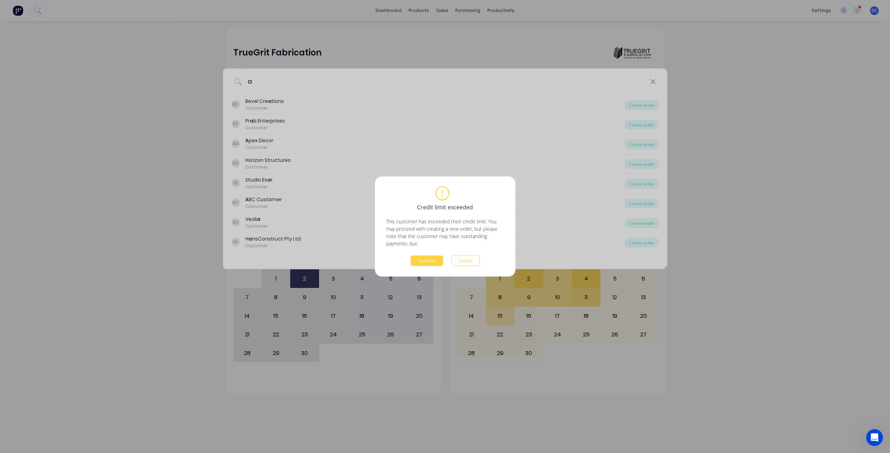
click at [422, 268] on div "Credit limit exceeded This customer has exceeded their credit limit. You may pr…" at bounding box center [445, 227] width 141 height 100
click at [422, 259] on button "Continue" at bounding box center [427, 261] width 32 height 11
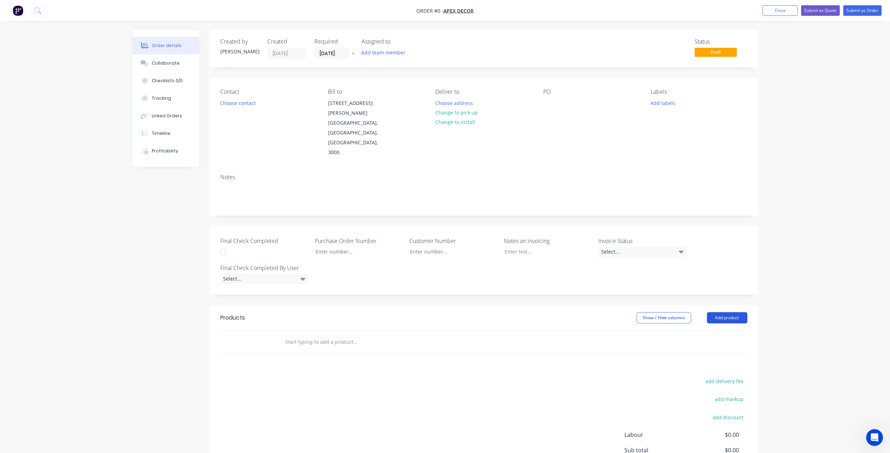
click at [722, 312] on button "Add product" at bounding box center [727, 317] width 40 height 11
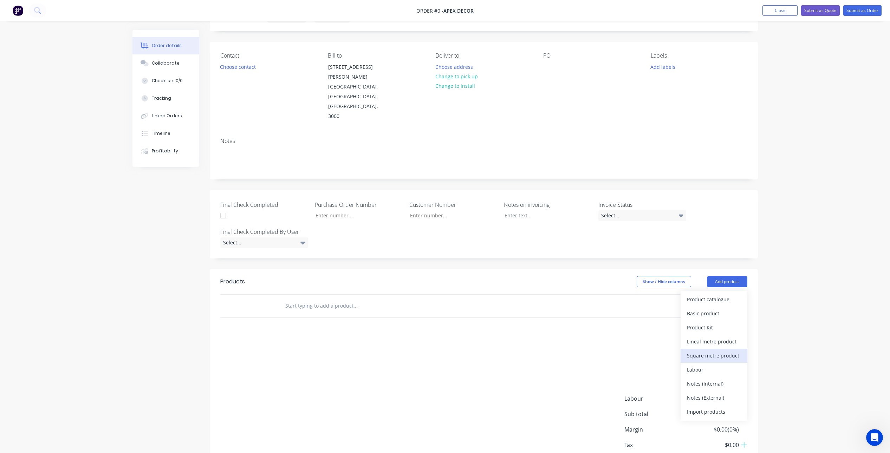
scroll to position [37, 0]
click at [708, 378] on div "Notes (Internal)" at bounding box center [714, 383] width 54 height 10
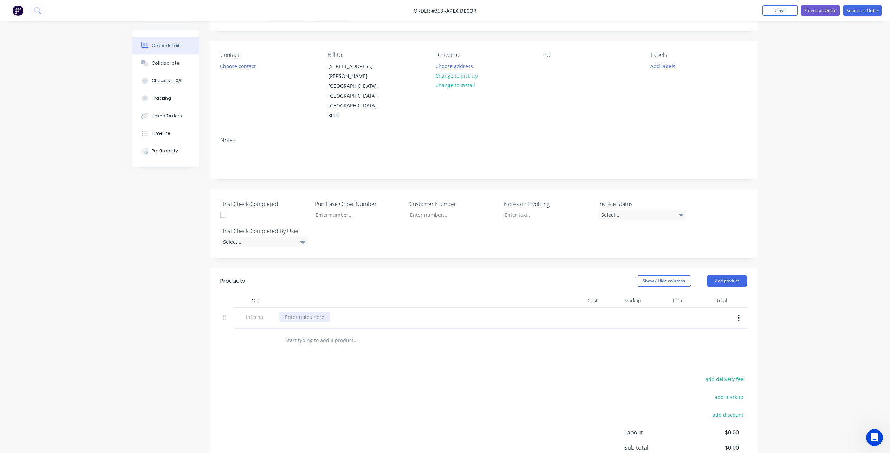
click at [305, 312] on div at bounding box center [304, 317] width 51 height 10
click at [404, 412] on div "add delivery fee add markup add discount Labour $0.00 Sub total $0.00 Margin $0…" at bounding box center [483, 442] width 527 height 136
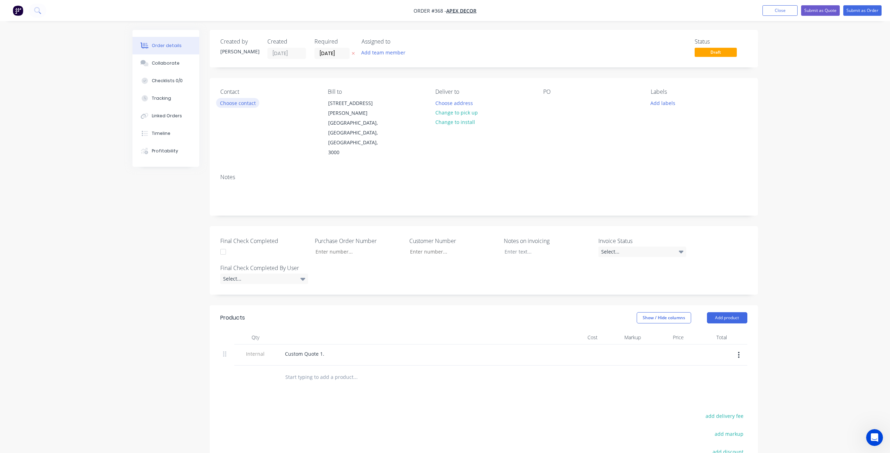
click at [232, 103] on button "Choose contact" at bounding box center [237, 102] width 43 height 9
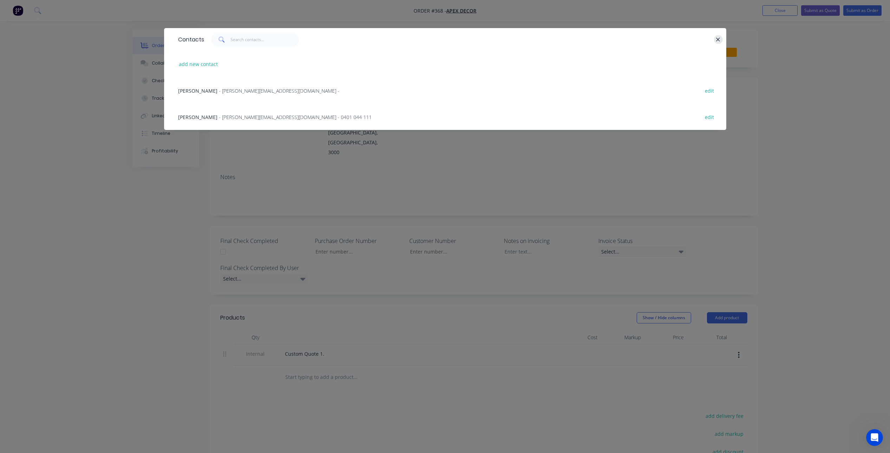
click at [718, 38] on icon "button" at bounding box center [718, 40] width 5 height 6
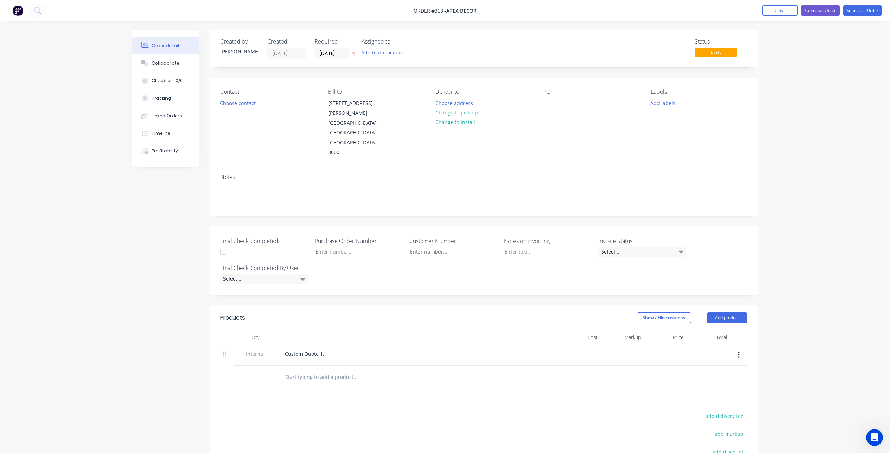
click at [22, 7] on img "button" at bounding box center [18, 10] width 11 height 11
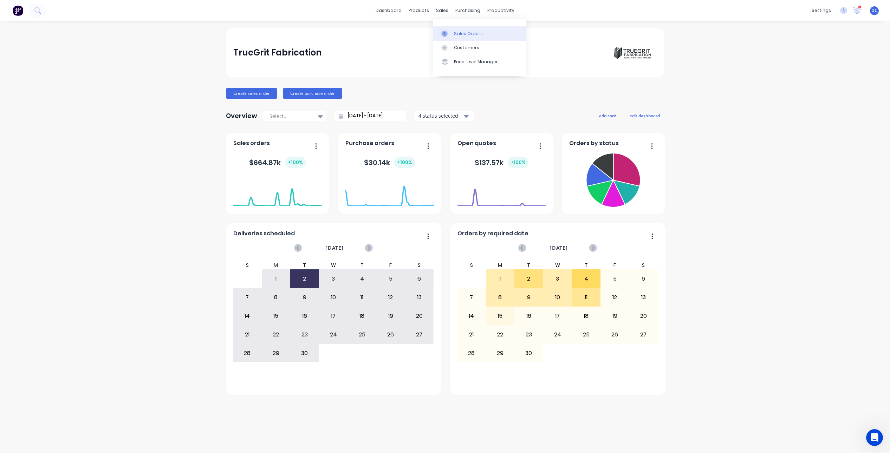
click at [453, 31] on link "Sales Orders" at bounding box center [479, 33] width 93 height 14
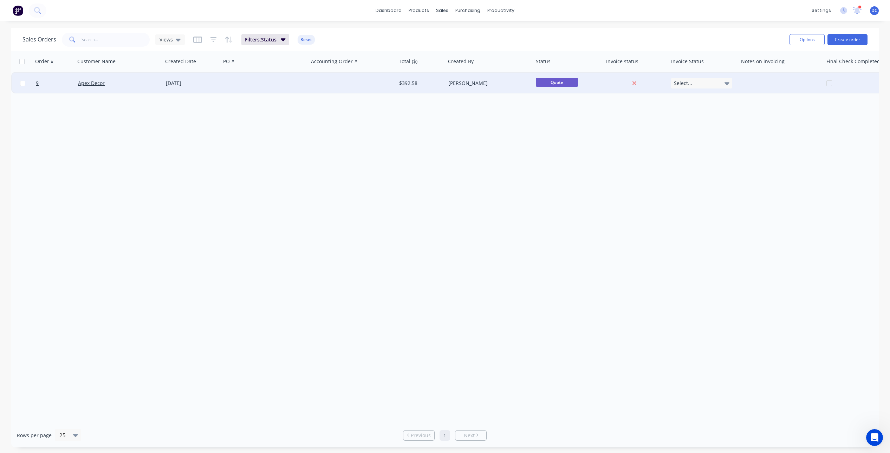
click at [707, 83] on div "Select..." at bounding box center [701, 83] width 61 height 11
click at [327, 129] on div "Order # Customer Name Created Date PO # Accounting Order # Total ($) Created By…" at bounding box center [444, 237] width 867 height 372
click at [37, 83] on span "9" at bounding box center [37, 83] width 3 height 7
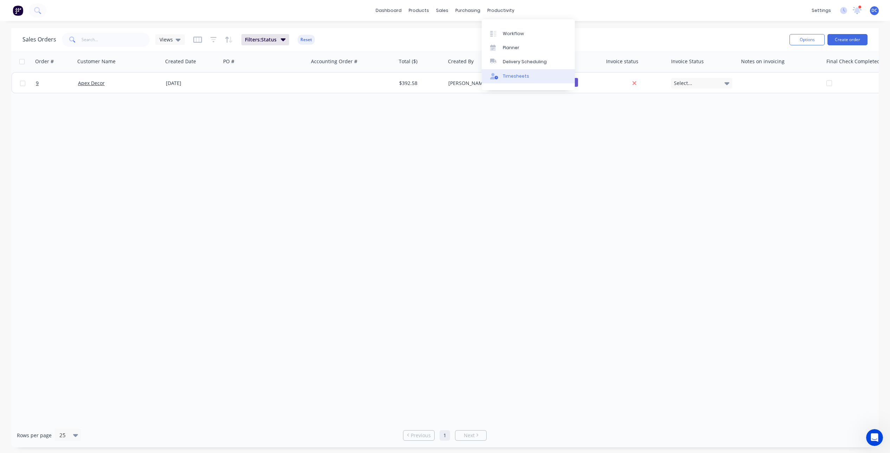
click at [523, 74] on div "Timesheets" at bounding box center [516, 76] width 26 height 6
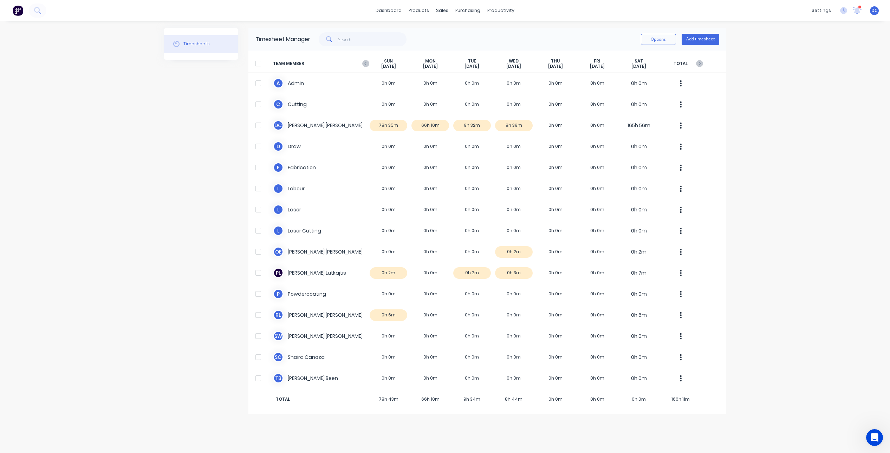
click at [255, 64] on div at bounding box center [258, 64] width 14 height 14
click at [659, 39] on button "Options" at bounding box center [658, 39] width 35 height 11
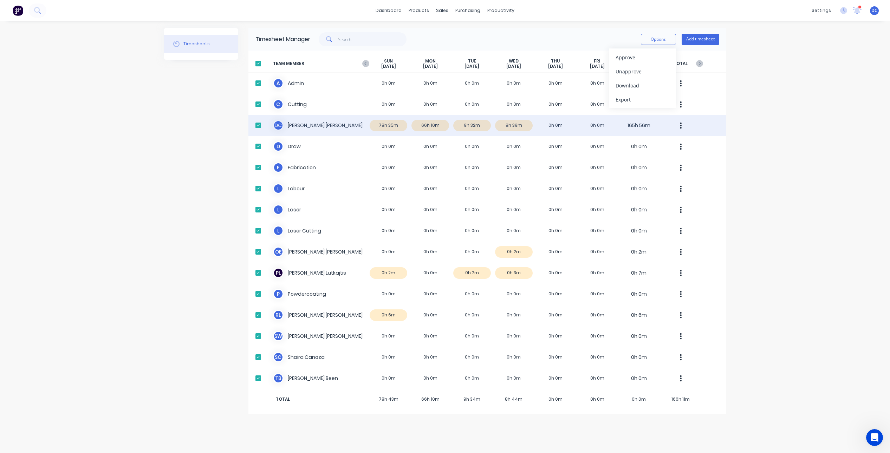
click at [510, 123] on div "D C [PERSON_NAME] 78h 35m 66h 10m 9h 32m 8h 39m 0h 0m 0h 0m 165h 56m" at bounding box center [487, 125] width 478 height 21
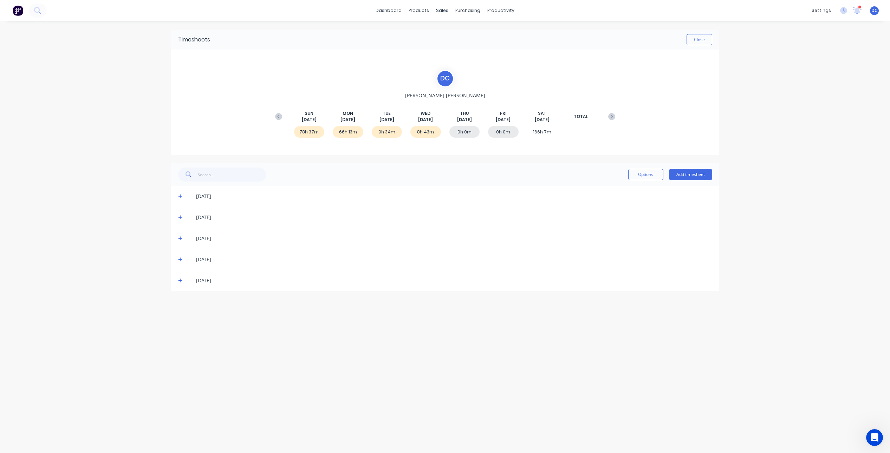
click at [181, 239] on icon at bounding box center [180, 239] width 4 height 4
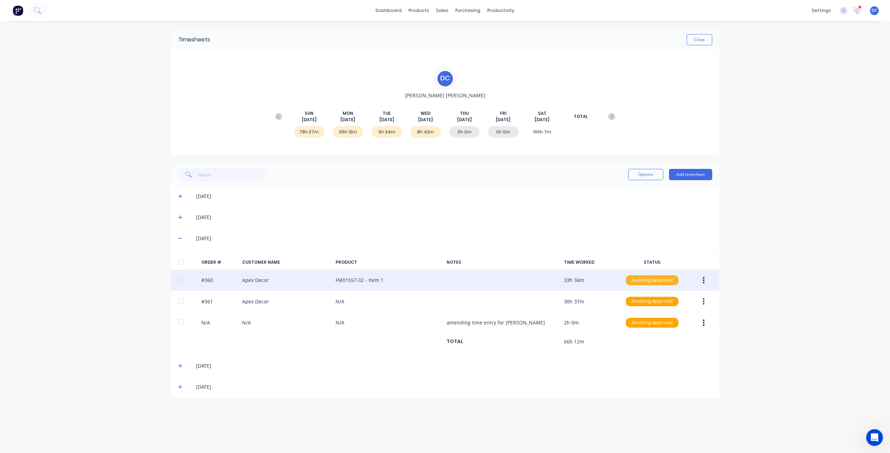
click at [656, 279] on div "Awaiting Approval" at bounding box center [652, 280] width 53 height 10
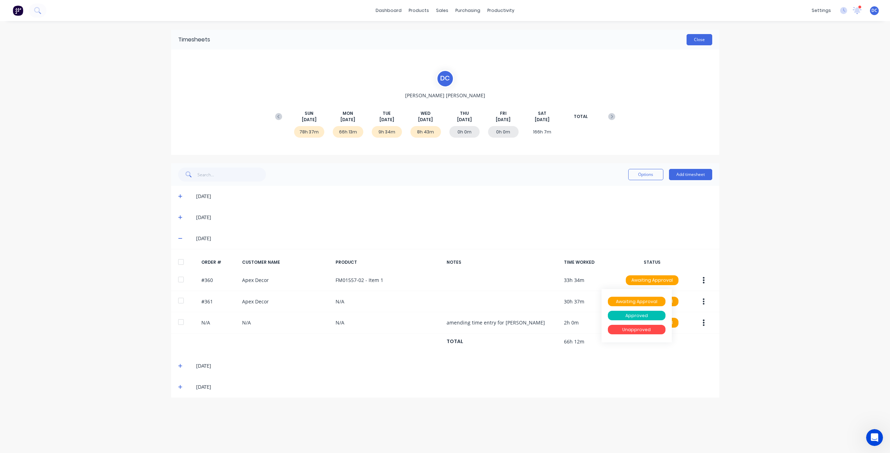
click at [701, 38] on button "Close" at bounding box center [700, 39] width 26 height 11
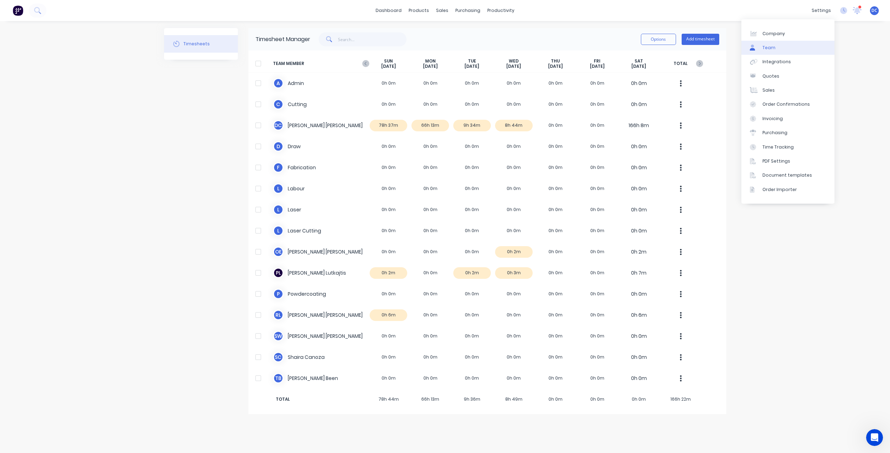
click at [766, 46] on div "Team" at bounding box center [768, 48] width 13 height 6
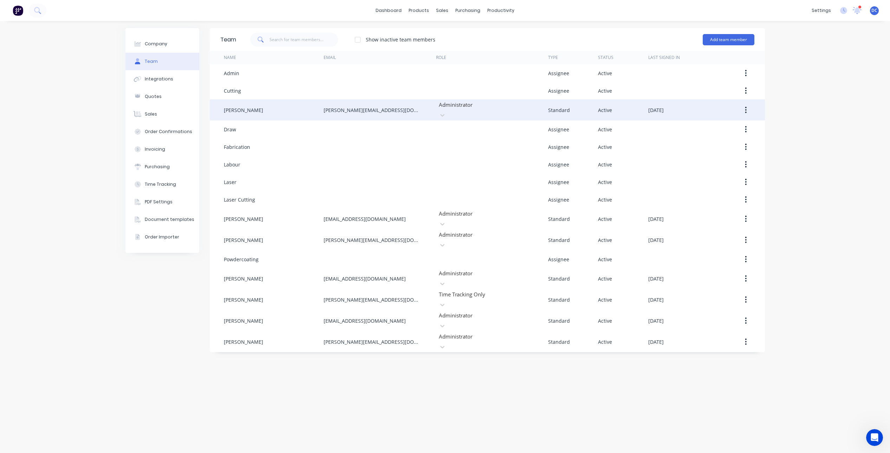
click at [747, 107] on icon "button" at bounding box center [746, 110] width 2 height 8
click at [717, 123] on div "Edit" at bounding box center [721, 128] width 54 height 10
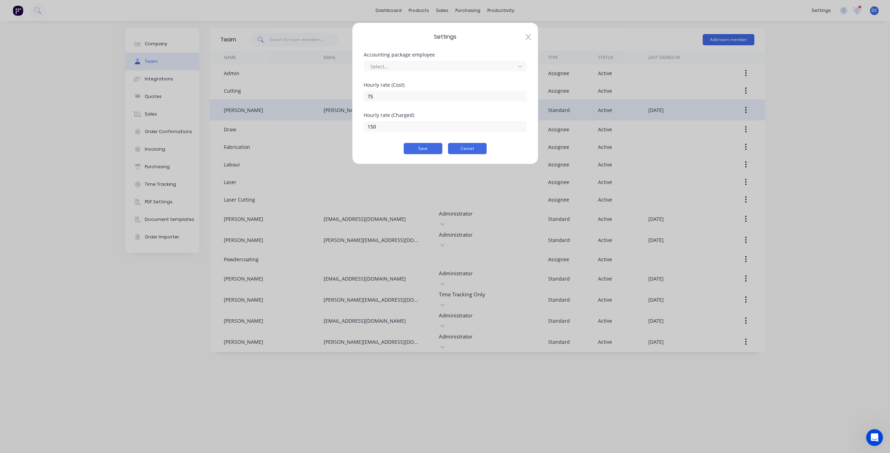
click at [462, 147] on button "Cancel" at bounding box center [467, 148] width 39 height 11
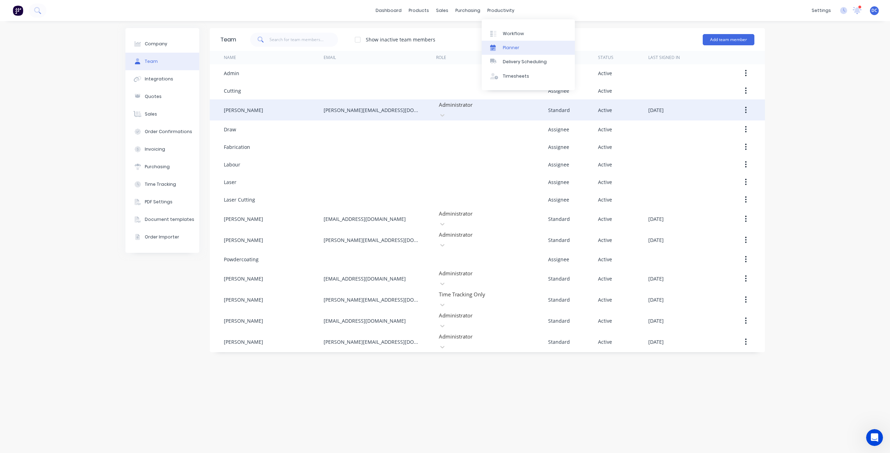
click at [505, 48] on div "Planner" at bounding box center [511, 48] width 17 height 6
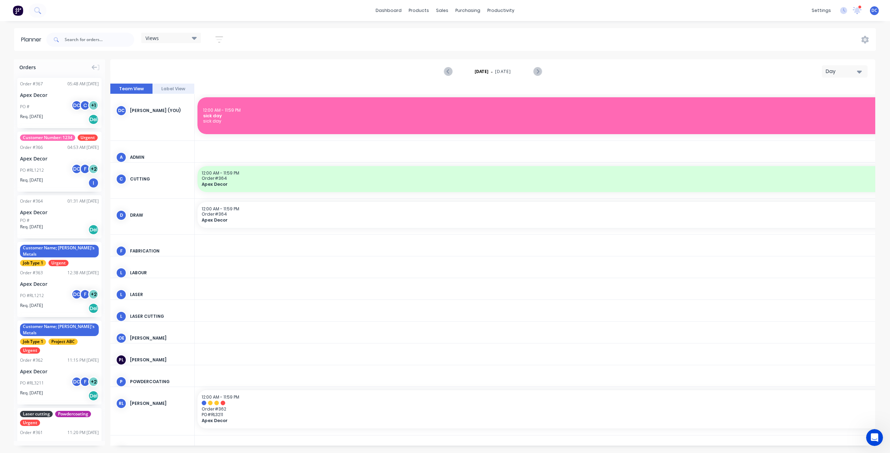
scroll to position [0, 1799]
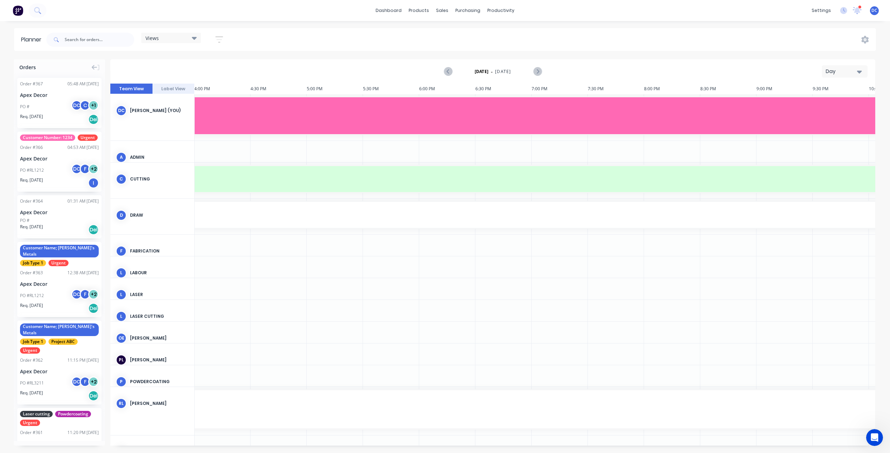
click at [860, 68] on icon "button" at bounding box center [859, 72] width 5 height 8
click at [860, 100] on div "Week" at bounding box center [832, 104] width 70 height 14
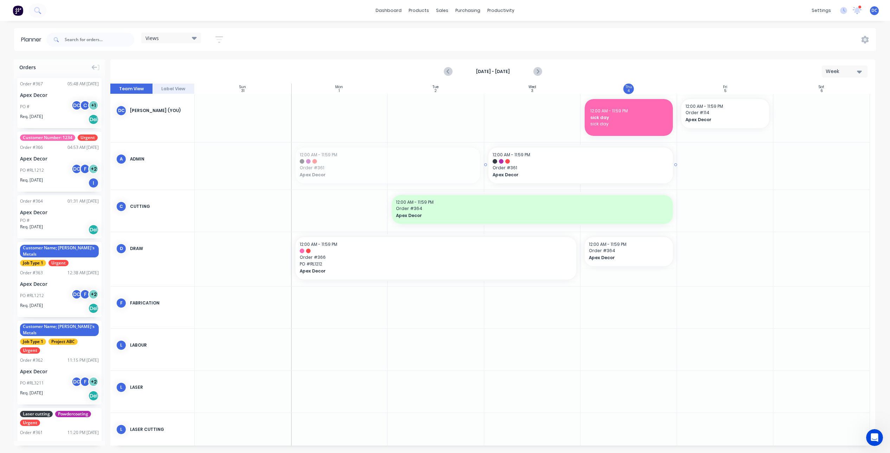
drag, startPoint x: 435, startPoint y: 170, endPoint x: 591, endPoint y: 163, distance: 155.5
click at [540, 70] on icon "Next page" at bounding box center [537, 71] width 8 height 8
